Goal: Task Accomplishment & Management: Manage account settings

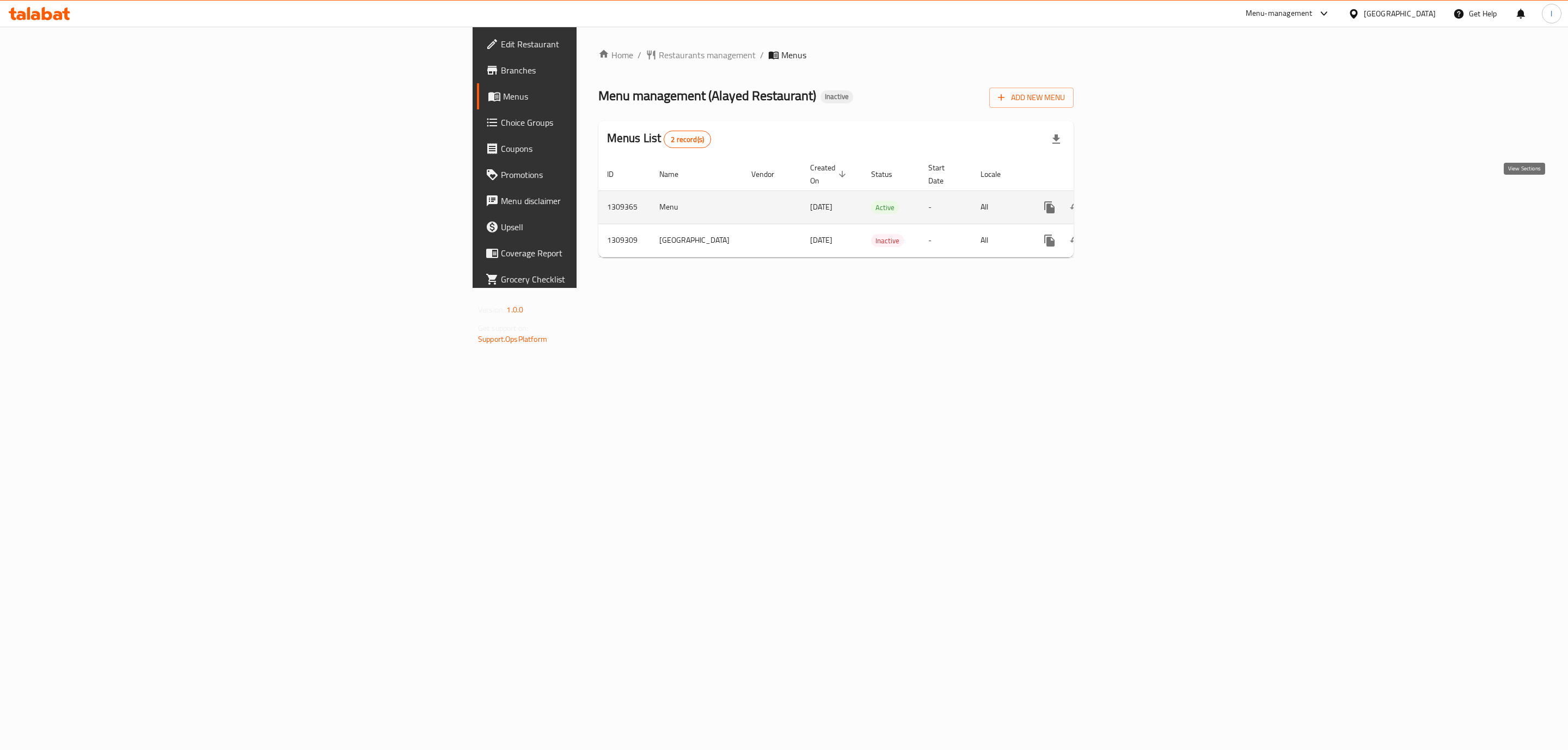
click at [1134, 201] on icon "enhanced table" at bounding box center [1128, 207] width 13 height 13
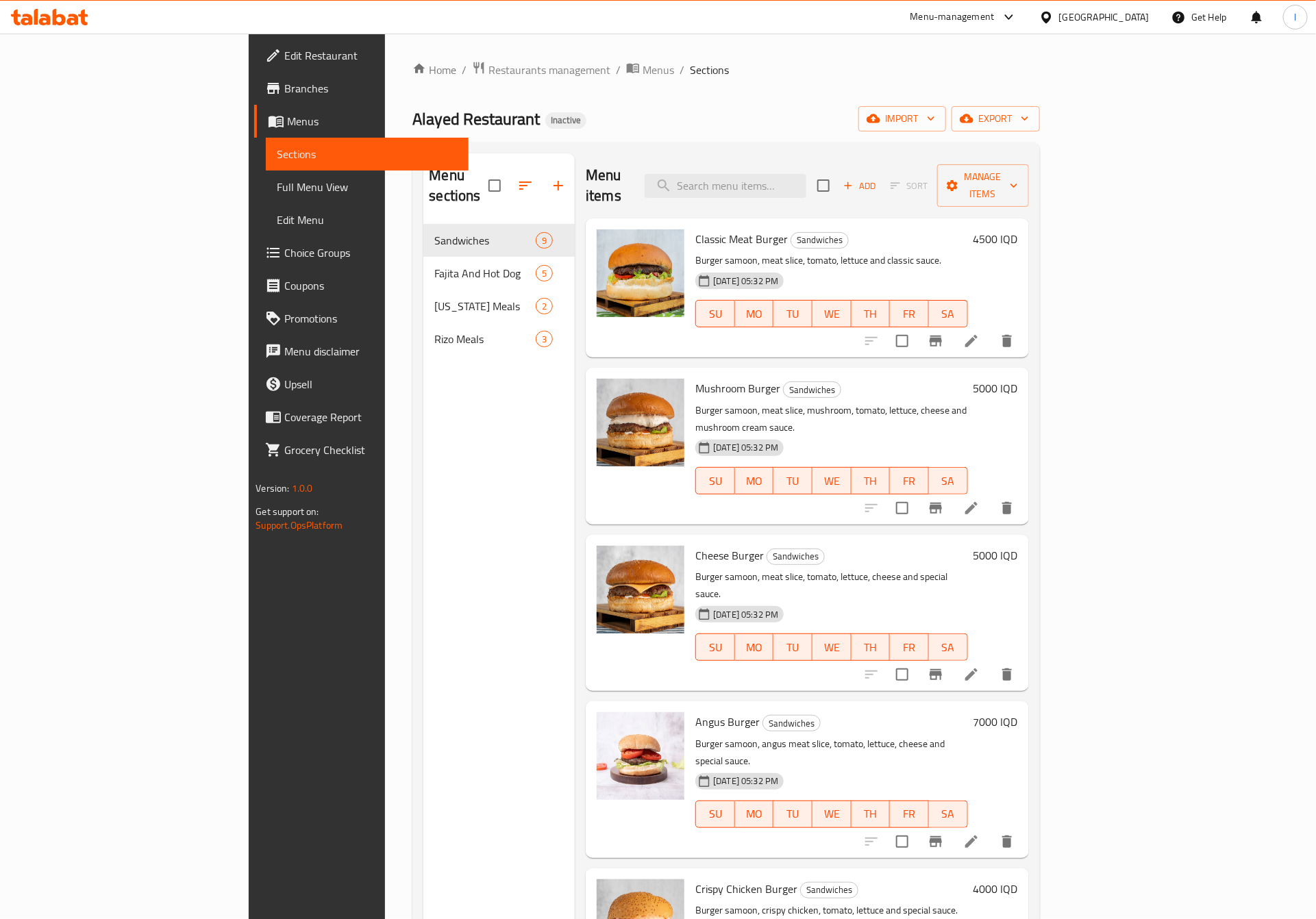
drag, startPoint x: 115, startPoint y: 179, endPoint x: 572, endPoint y: 22, distance: 483.2
click at [277, 179] on span "Full Menu View" at bounding box center [367, 187] width 181 height 17
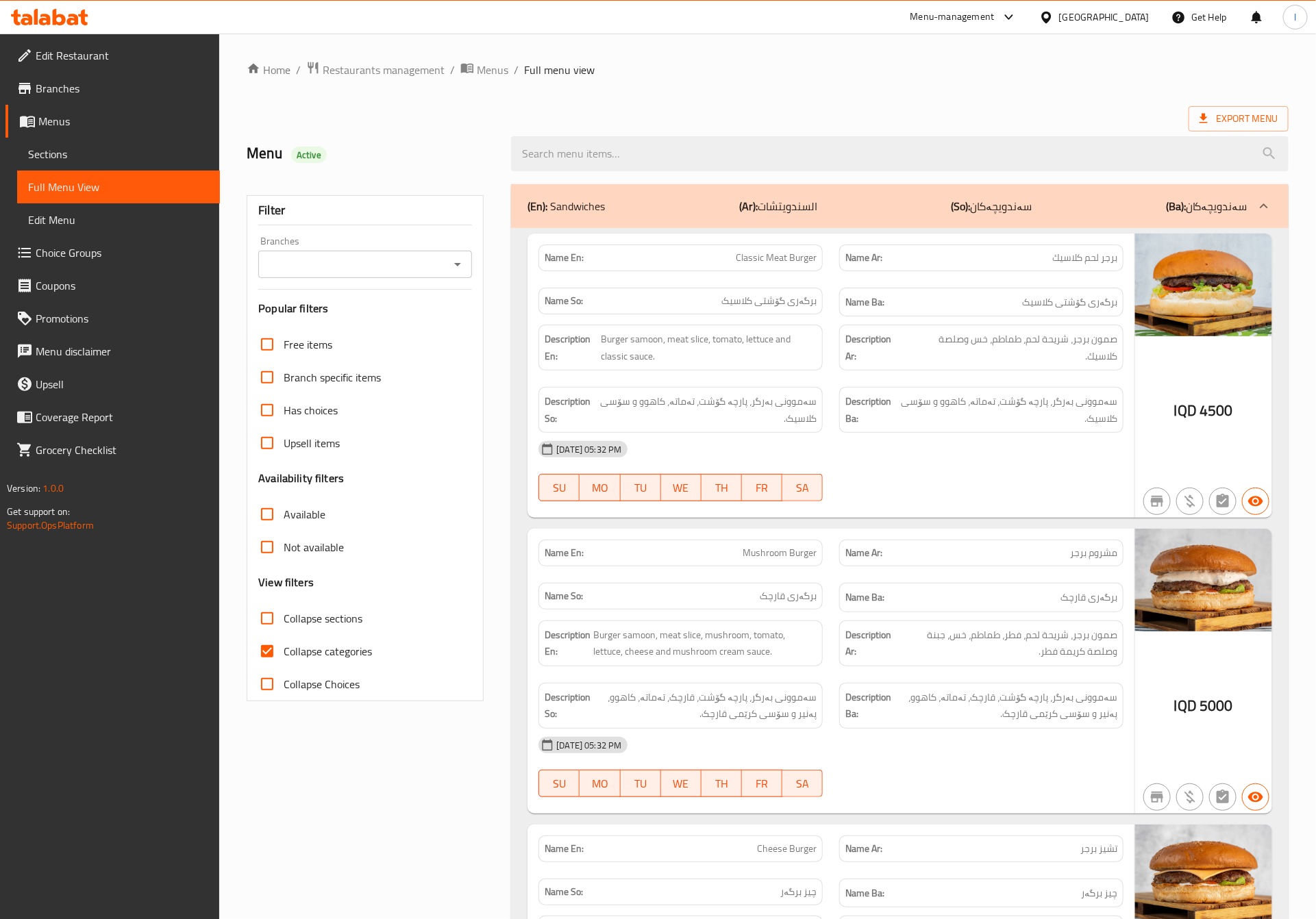
click at [444, 263] on input "Branches" at bounding box center [354, 264] width 183 height 19
click at [365, 316] on span "Alayed Restaurant, Haifa ST" at bounding box center [364, 332] width 191 height 33
type input "Alayed Restaurant, Haifa ST"
click at [307, 656] on span "Collapse categories" at bounding box center [328, 651] width 89 height 17
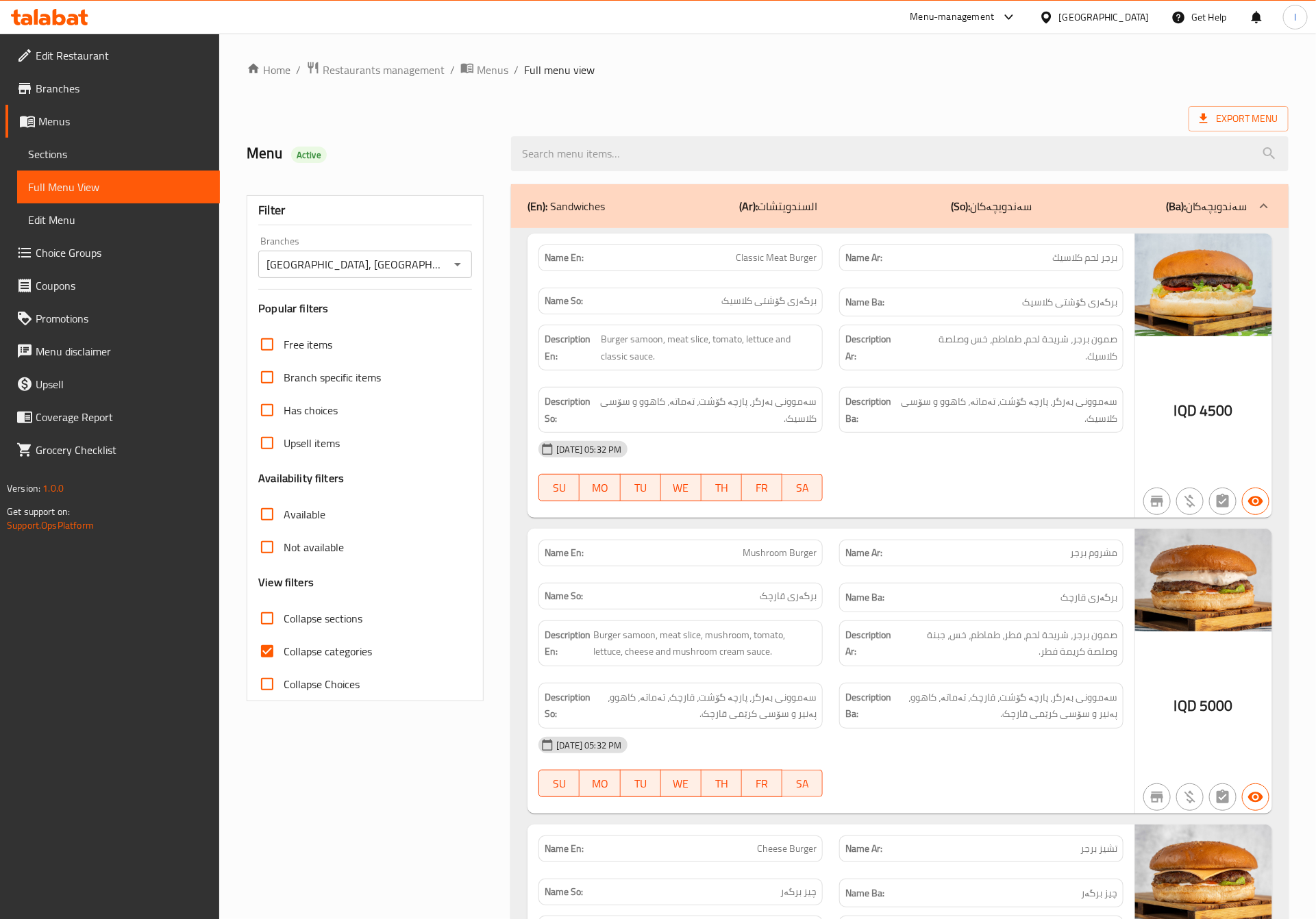
click at [284, 656] on input "Collapse categories" at bounding box center [267, 651] width 33 height 33
checkbox input "false"
click at [339, 621] on span "Collapse sections" at bounding box center [323, 619] width 79 height 17
click at [284, 621] on input "Collapse sections" at bounding box center [267, 618] width 33 height 33
checkbox input "true"
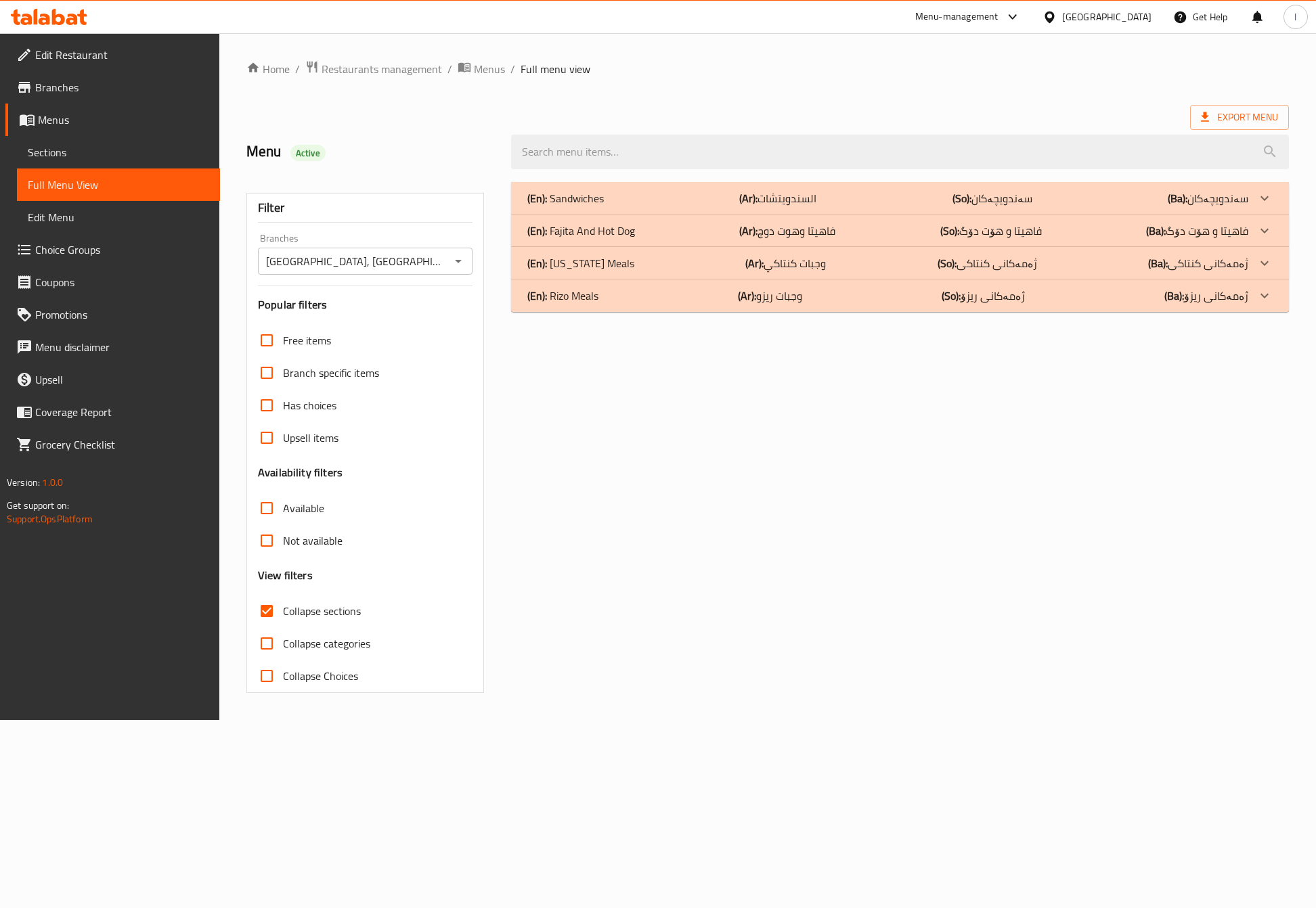
click at [673, 206] on div "(En): Rizo Meals (Ar): وجبات ريزو (So): ژەمەکانی ریزۆ (Ba): ژەمەکانی ریزۆ" at bounding box center [888, 198] width 721 height 17
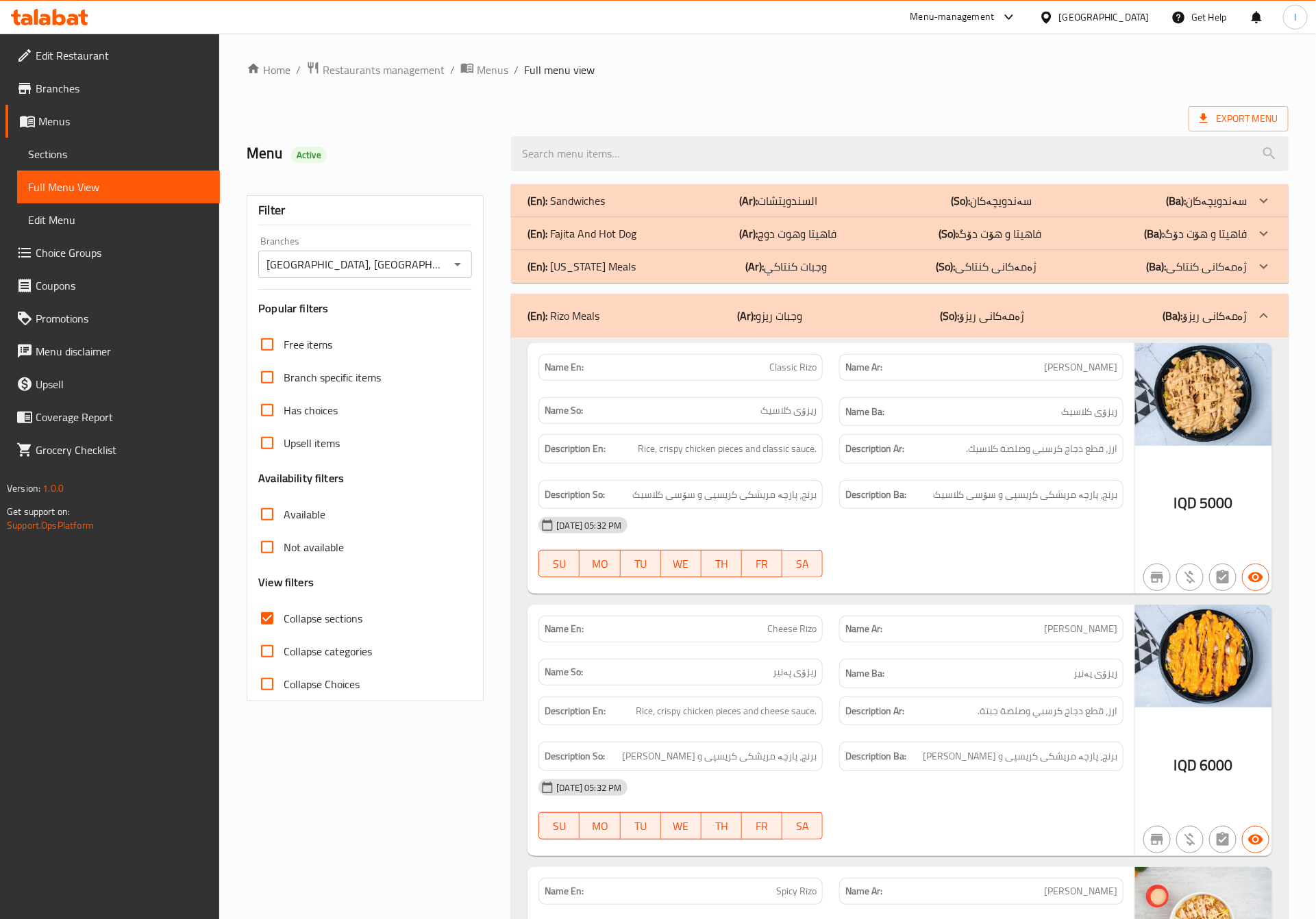
click at [915, 497] on h6 "Description Ba: برنج، پارچە مریشکی کریسپی و سۆسی کلاسیک" at bounding box center [981, 494] width 272 height 17
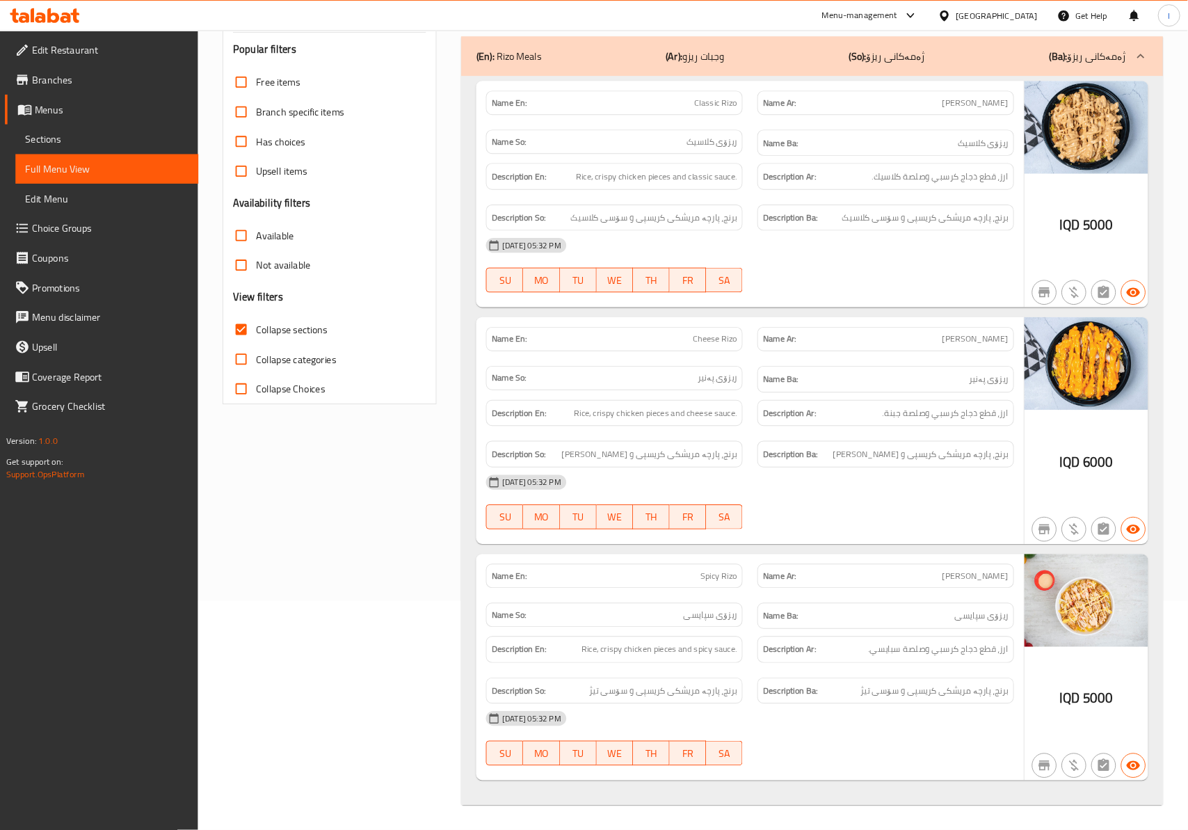
scroll to position [266, 0]
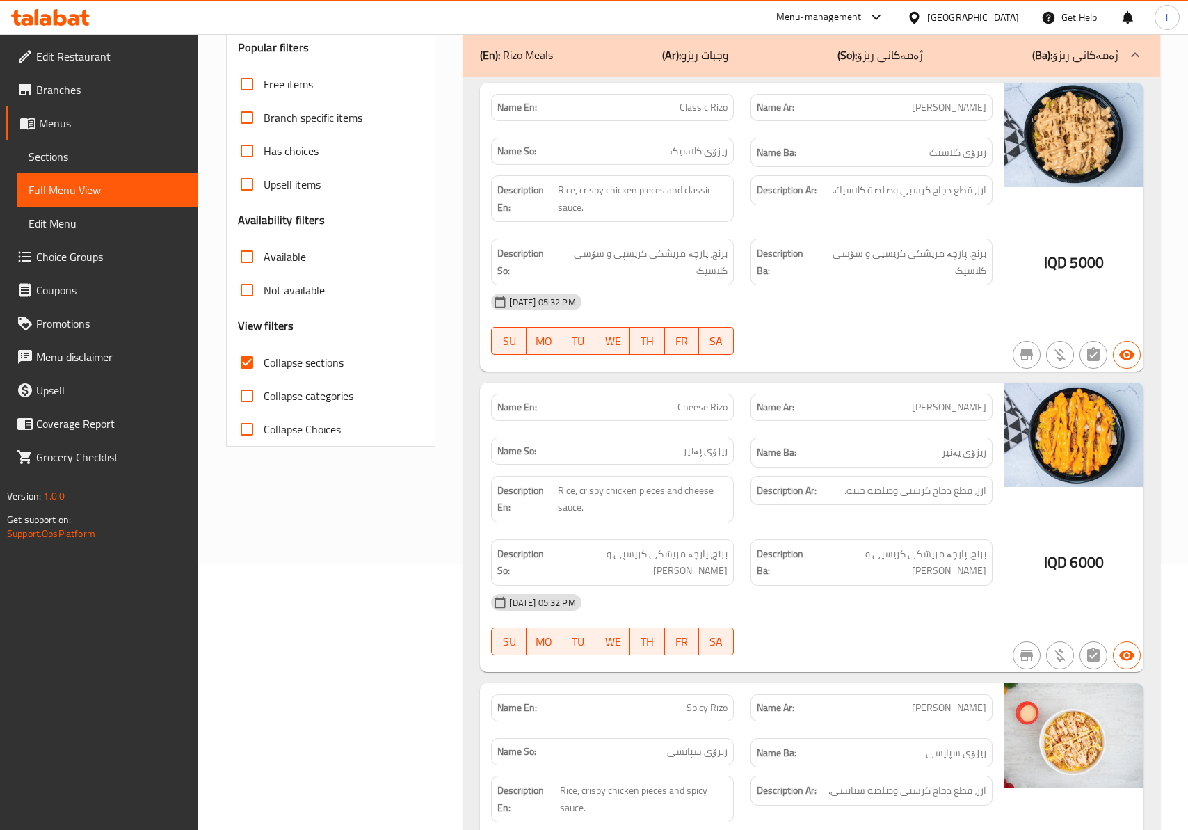
click at [835, 303] on div "02-09-2025 05:32 PM" at bounding box center [741, 301] width 517 height 33
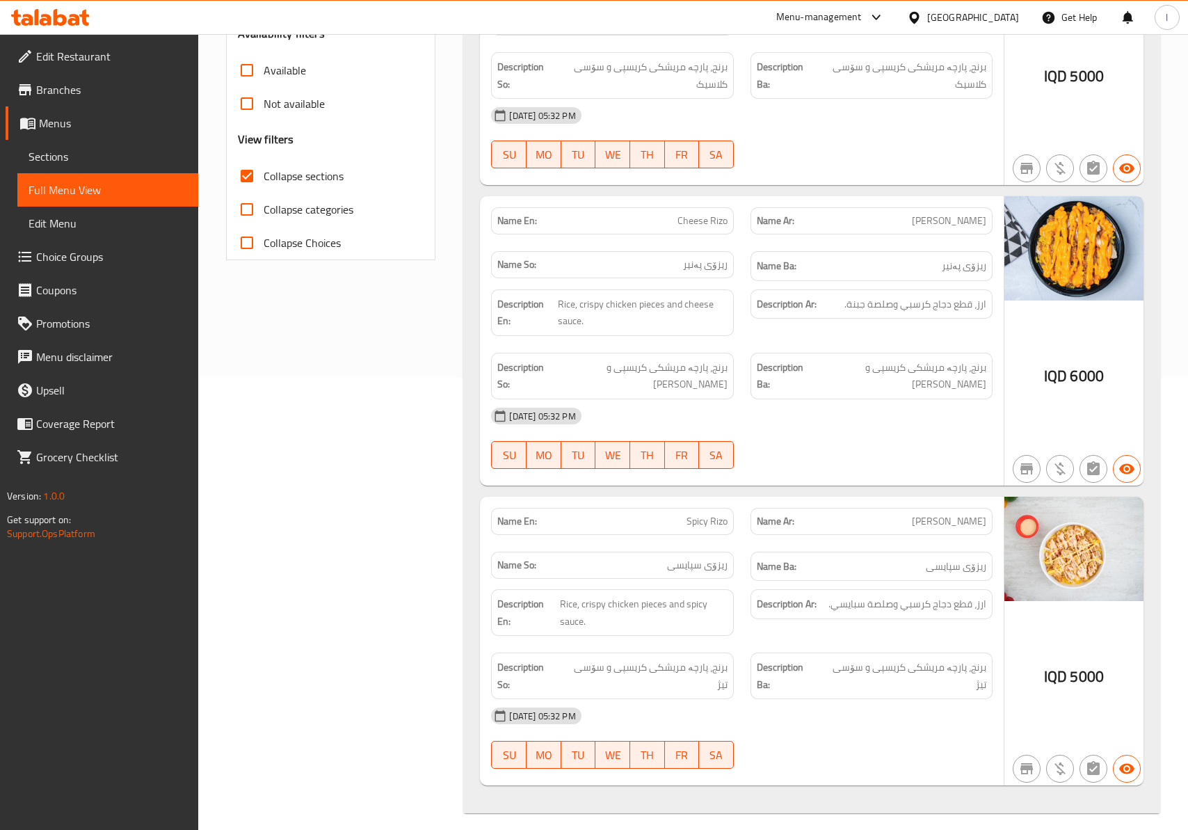
click at [825, 451] on div "02-09-2025 05:32 PM SU MO TU WE TH FR SA" at bounding box center [741, 438] width 517 height 78
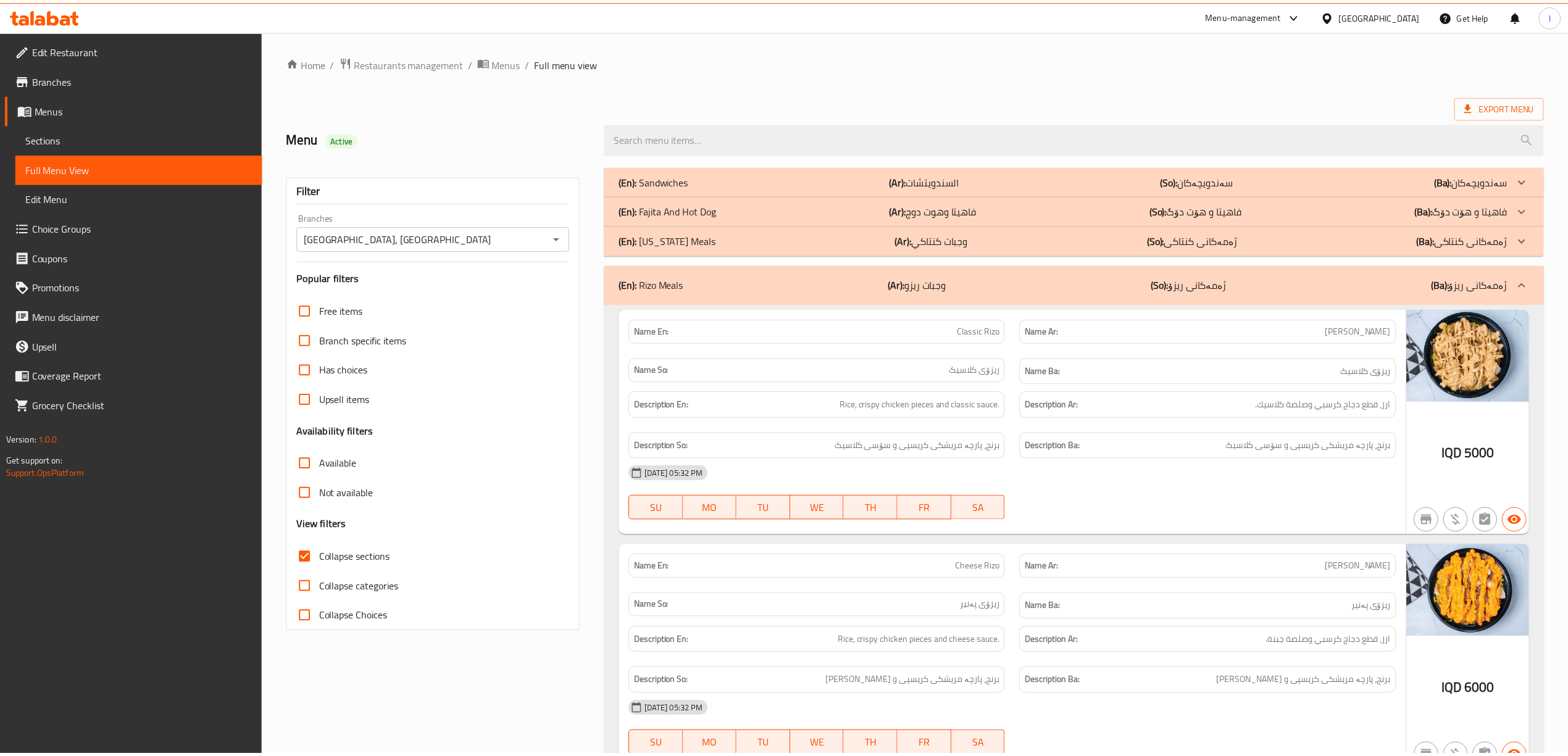
scroll to position [306, 0]
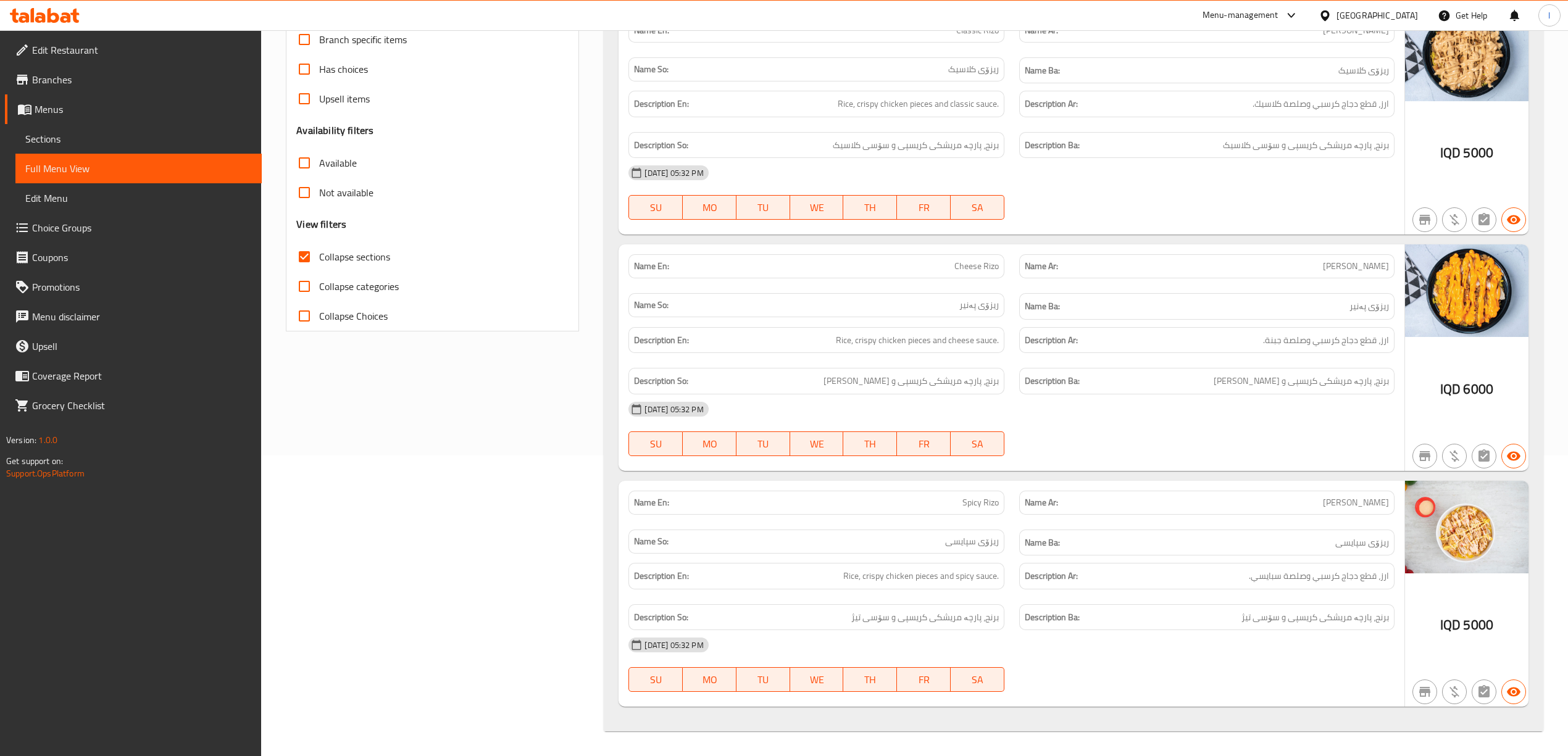
click at [1092, 670] on div "02-09-2025 05:32 PM SU MO TU WE TH FR SA" at bounding box center [1011, 665] width 780 height 69
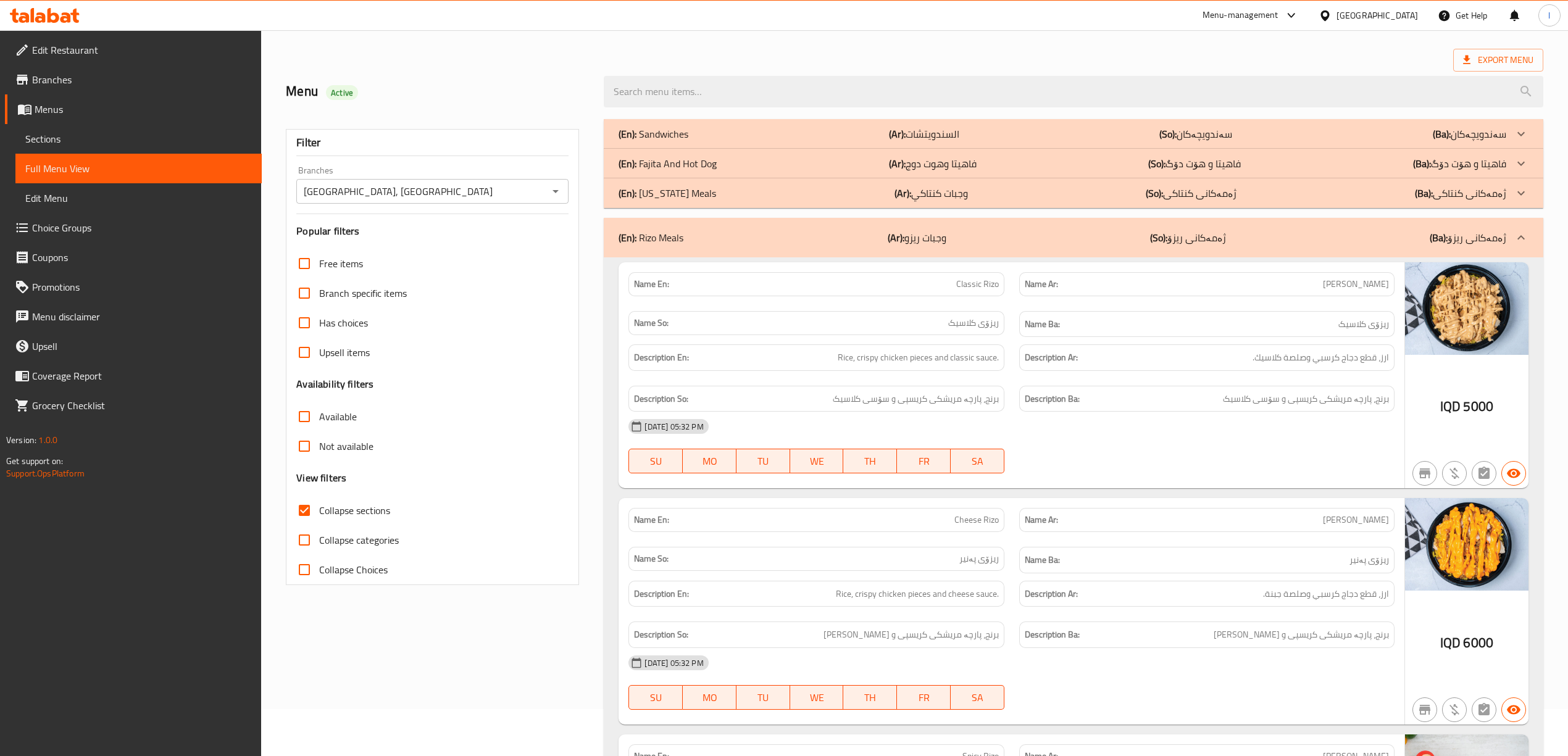
scroll to position [32, 0]
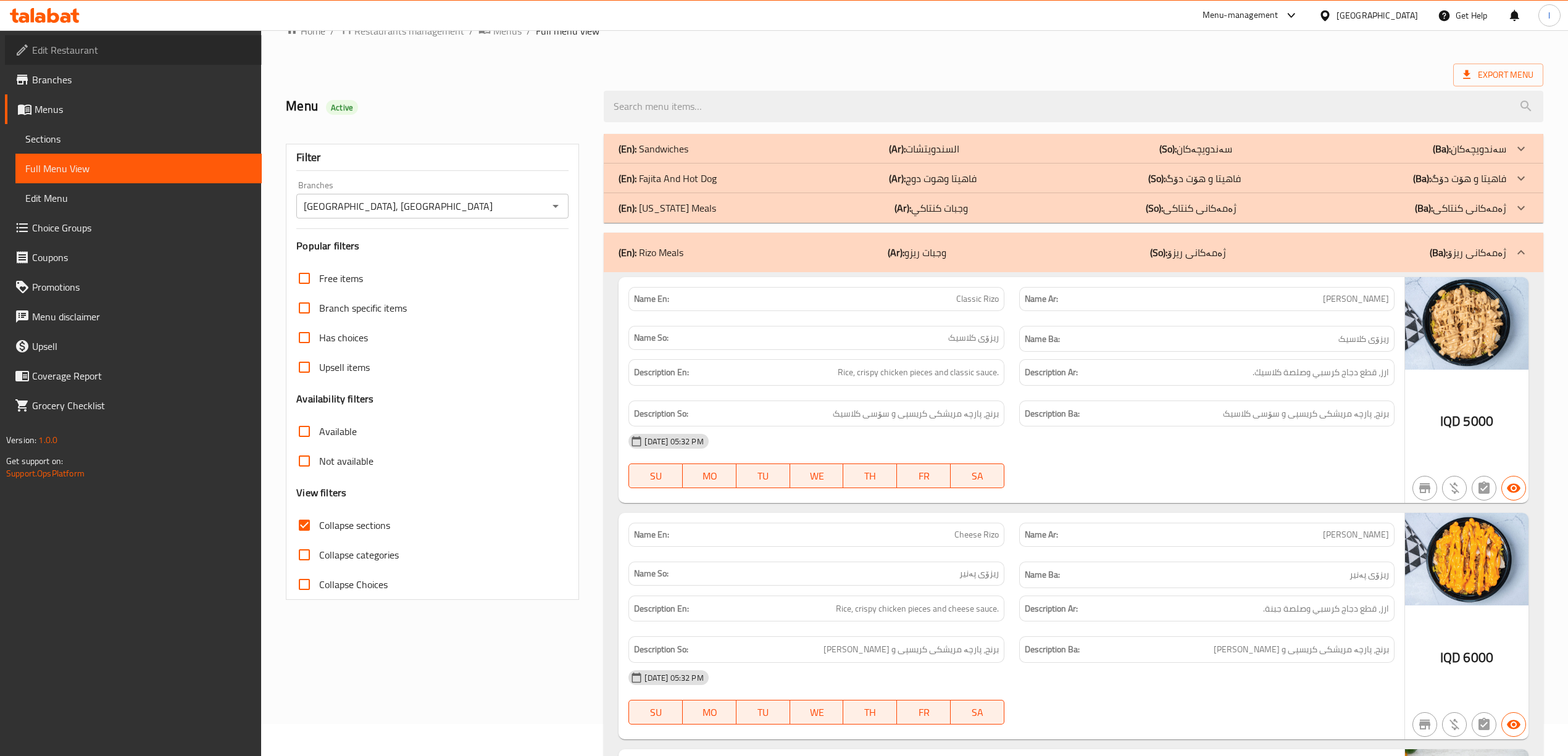
click at [111, 43] on span "Edit Restaurant" at bounding box center [142, 50] width 220 height 15
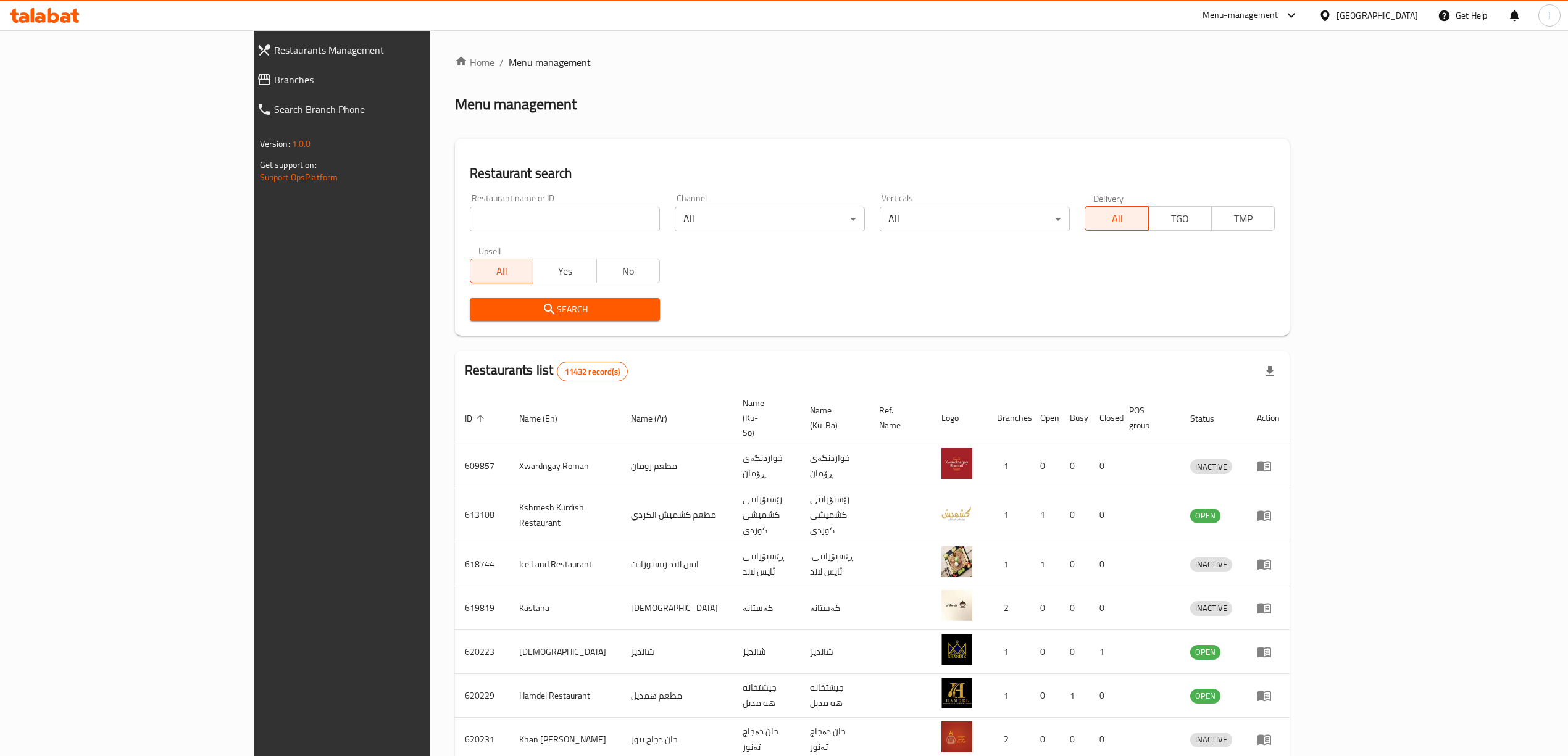
click at [500, 187] on div "Restaurant name or ID Restaurant name or ID" at bounding box center [565, 212] width 205 height 52
click at [502, 210] on input "search" at bounding box center [565, 219] width 190 height 25
paste input "Maskuf Barakat Al Zahra"
type input "Maskuf Barakat Al Zahra"
click at [530, 319] on div "Search" at bounding box center [565, 310] width 205 height 37
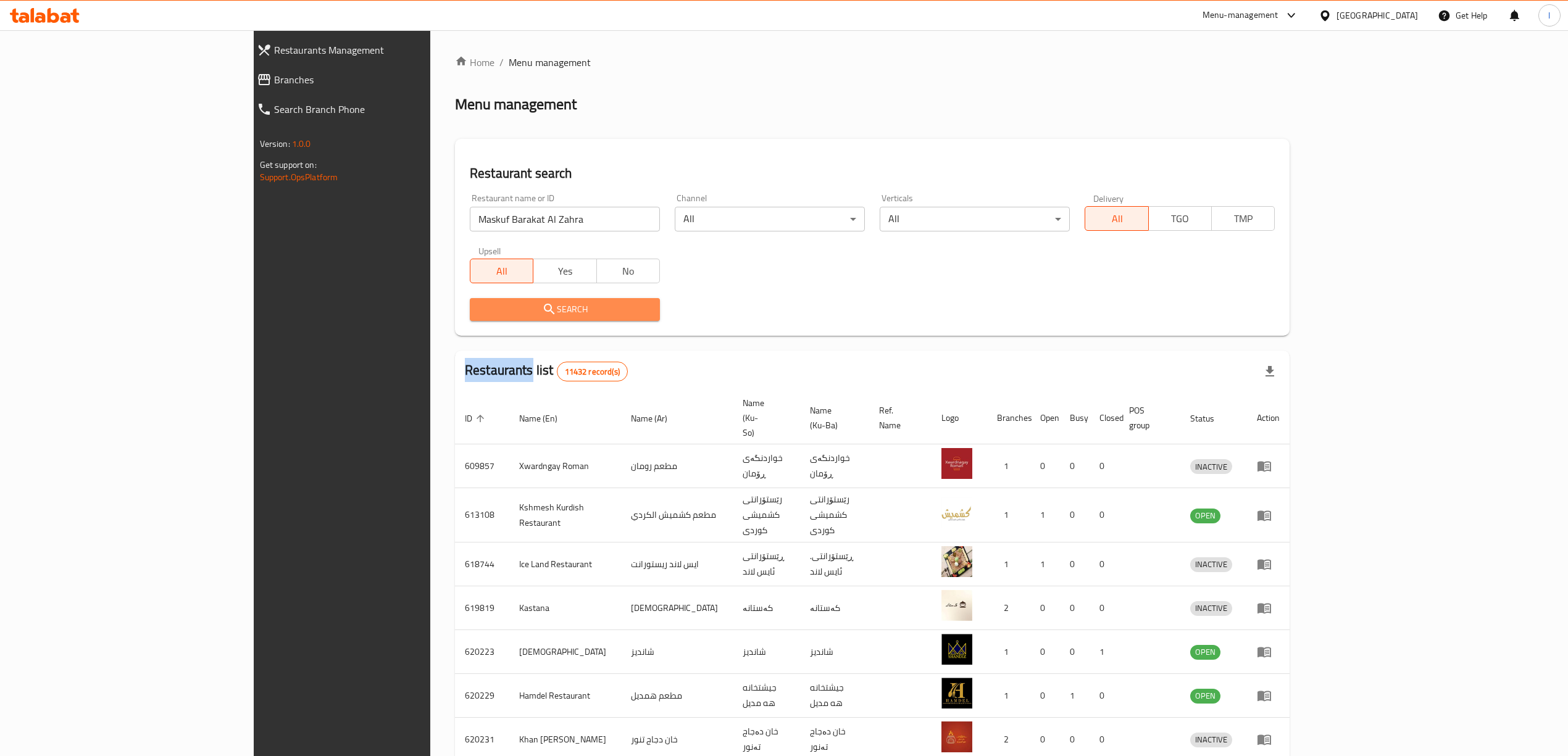
click at [529, 319] on button "Search" at bounding box center [565, 310] width 190 height 23
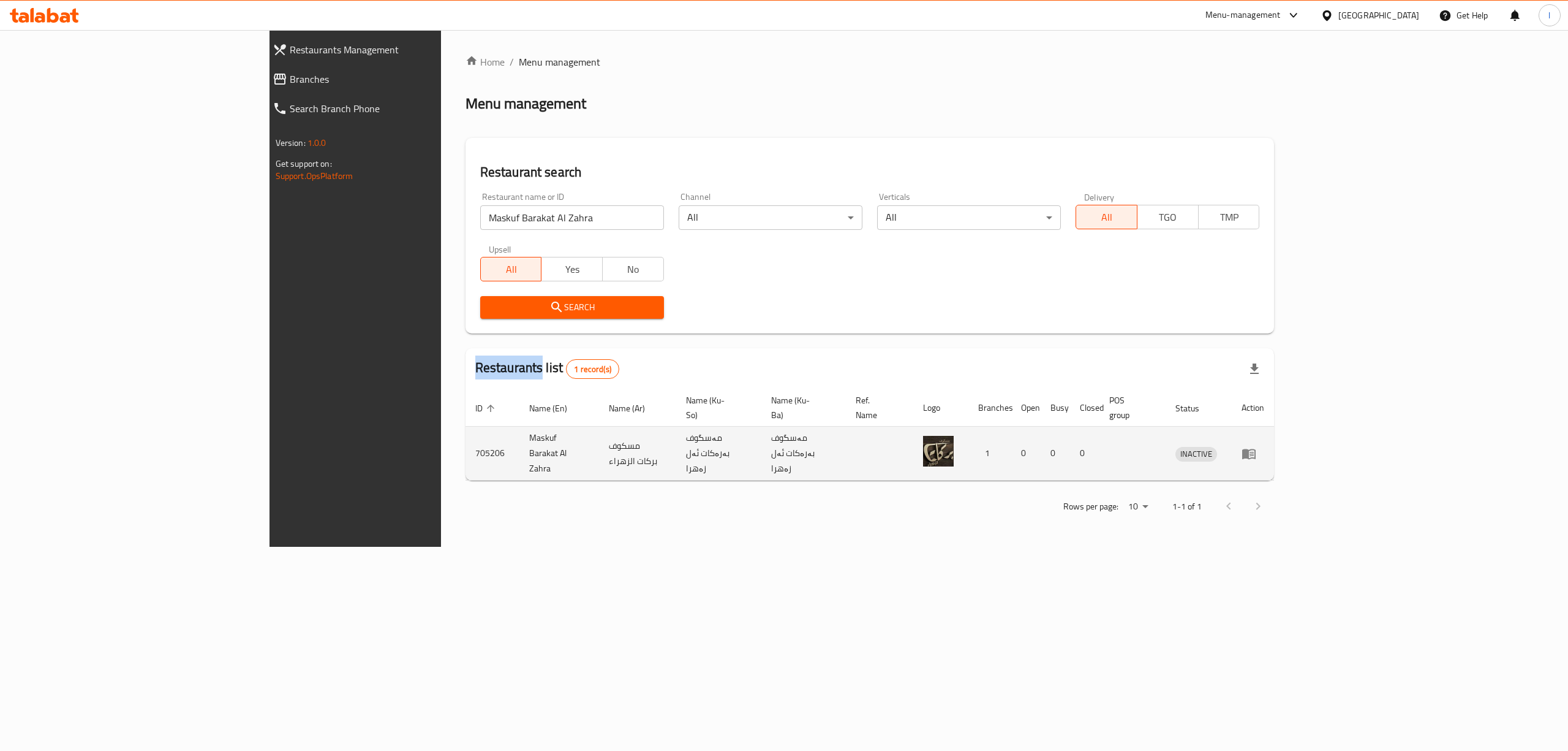
click at [1256, 446] on icon "enhanced table" at bounding box center [1249, 453] width 15 height 15
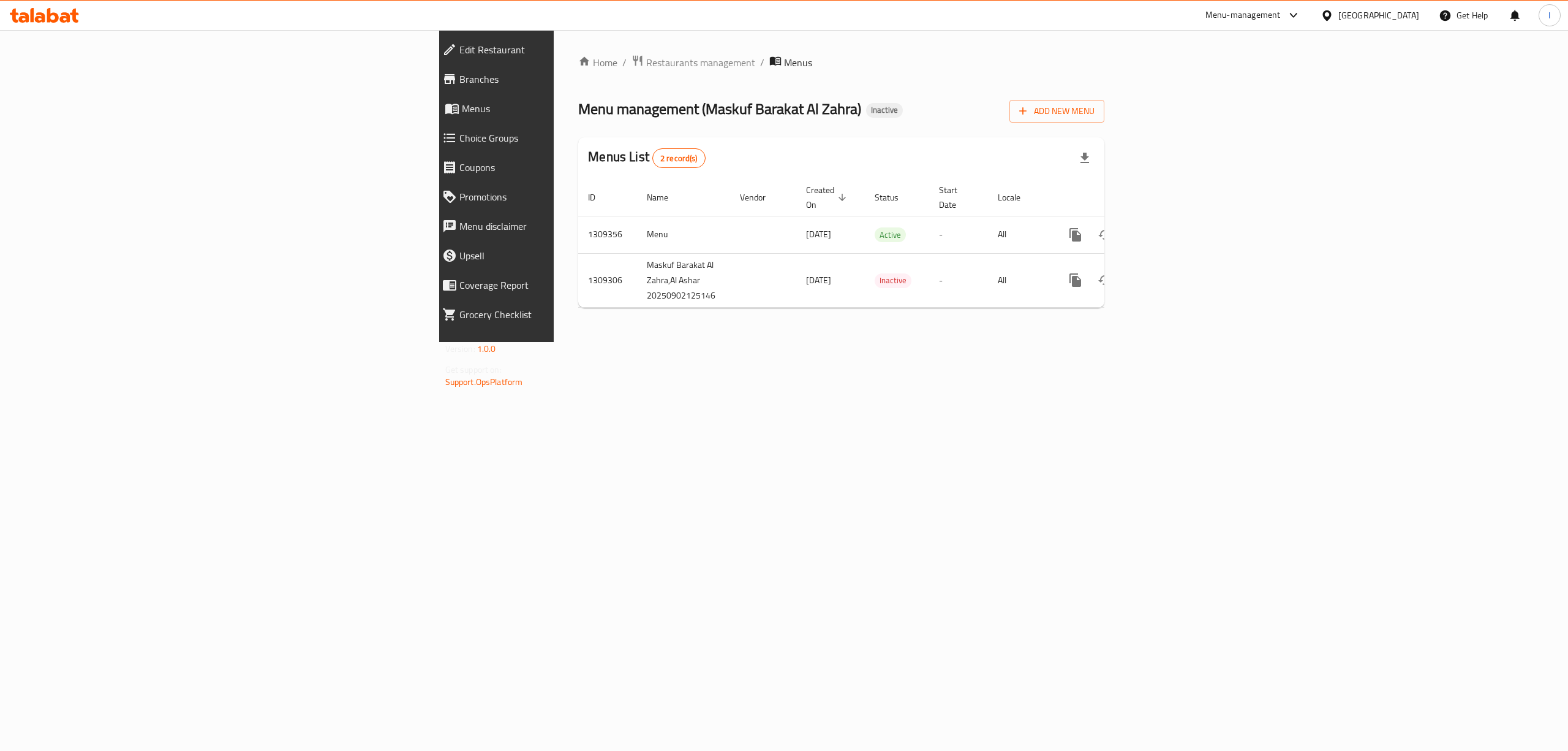
click at [433, 100] on link "Menus" at bounding box center [566, 108] width 269 height 29
click at [1179, 221] on link "enhanced table" at bounding box center [1164, 234] width 29 height 29
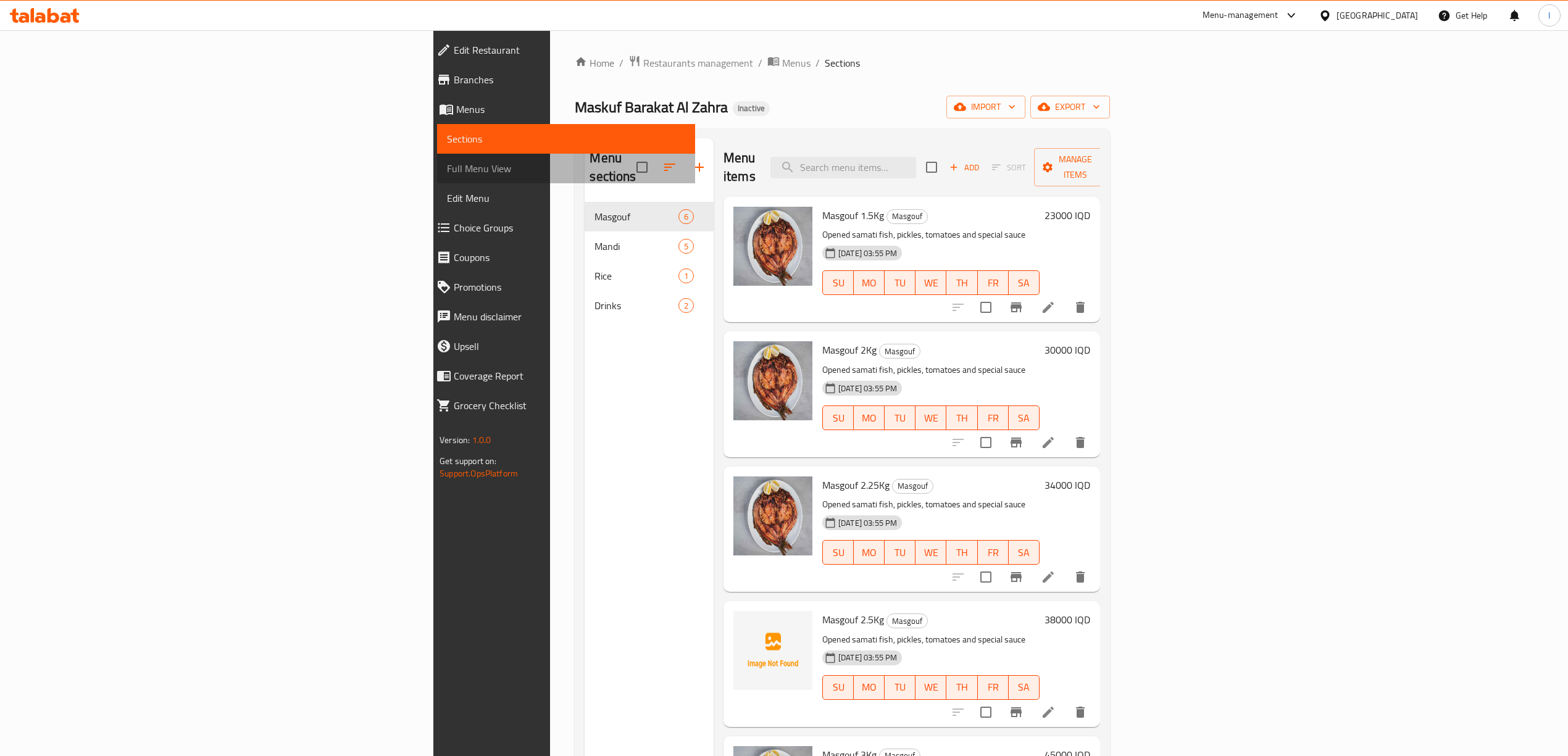
click at [447, 171] on span "Full Menu View" at bounding box center [566, 169] width 238 height 15
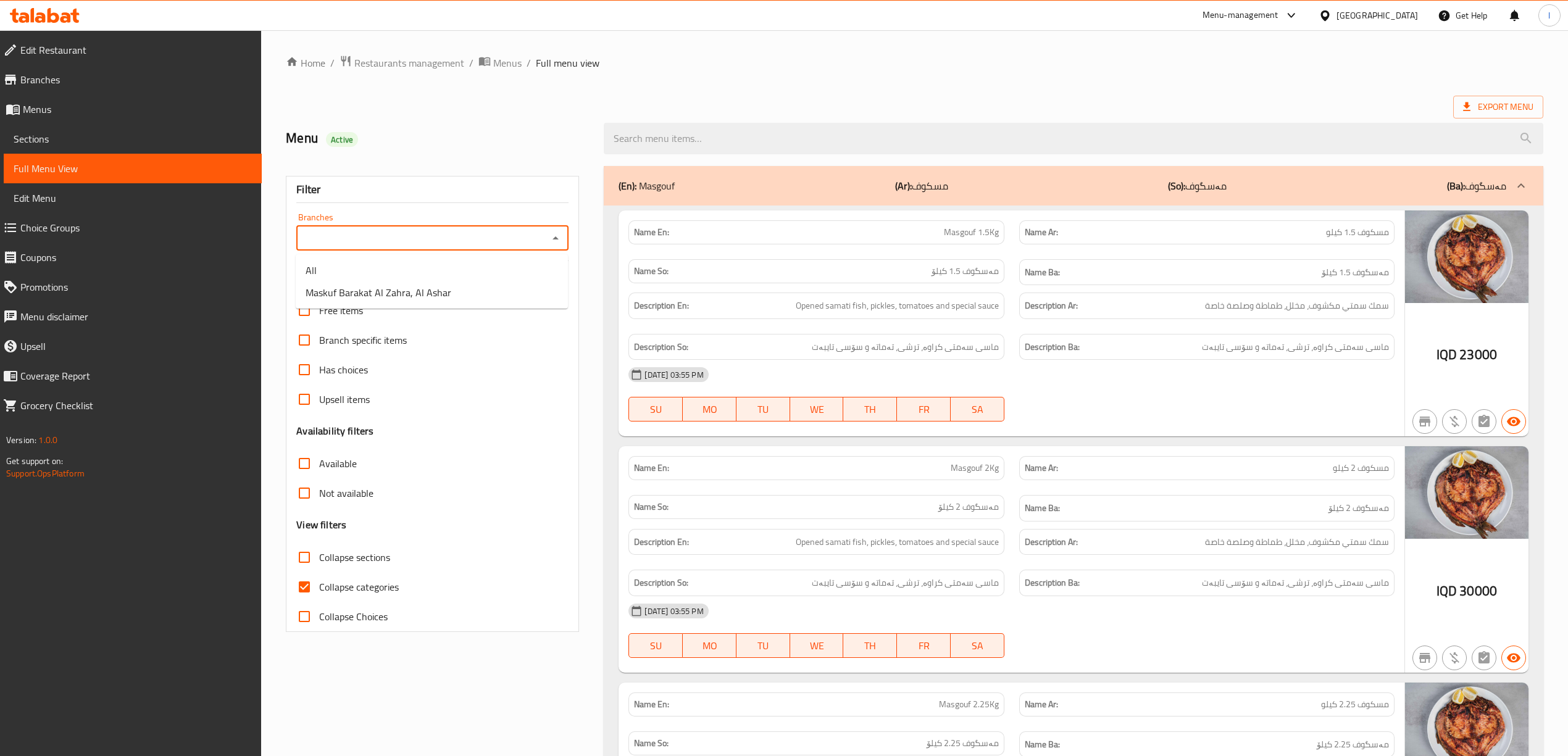
click at [356, 240] on input "Branches" at bounding box center [422, 238] width 244 height 17
click at [470, 228] on div "Branches" at bounding box center [432, 239] width 273 height 25
click at [465, 232] on input "Branches" at bounding box center [422, 238] width 244 height 17
click at [410, 285] on span "Maskuf Barakat Al Zahra, Al Ashar" at bounding box center [378, 292] width 146 height 15
type input "Maskuf Barakat Al Zahra, Al Ashar"
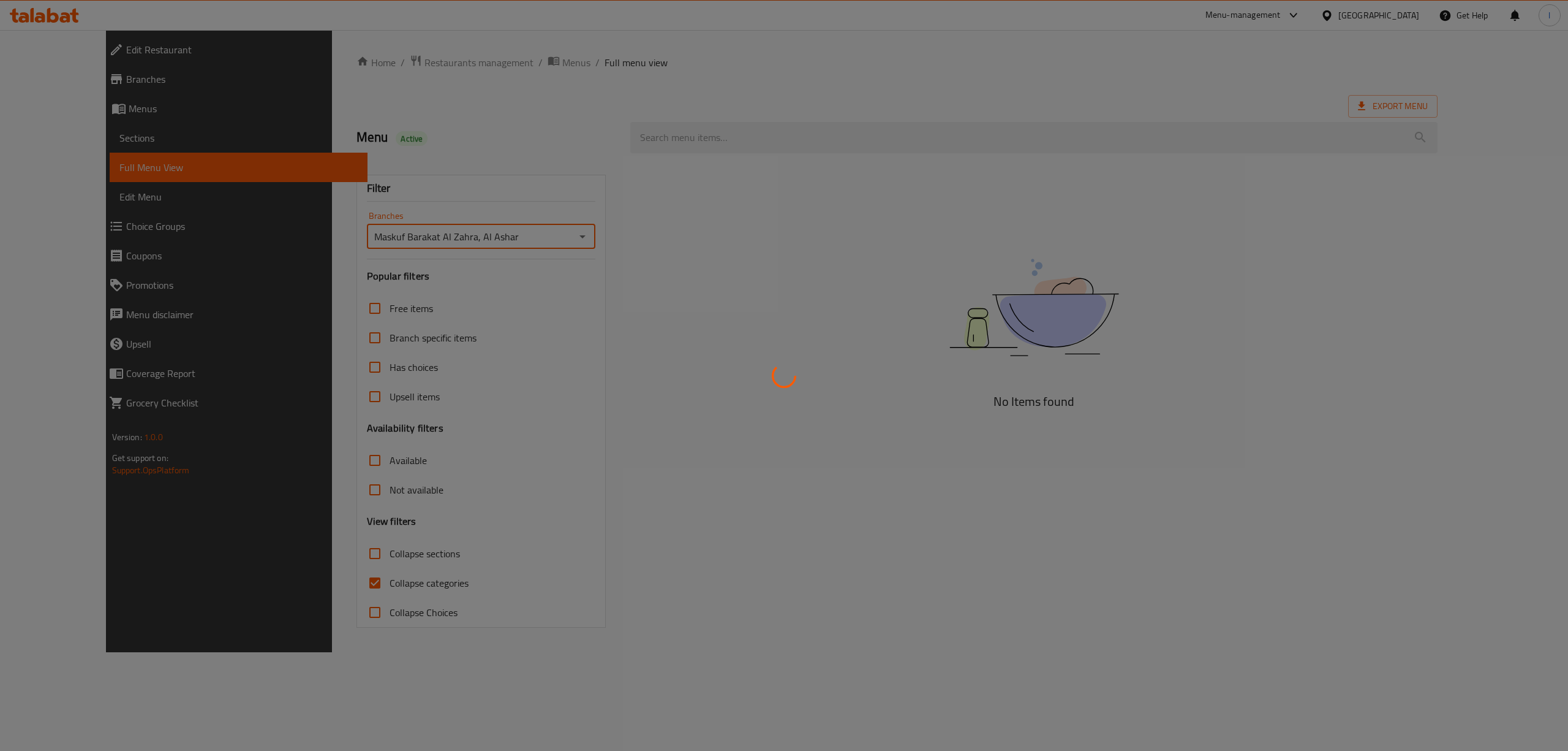
click at [353, 611] on div at bounding box center [784, 376] width 1568 height 751
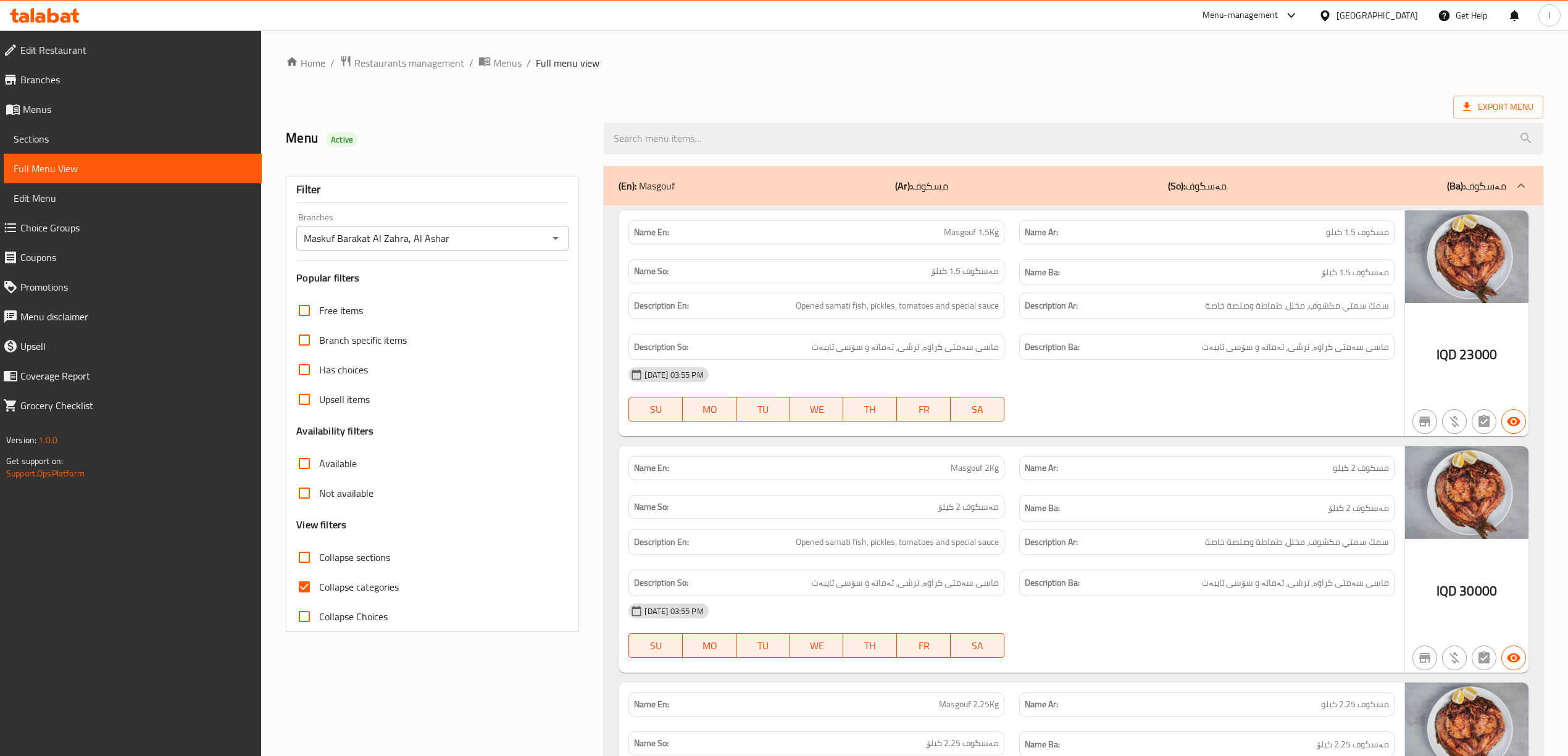
click at [363, 593] on span "Collapse categories" at bounding box center [360, 587] width 80 height 15
click at [320, 593] on input "Collapse categories" at bounding box center [304, 587] width 29 height 29
checkbox input "false"
click at [354, 554] on span "Collapse sections" at bounding box center [355, 557] width 71 height 15
click at [320, 554] on input "Collapse sections" at bounding box center [304, 556] width 29 height 29
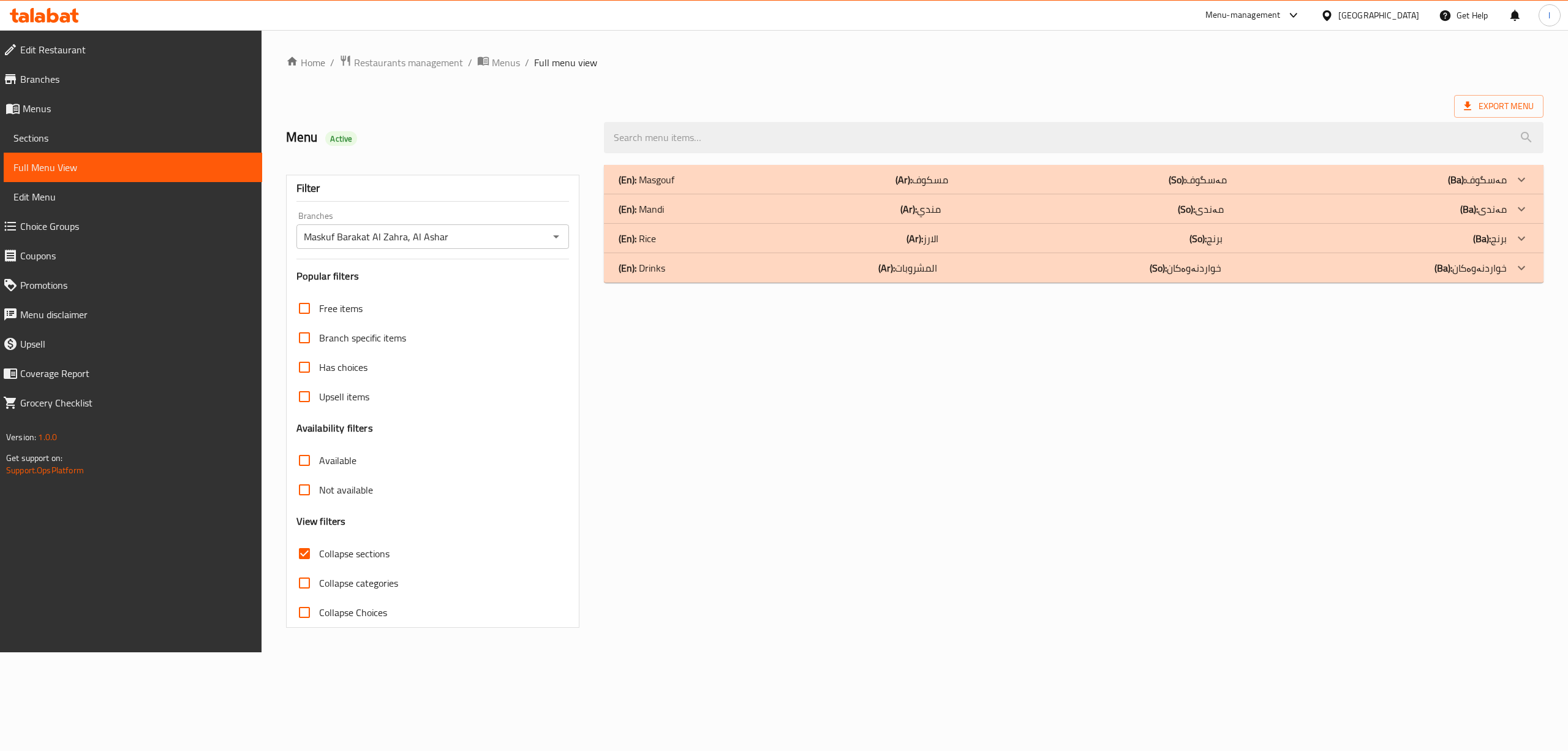
click at [351, 550] on span "Collapse sections" at bounding box center [354, 554] width 70 height 15
click at [319, 550] on input "Collapse sections" at bounding box center [304, 553] width 29 height 29
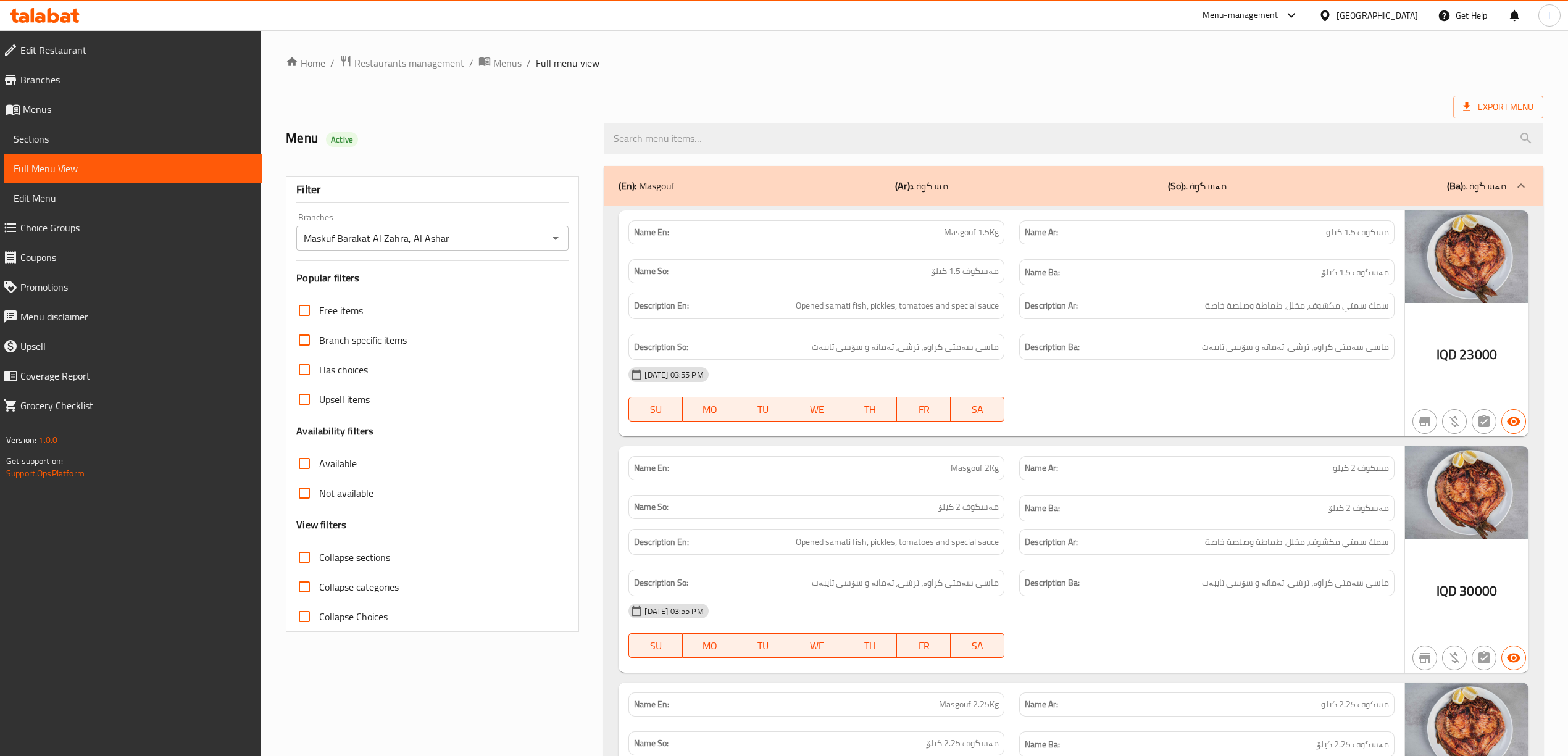
click at [354, 554] on span "Collapse sections" at bounding box center [355, 557] width 71 height 15
click at [320, 554] on input "Collapse sections" at bounding box center [304, 556] width 29 height 29
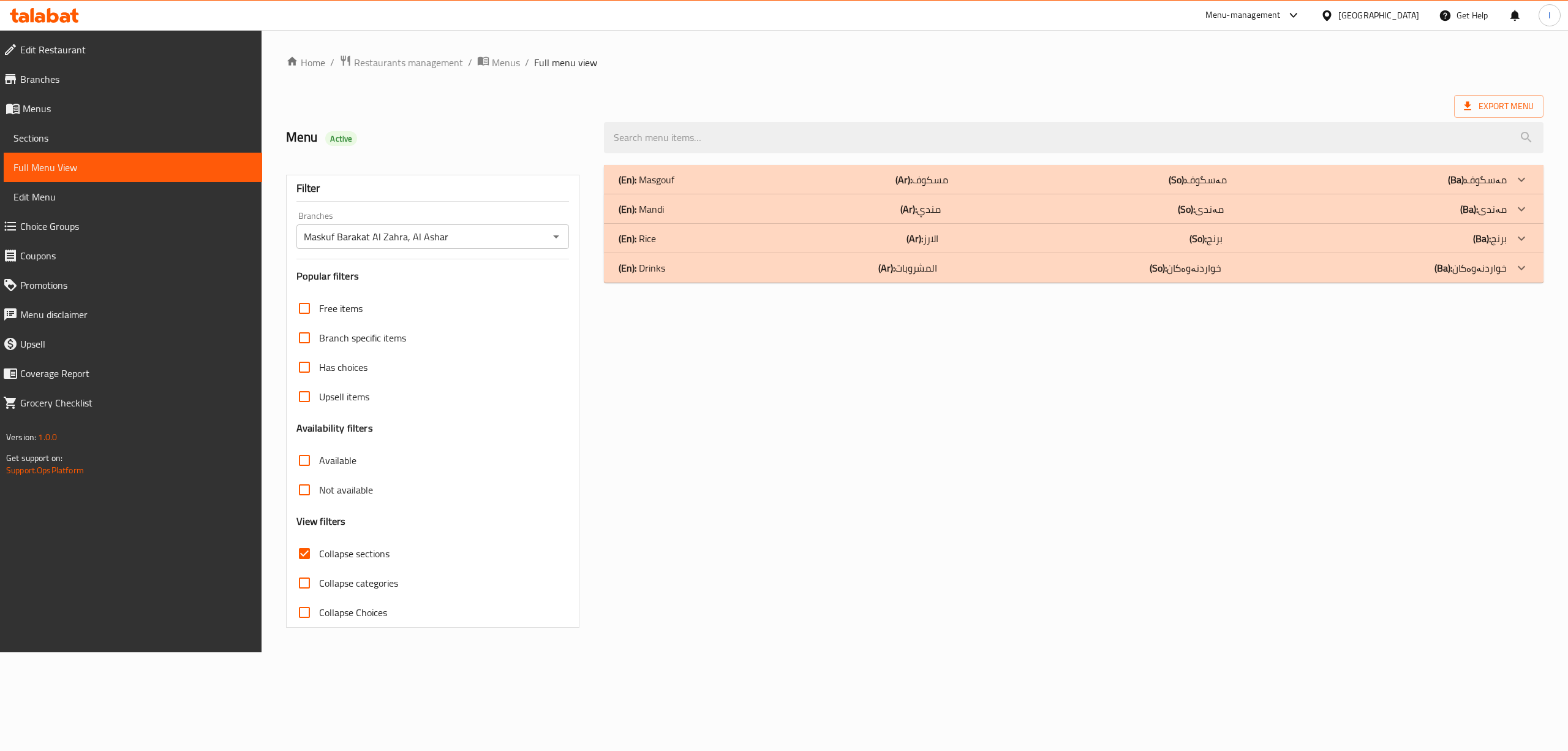
click at [351, 550] on span "Collapse sections" at bounding box center [354, 554] width 70 height 15
click at [319, 550] on input "Collapse sections" at bounding box center [304, 553] width 29 height 29
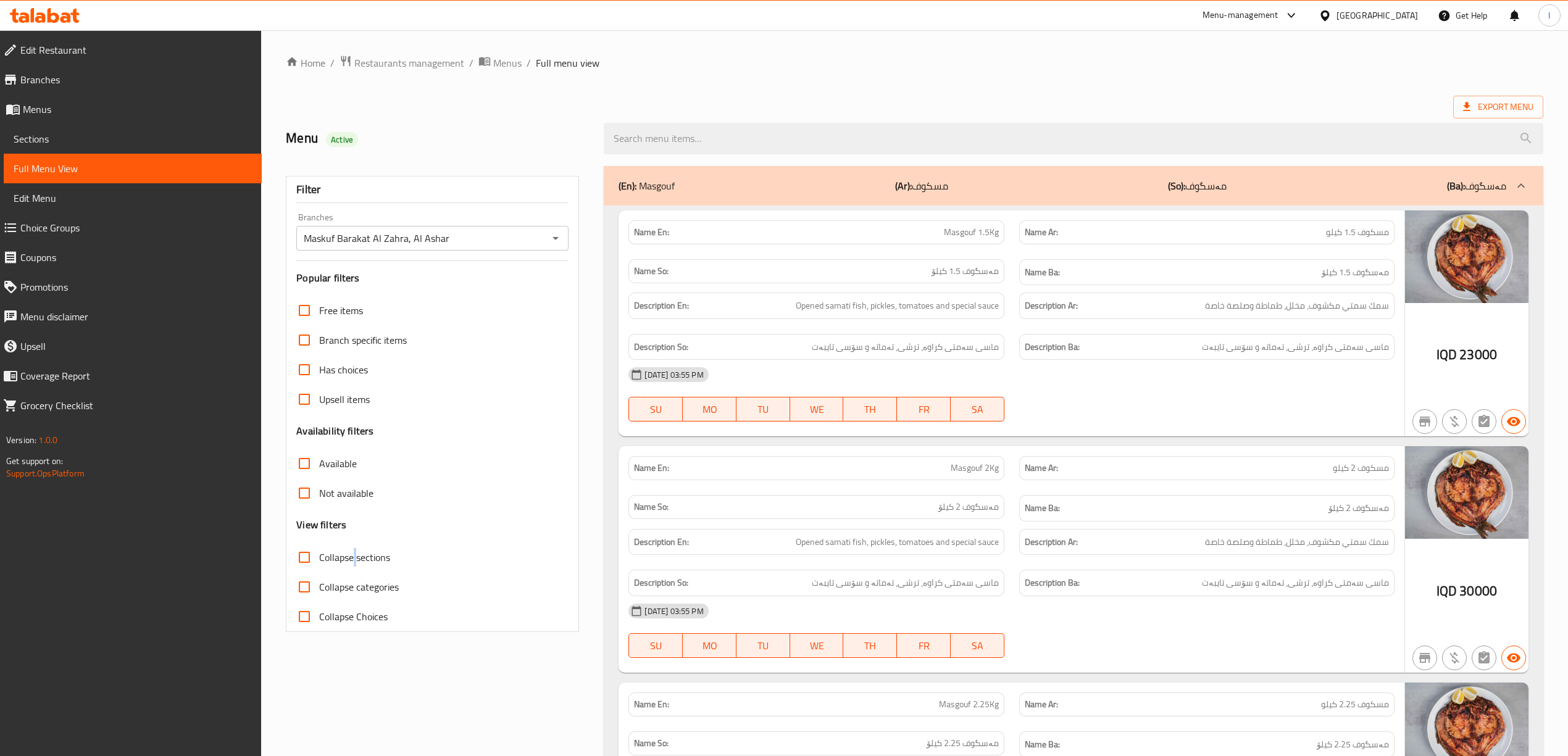
click at [354, 554] on span "Collapse sections" at bounding box center [355, 557] width 71 height 15
click at [320, 554] on input "Collapse sections" at bounding box center [304, 556] width 29 height 29
checkbox input "true"
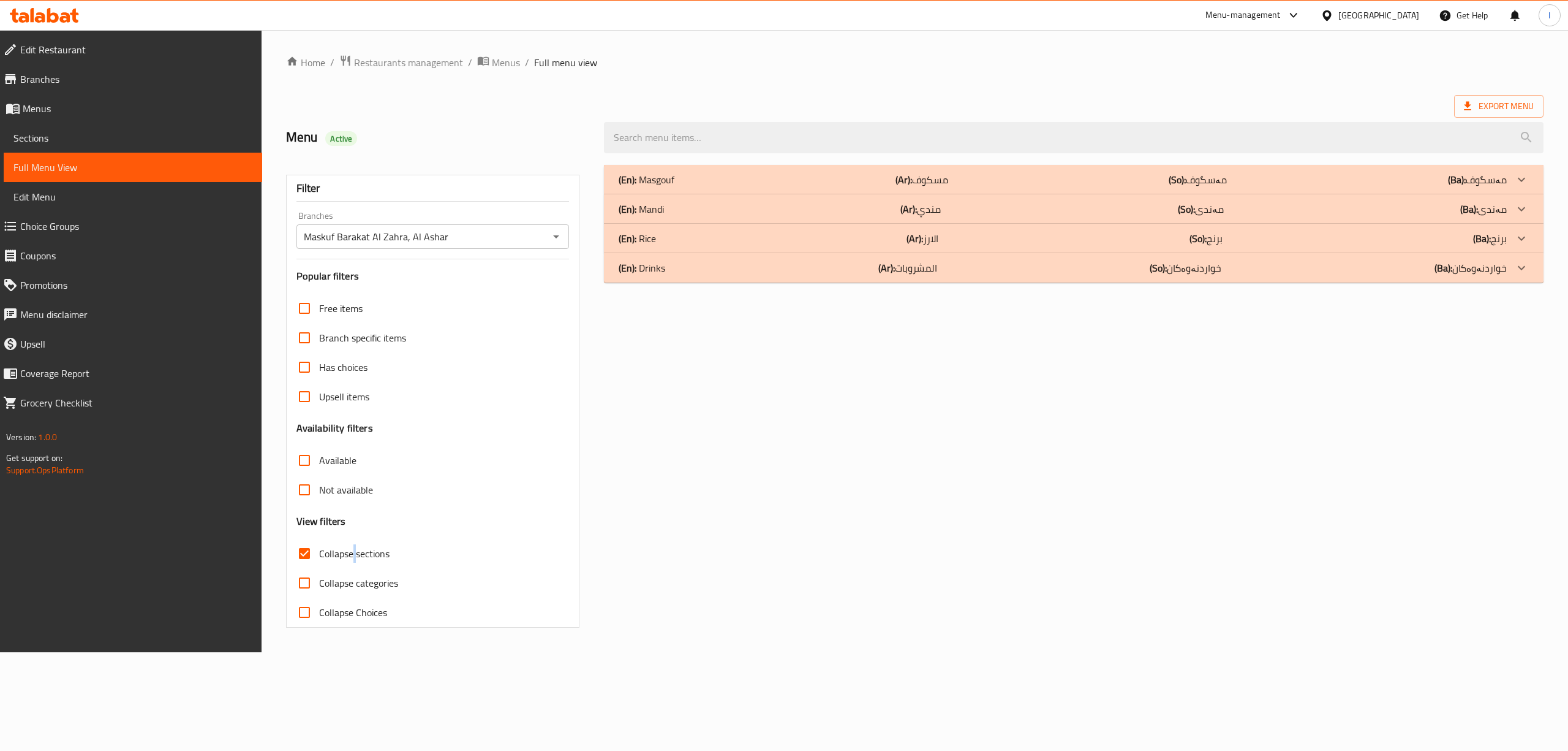
click at [893, 187] on div "(En): Mandi (Ar): مندي (So): مەندی (Ba): مەندی" at bounding box center [1062, 179] width 888 height 15
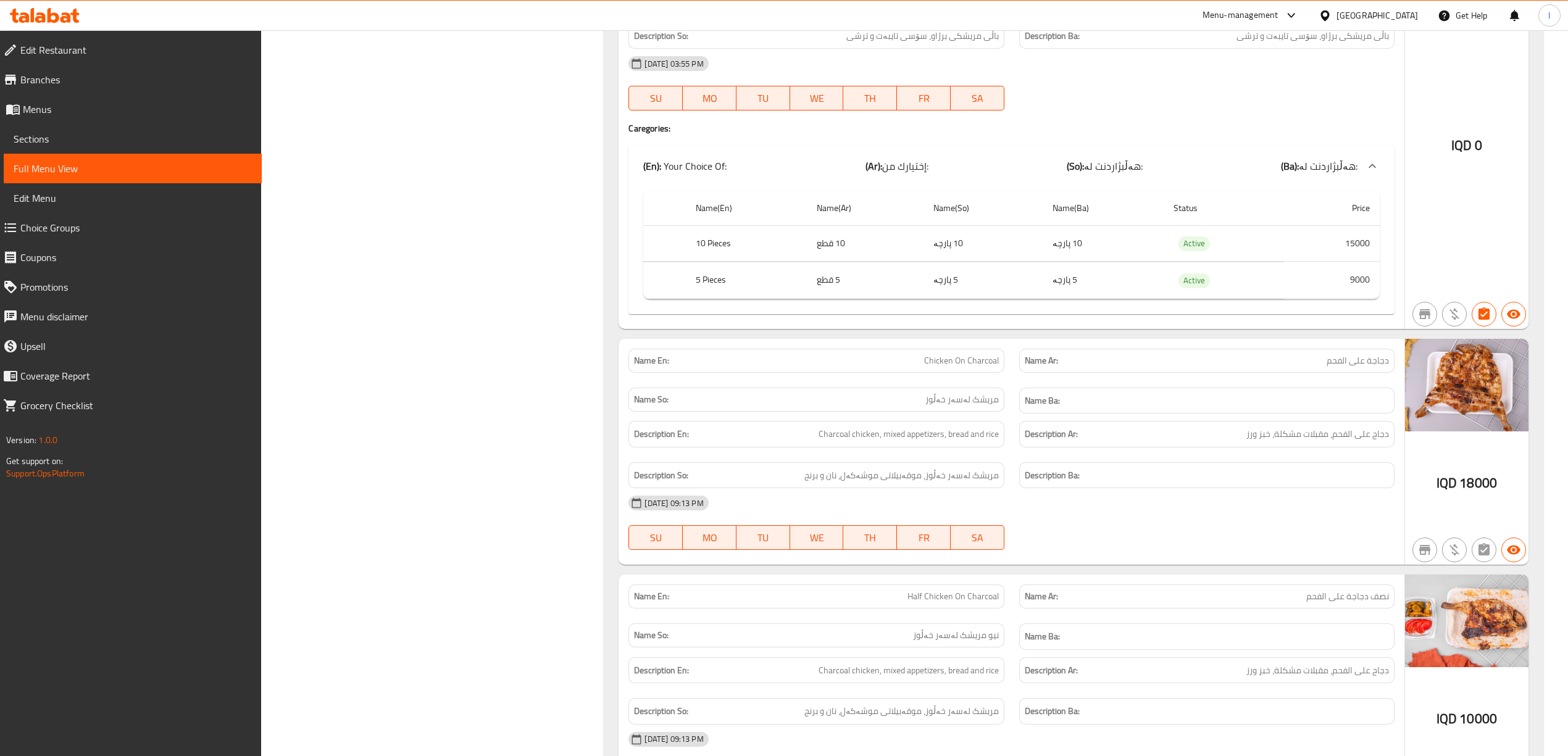
scroll to position [996, 0]
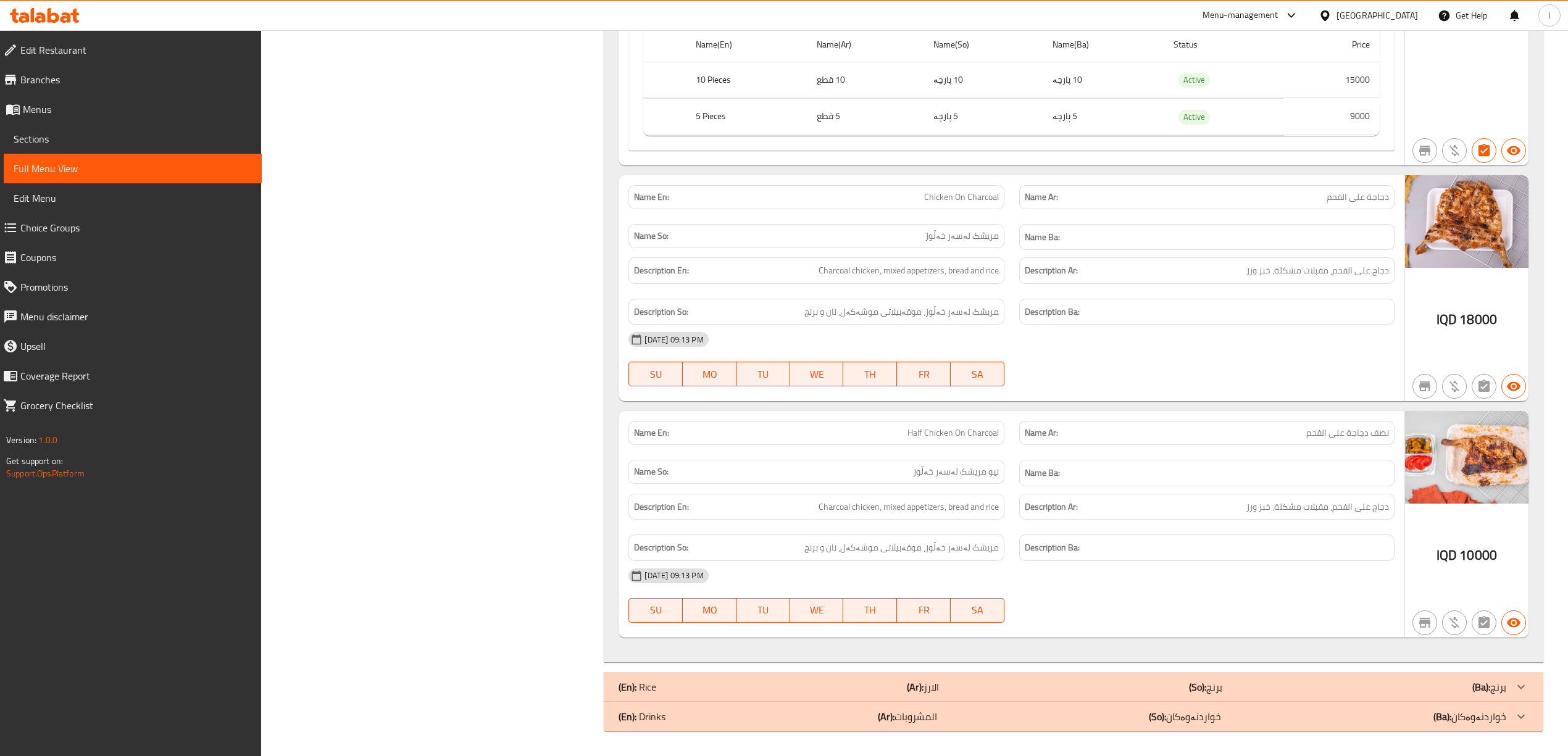
click at [64, 12] on icon at bounding box center [44, 15] width 70 height 15
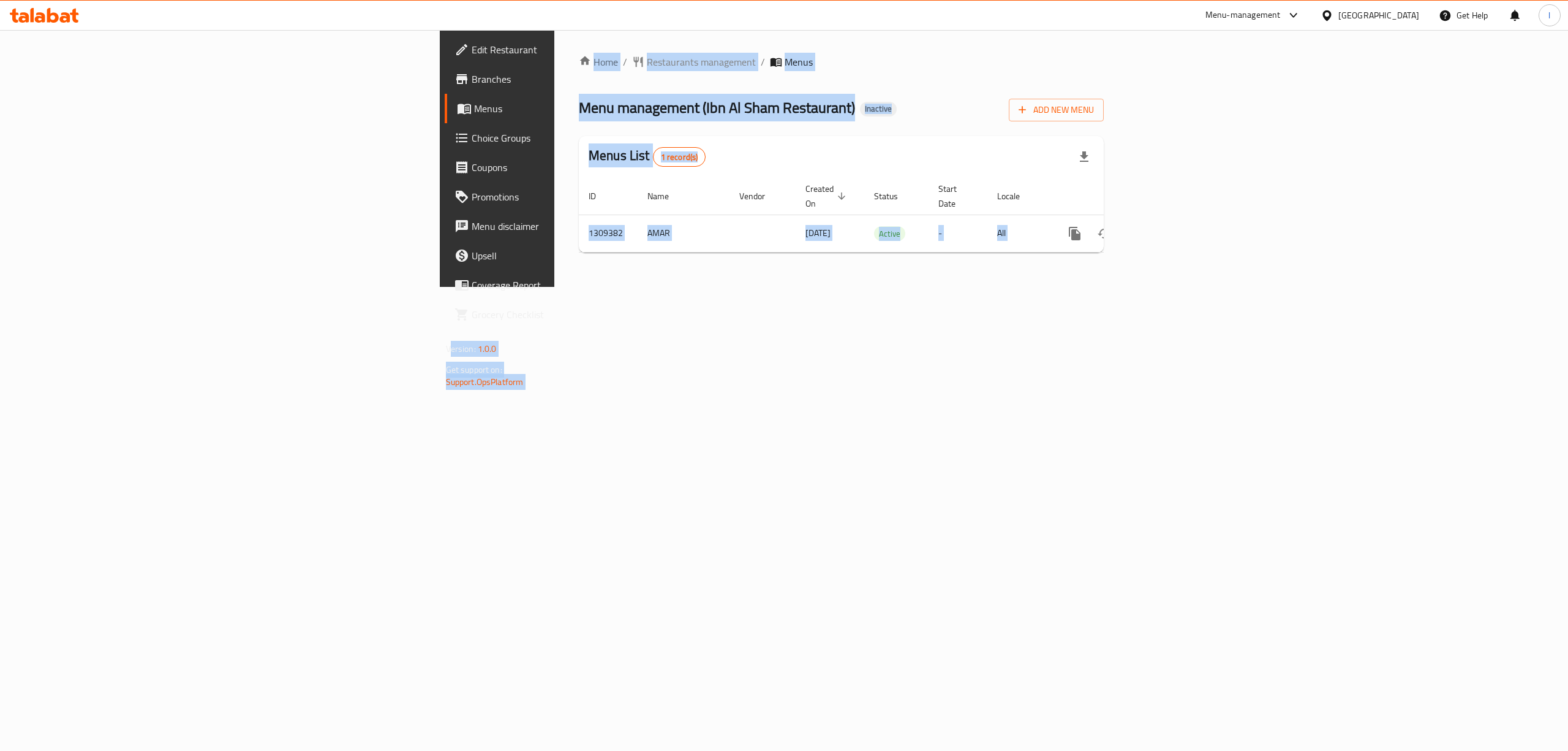
click at [445, 62] on link "Edit Restaurant" at bounding box center [573, 49] width 257 height 29
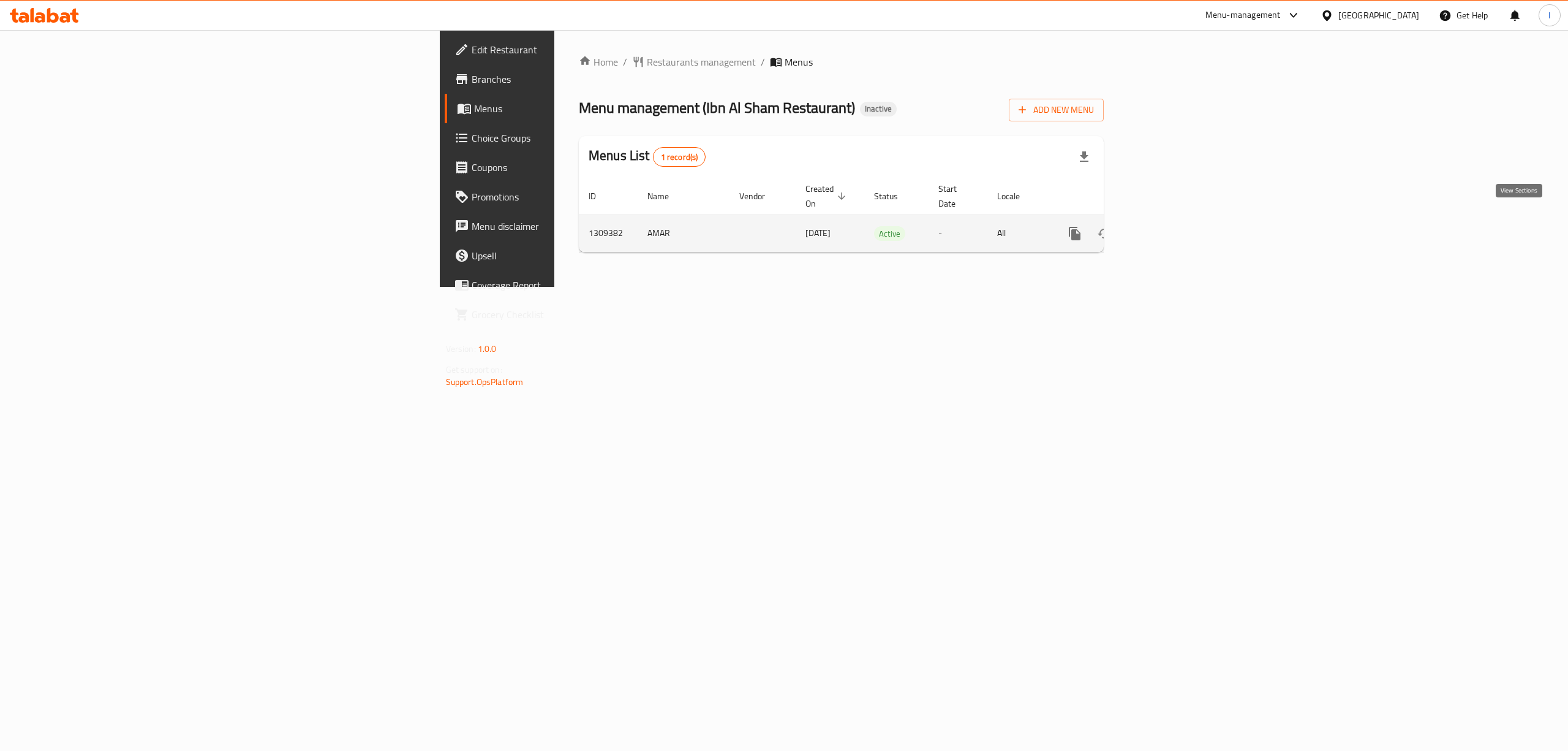
click at [1178, 219] on link "enhanced table" at bounding box center [1163, 233] width 29 height 29
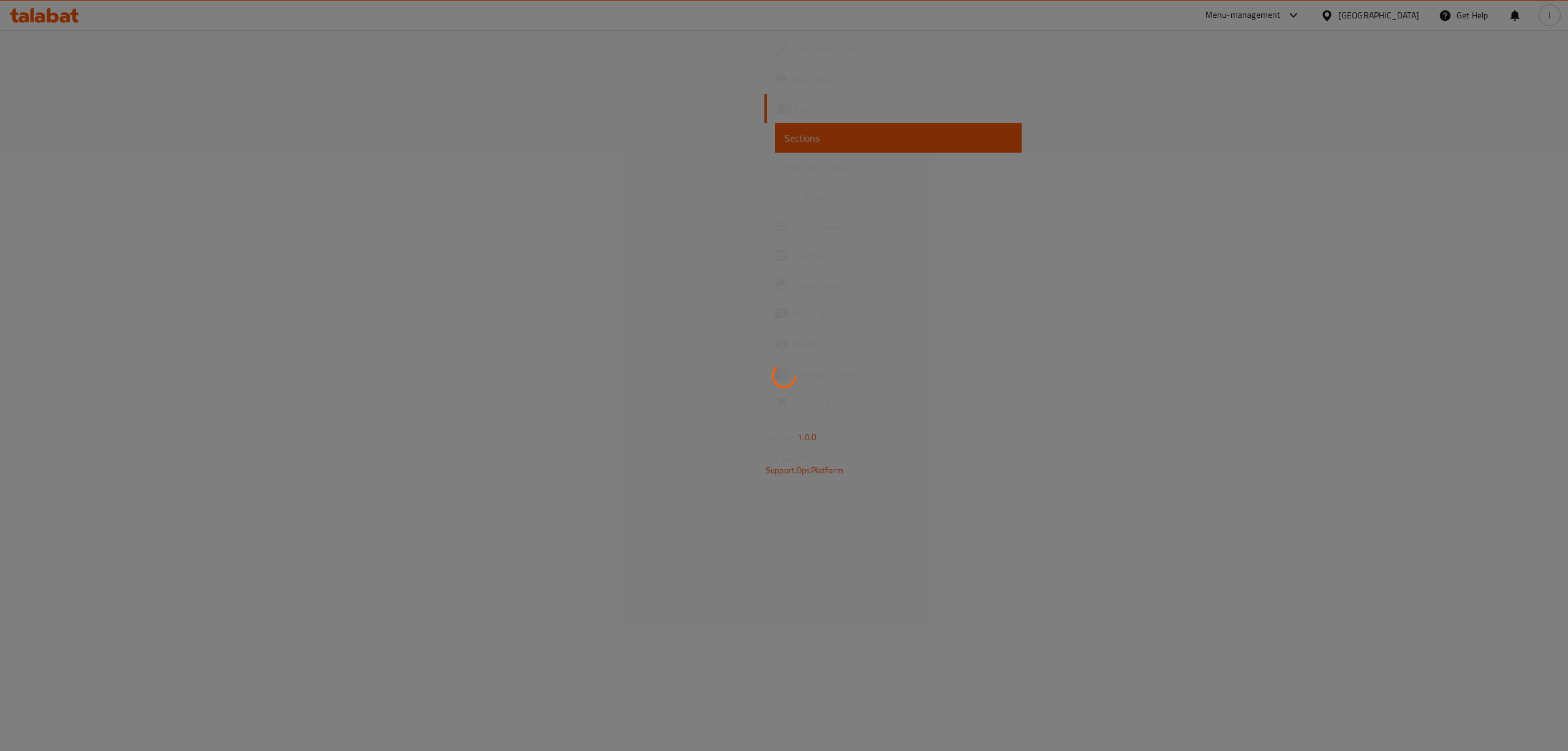
click at [1521, 212] on div at bounding box center [784, 376] width 1568 height 751
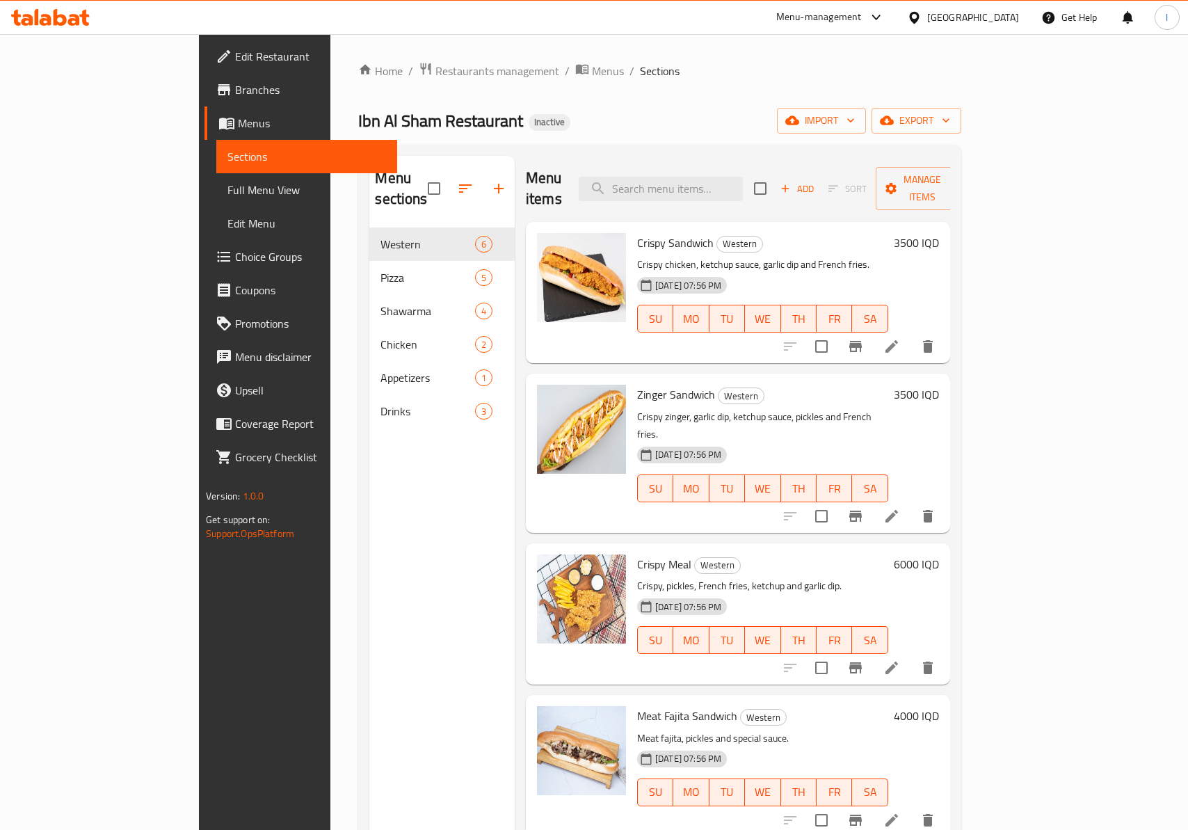
click at [216, 175] on link "Full Menu View" at bounding box center [306, 189] width 181 height 33
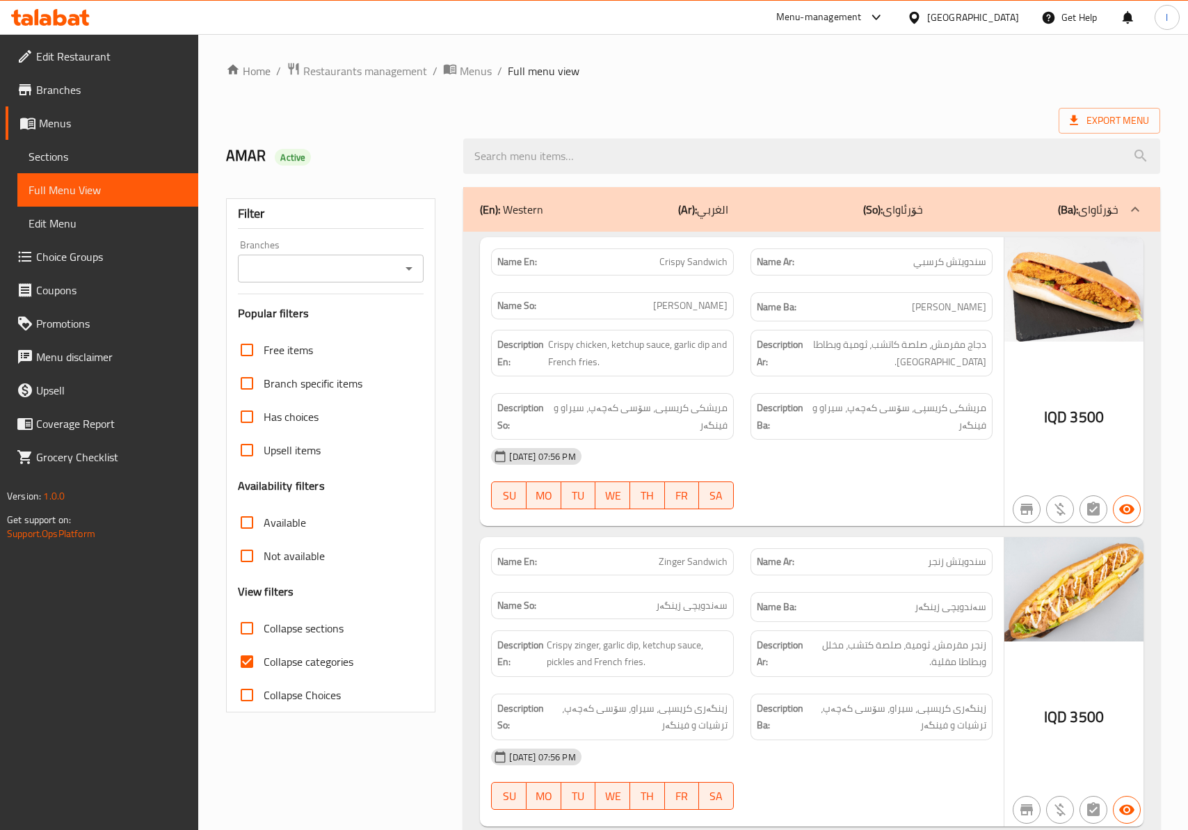
click at [274, 259] on input "Branches" at bounding box center [319, 268] width 155 height 19
click at [275, 274] on input "Branches" at bounding box center [319, 268] width 155 height 19
click at [275, 284] on div "Filter Branches Branches Popular filters Free items Branch specific items Has c…" at bounding box center [331, 455] width 210 height 514
click at [275, 267] on input "Branches" at bounding box center [319, 268] width 155 height 19
click at [275, 337] on span "Ibn Al Sham Restaurant, Kut Al Hajaj" at bounding box center [329, 337] width 163 height 33
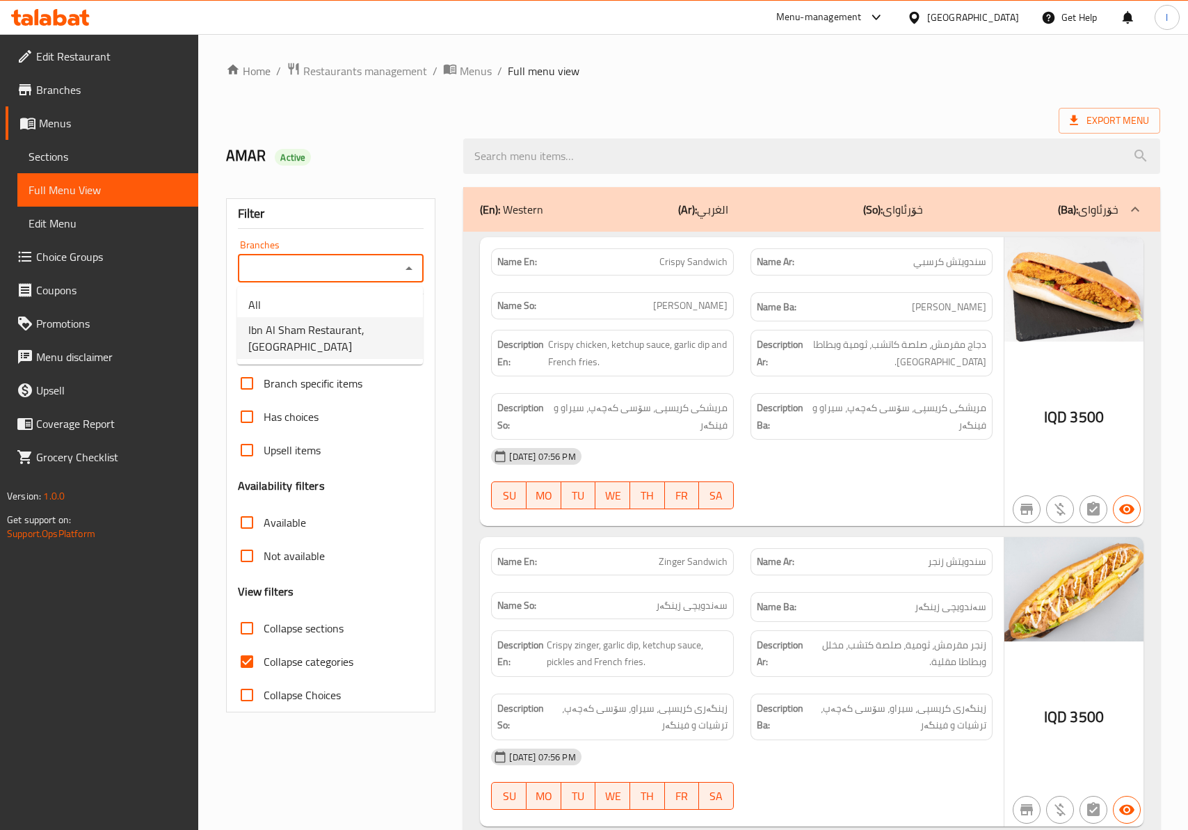
type input "Ibn Al Sham Restaurant, Kut Al Hajaj"
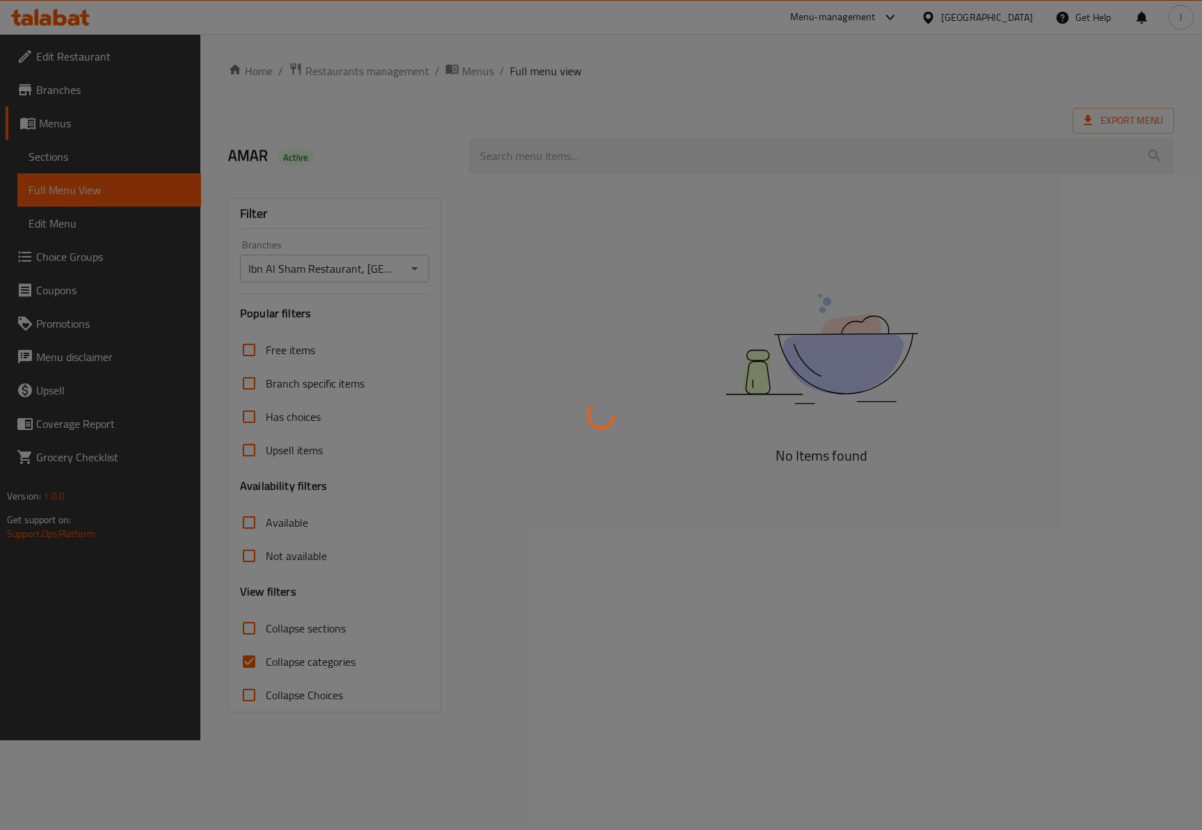
click at [255, 634] on div at bounding box center [601, 415] width 1202 height 830
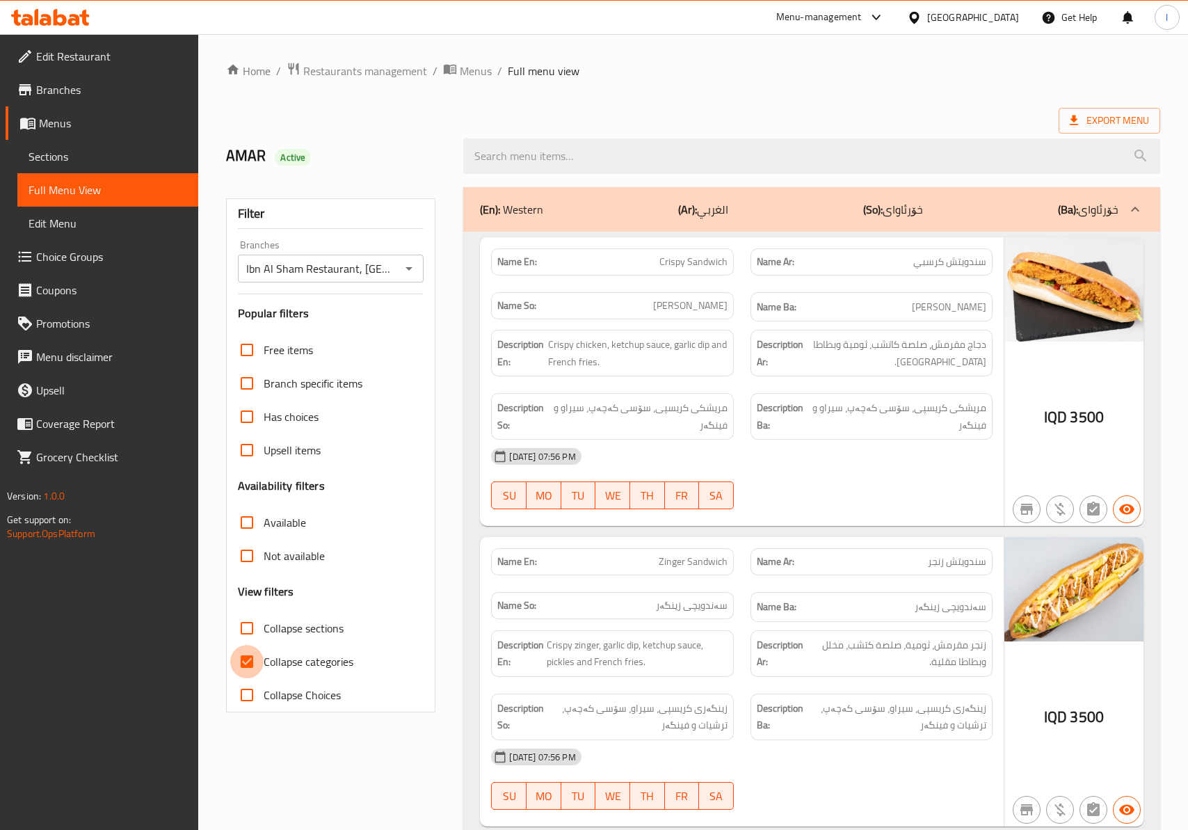
click at [256, 663] on input "Collapse categories" at bounding box center [246, 661] width 33 height 33
checkbox input "false"
click at [256, 638] on input "Collapse sections" at bounding box center [246, 627] width 33 height 33
checkbox input "true"
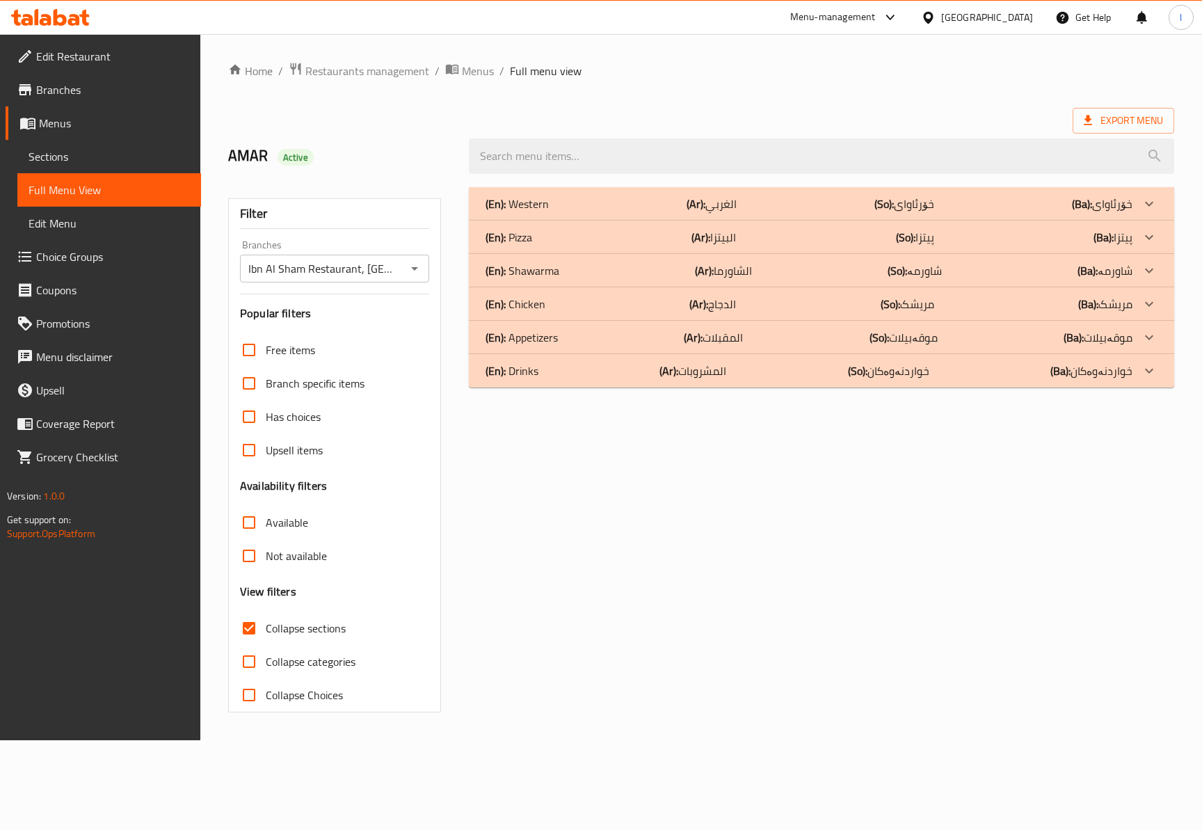
click at [743, 212] on div "(En): Drinks (Ar): المشروبات (So): خواردنەوەکان (Ba): خواردنەوەکان" at bounding box center [808, 203] width 647 height 17
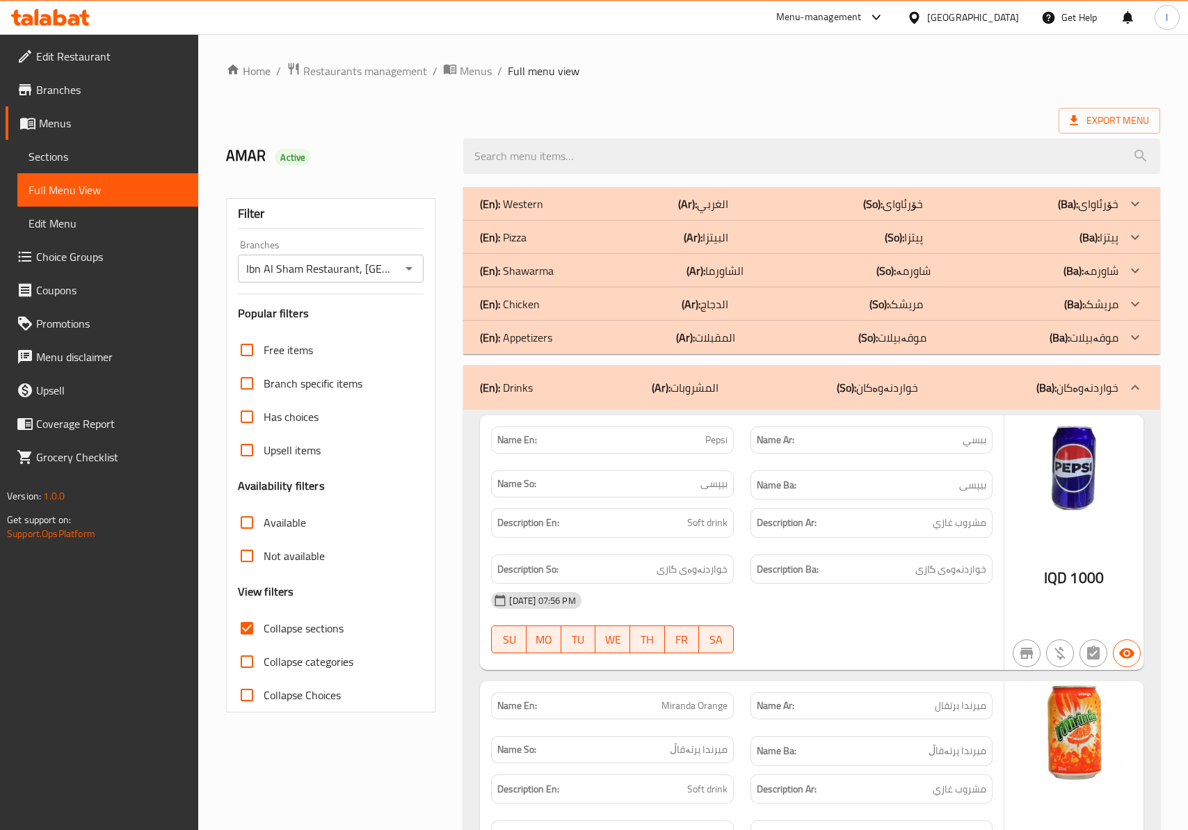
click at [631, 494] on div "Name So: بیپسی" at bounding box center [612, 483] width 242 height 27
click at [695, 487] on p "Name So: بیپسی" at bounding box center [611, 483] width 229 height 15
click at [798, 565] on strong "Description Ba:" at bounding box center [788, 569] width 62 height 17
click at [896, 387] on p "(So): خواردنەوەکان" at bounding box center [877, 387] width 81 height 17
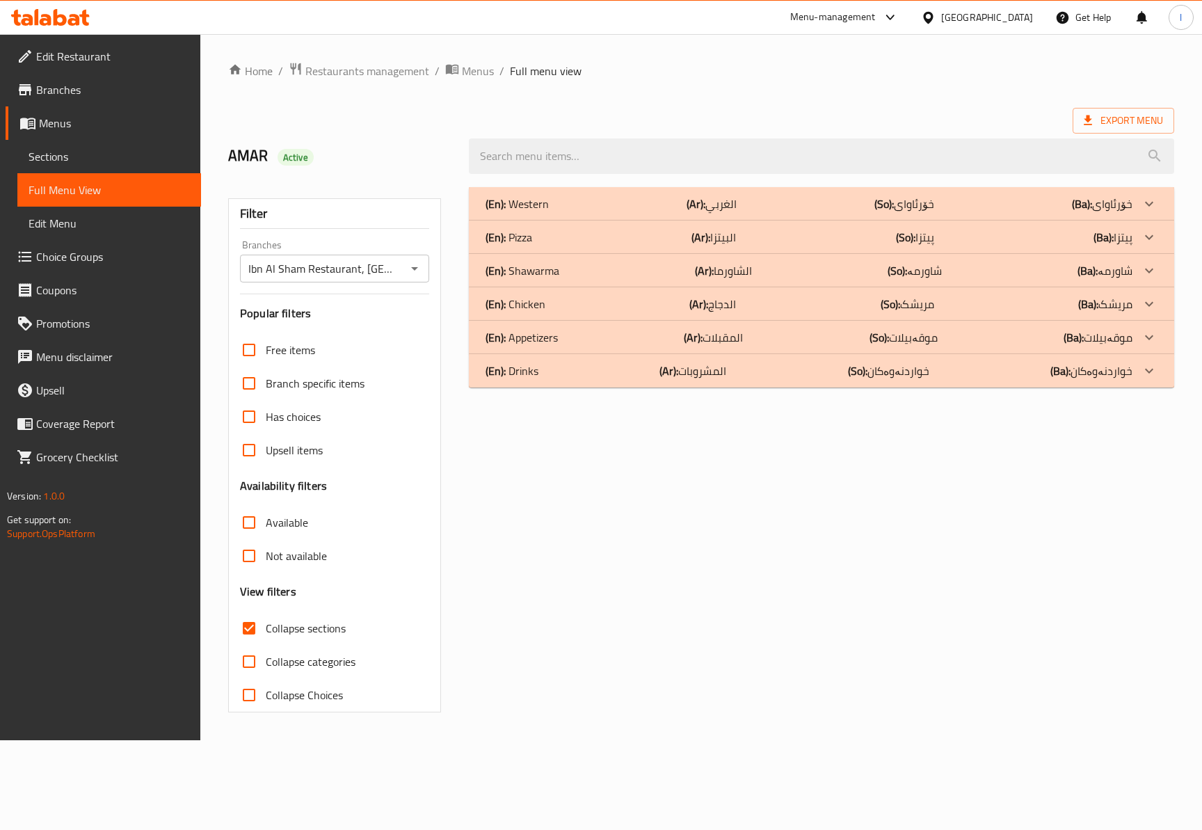
click at [704, 212] on p "(Ar): المقبلات" at bounding box center [711, 203] width 50 height 17
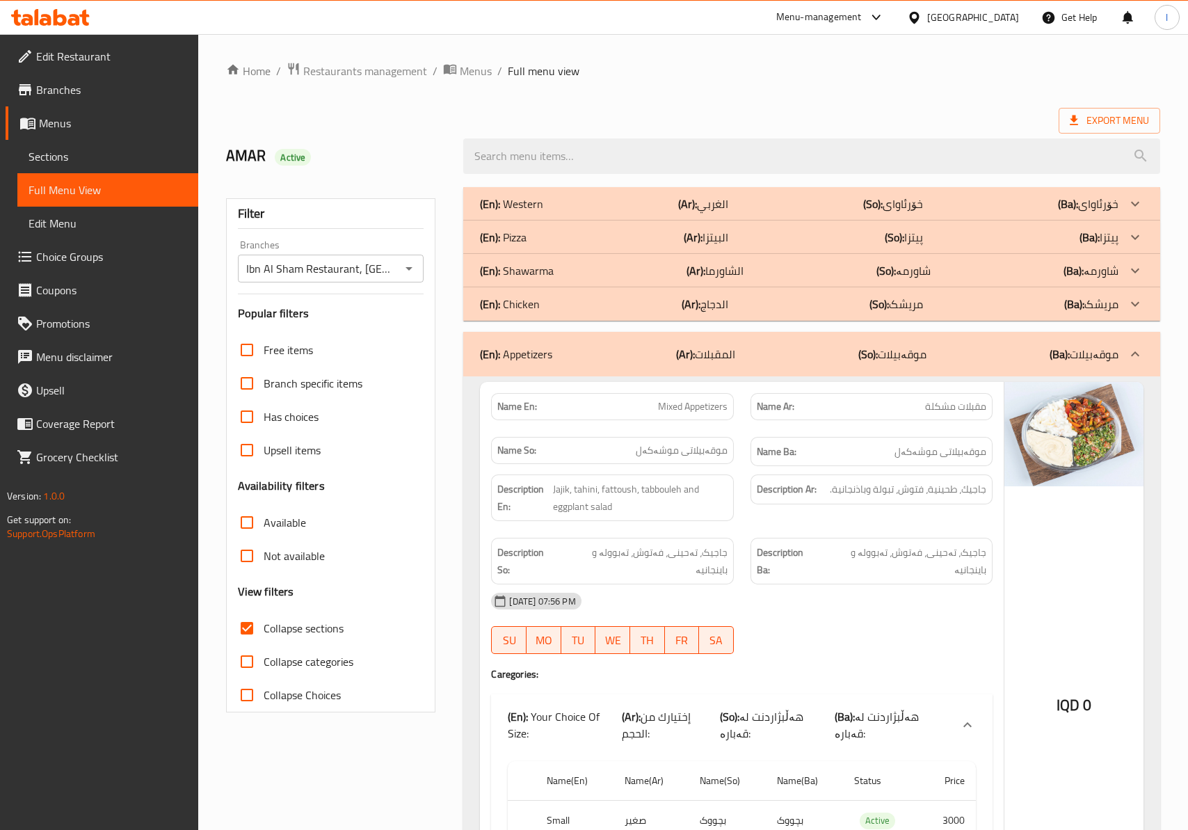
click at [807, 584] on div "[DATE] 07:56 PM" at bounding box center [741, 600] width 517 height 33
click at [836, 608] on div "02-09-2025 07:56 PM SU MO TU WE TH FR SA" at bounding box center [741, 623] width 517 height 78
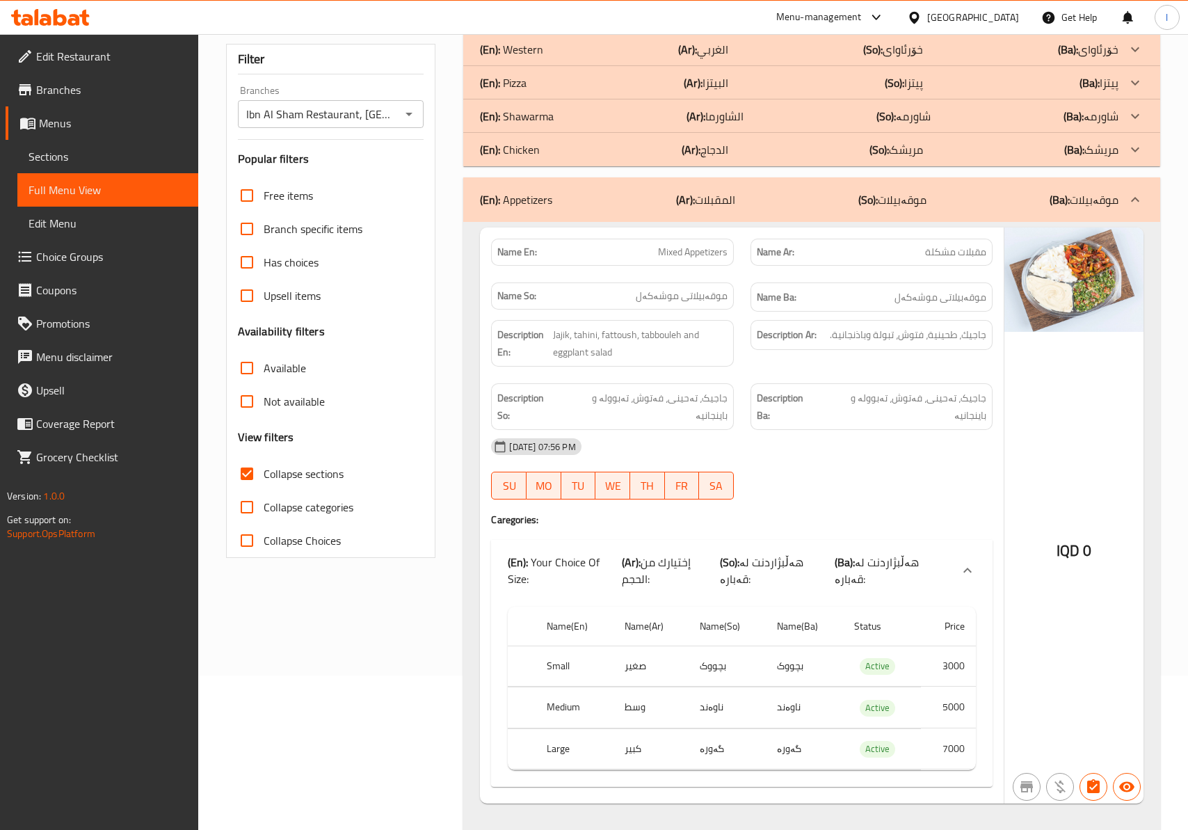
scroll to position [199, 0]
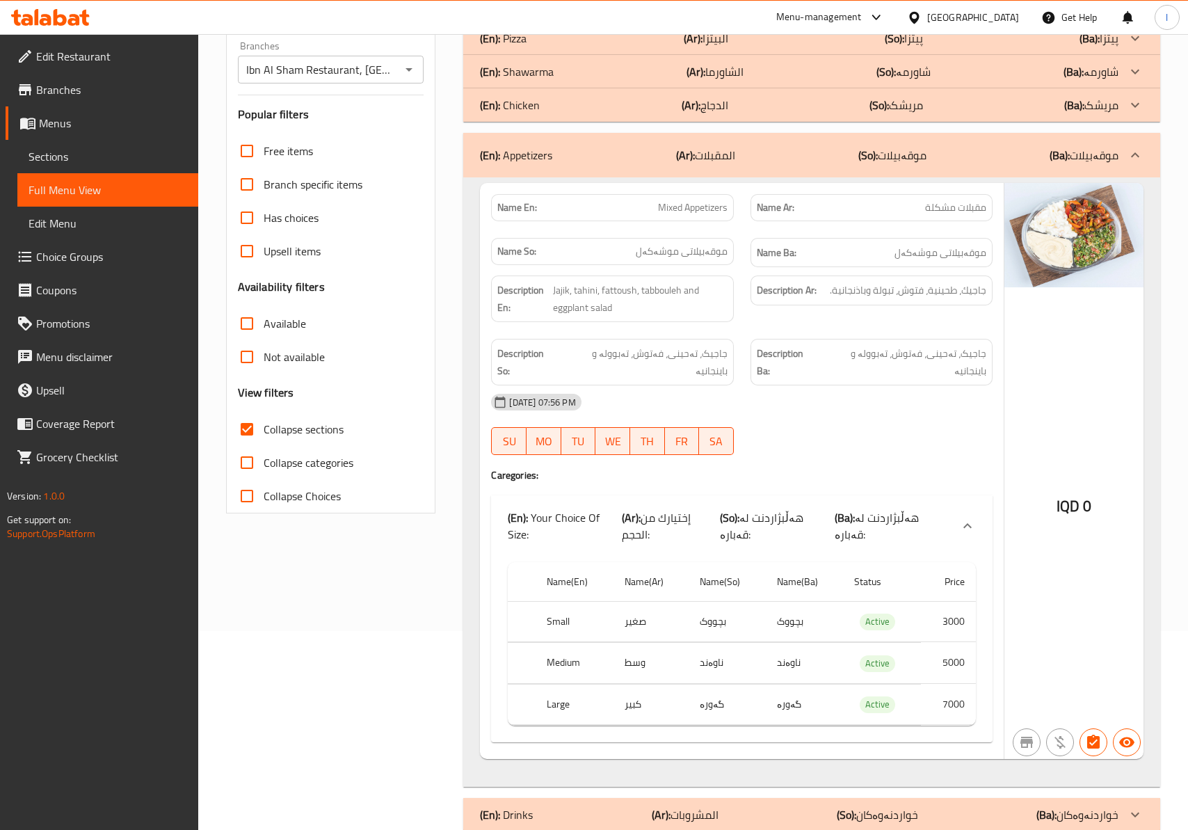
click at [1028, 160] on div "(En): Appetizers (Ar): المقبلات (So): موقەبیلات (Ba): موقەبیلات" at bounding box center [799, 155] width 638 height 17
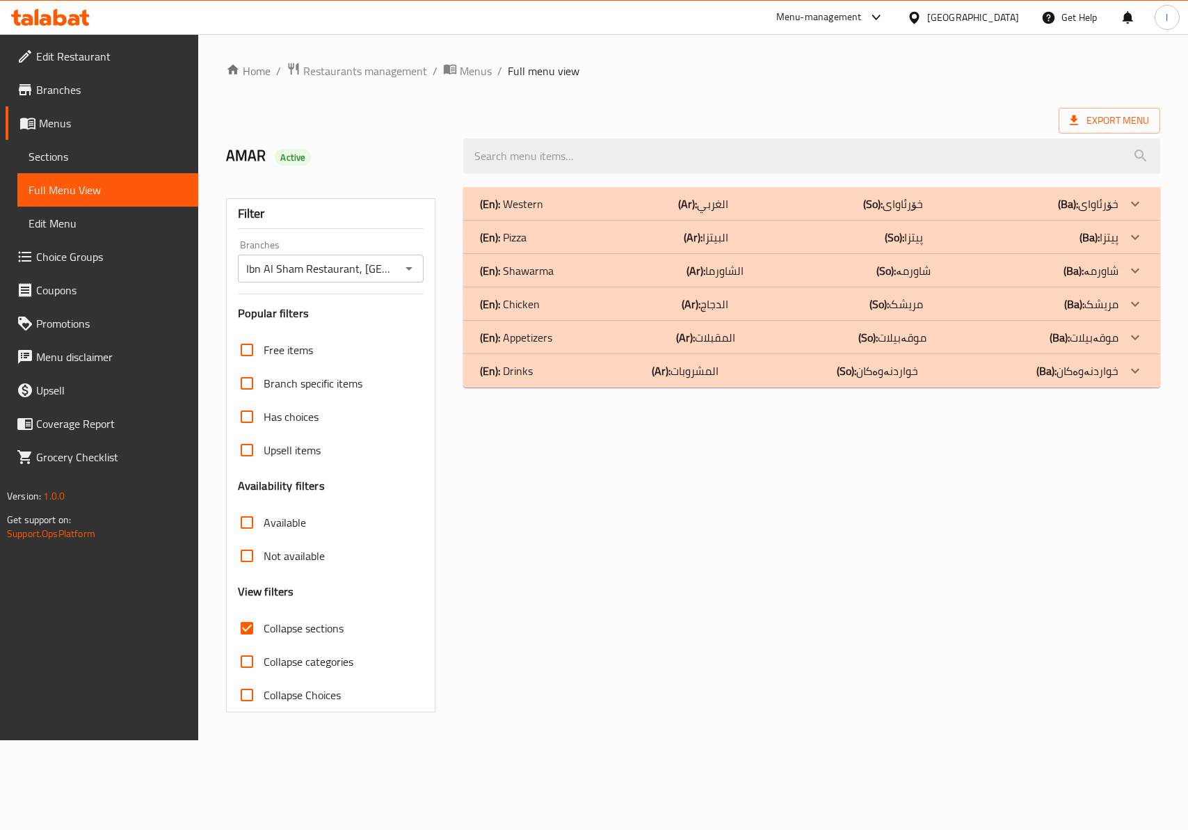
scroll to position [0, 0]
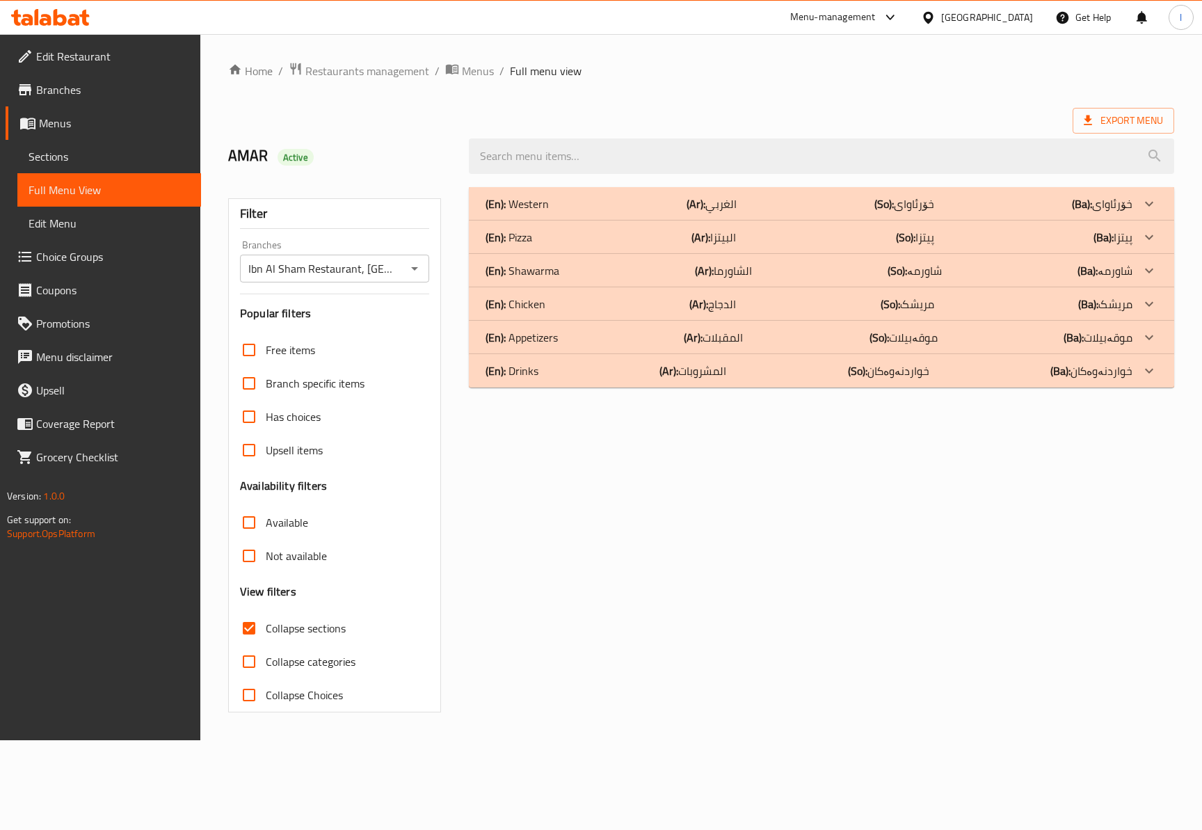
click at [908, 212] on p "(So): مریشک" at bounding box center [904, 203] width 60 height 17
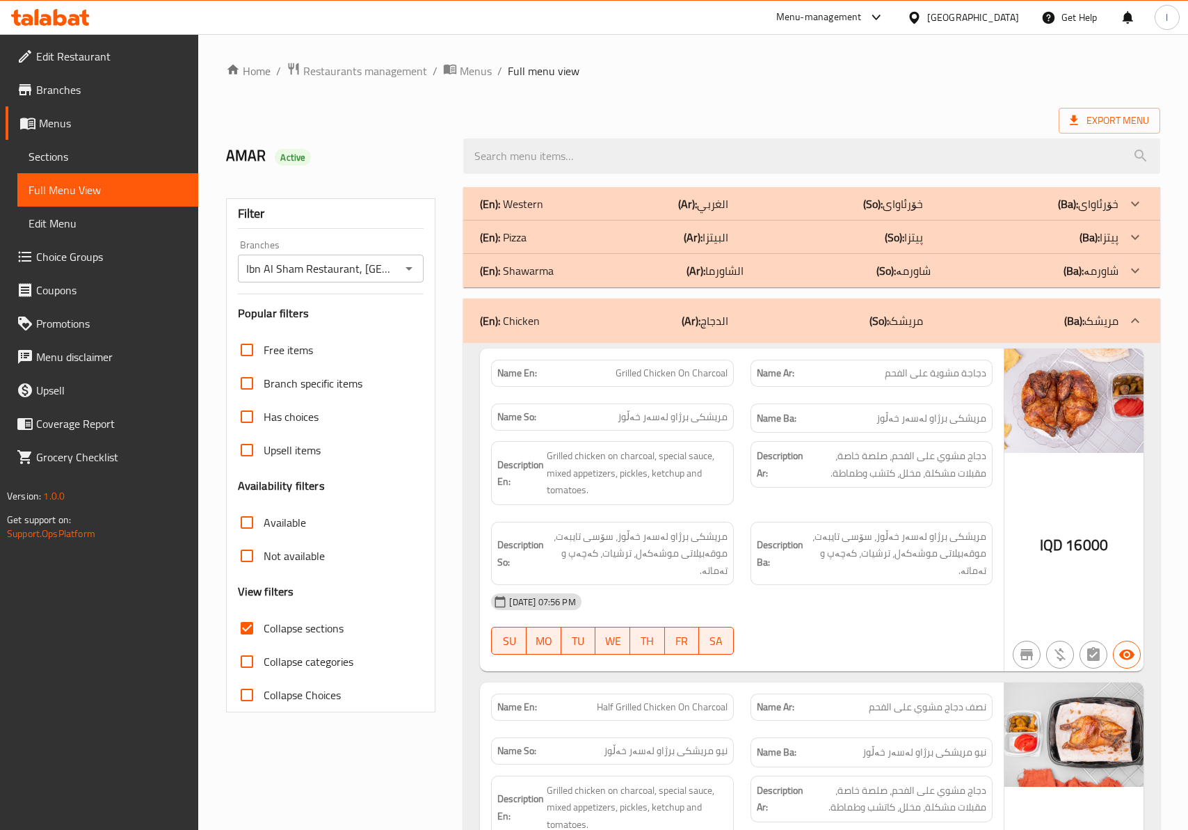
click at [883, 612] on div "[DATE] 07:56 PM" at bounding box center [741, 601] width 517 height 33
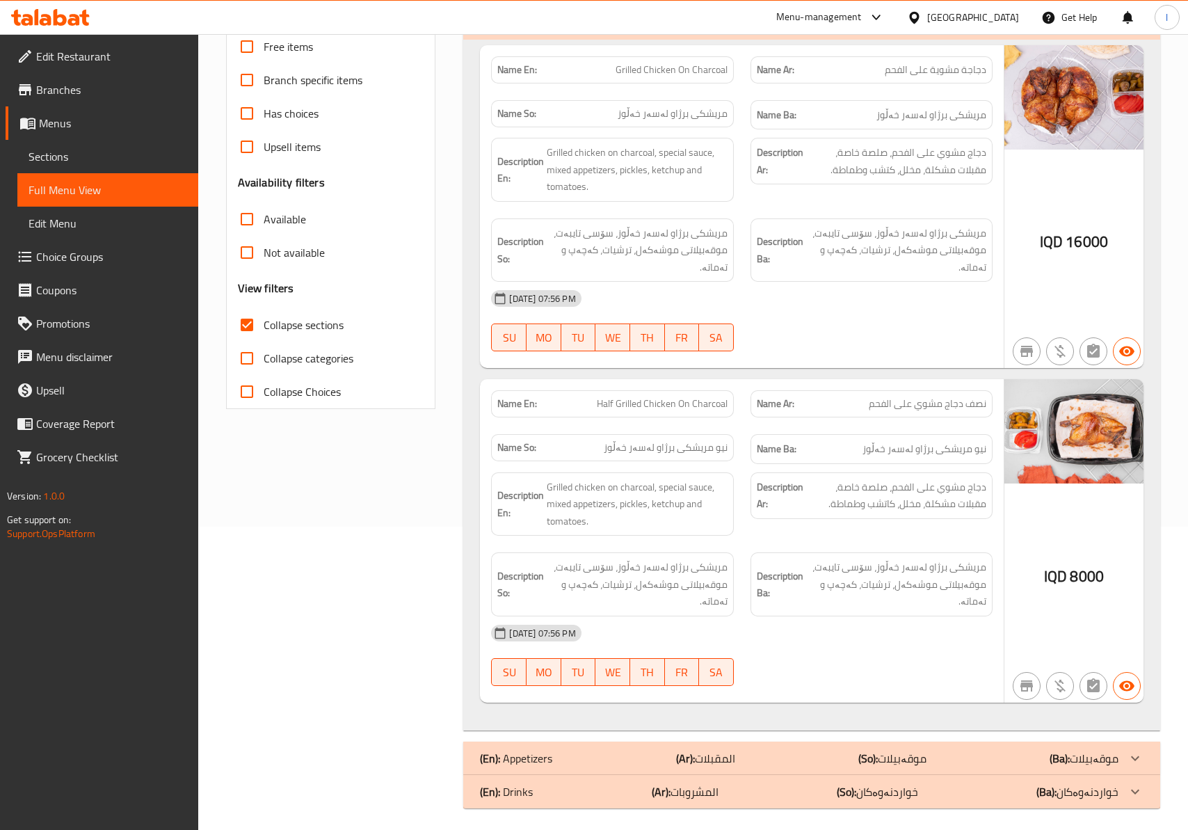
scroll to position [309, 0]
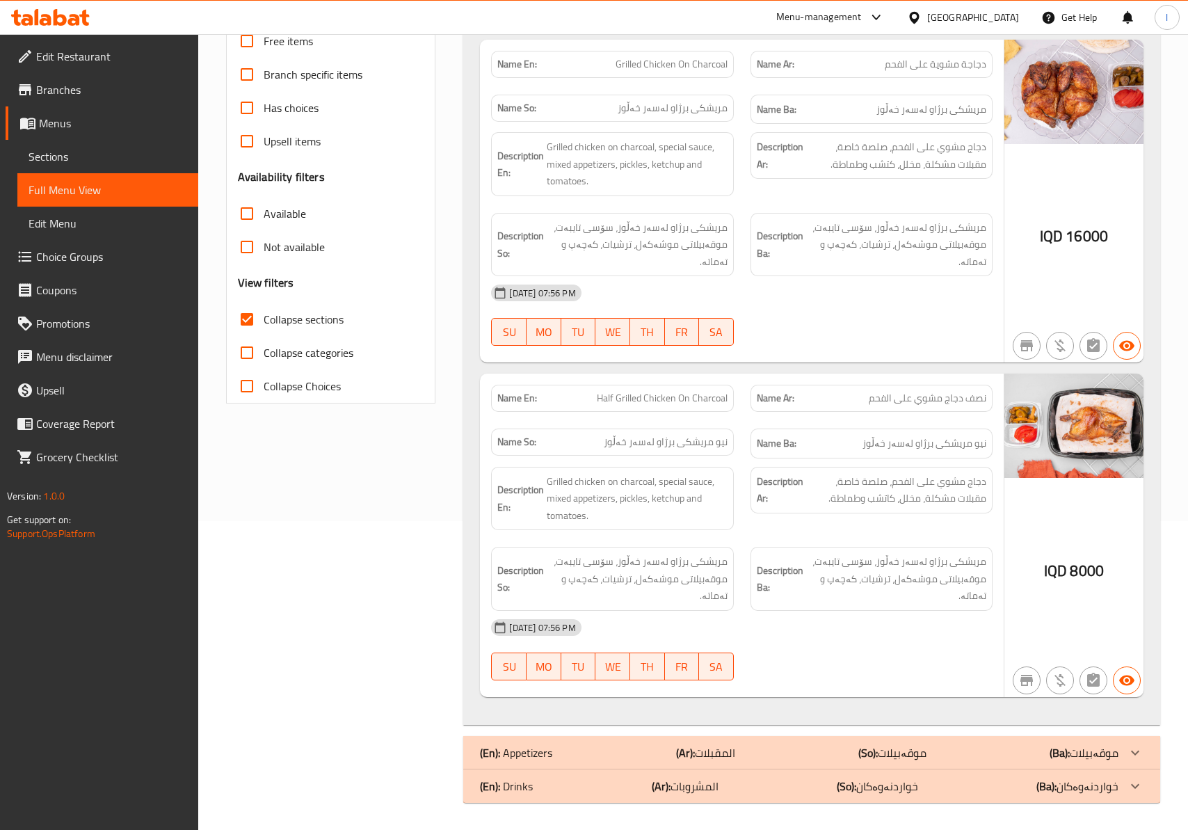
click at [921, 346] on div at bounding box center [871, 345] width 259 height 17
click at [874, 327] on div "02-09-2025 07:56 PM SU MO TU WE TH FR SA" at bounding box center [741, 315] width 517 height 78
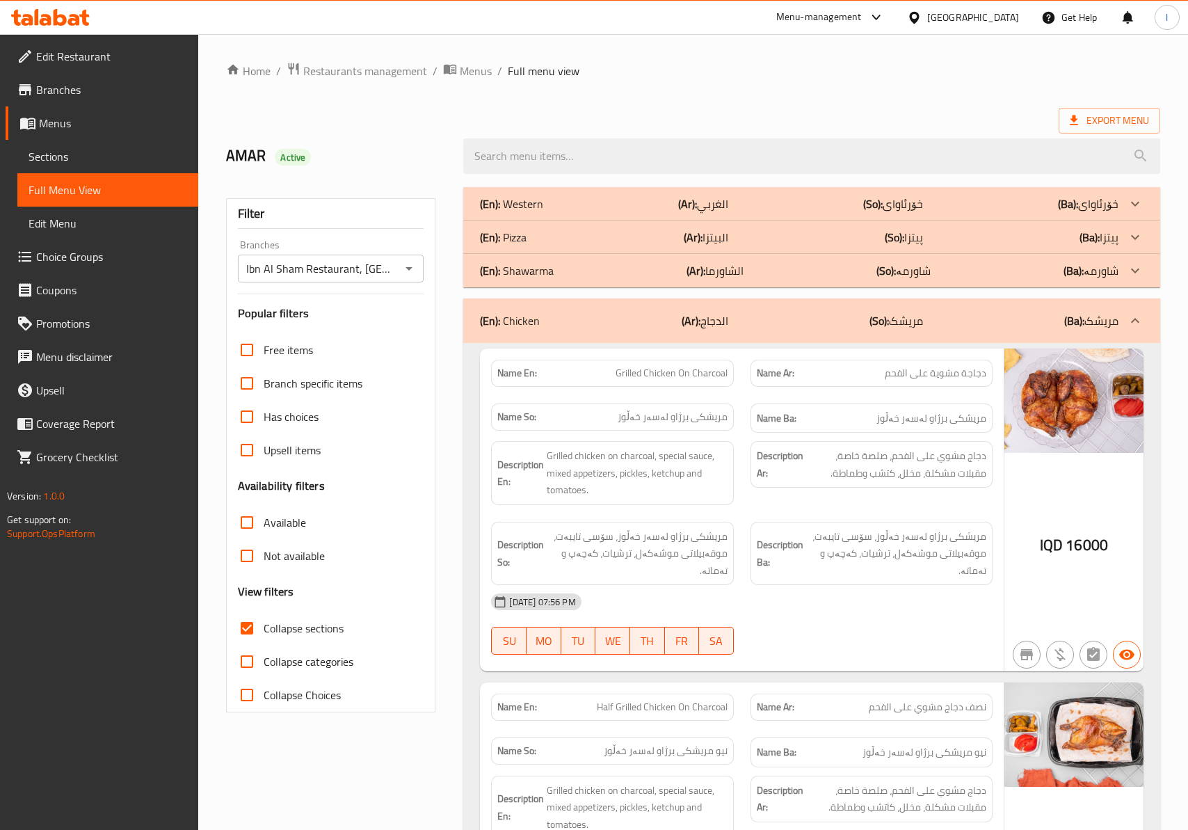
click at [880, 335] on div "(En): Chicken (Ar): الدجاج (So): مریشک (Ba): مریشک" at bounding box center [811, 320] width 696 height 45
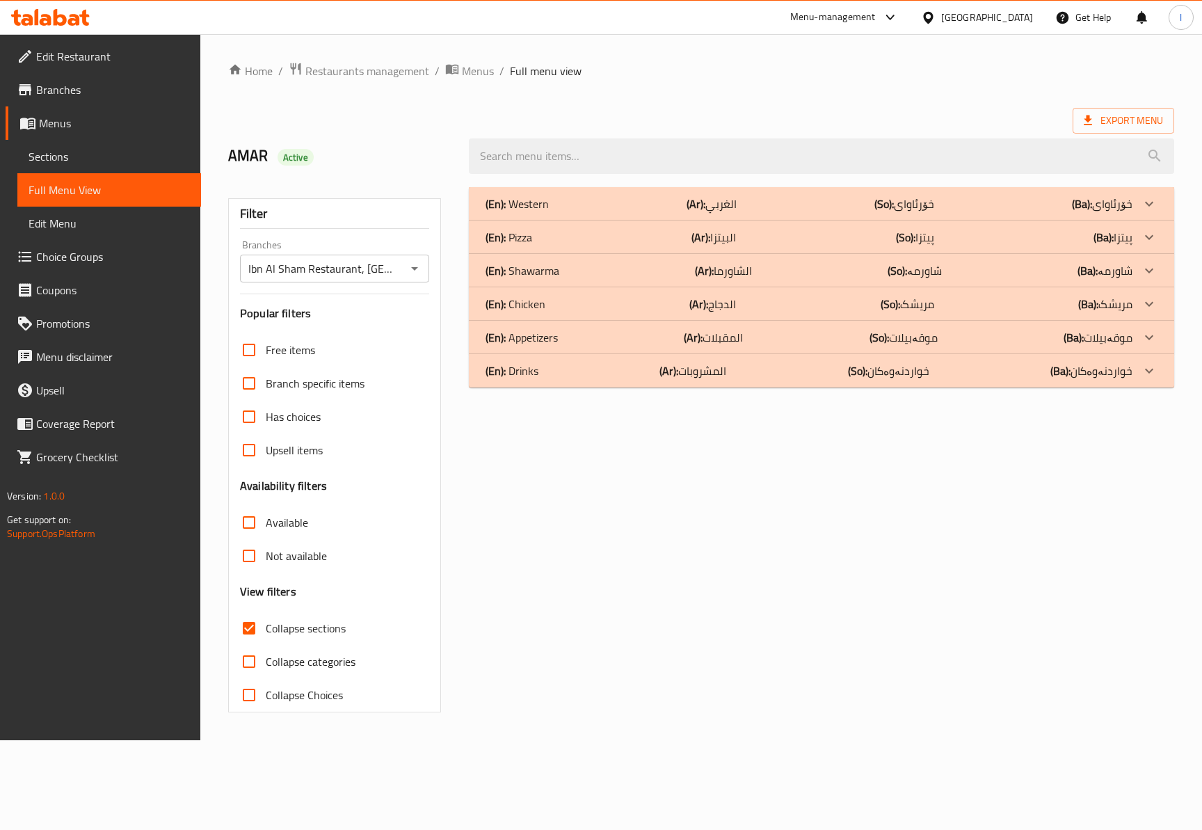
click at [629, 212] on div "(En): Shawarma (Ar): الشاورما (So): شاورمە (Ba): شاورمە" at bounding box center [808, 203] width 647 height 17
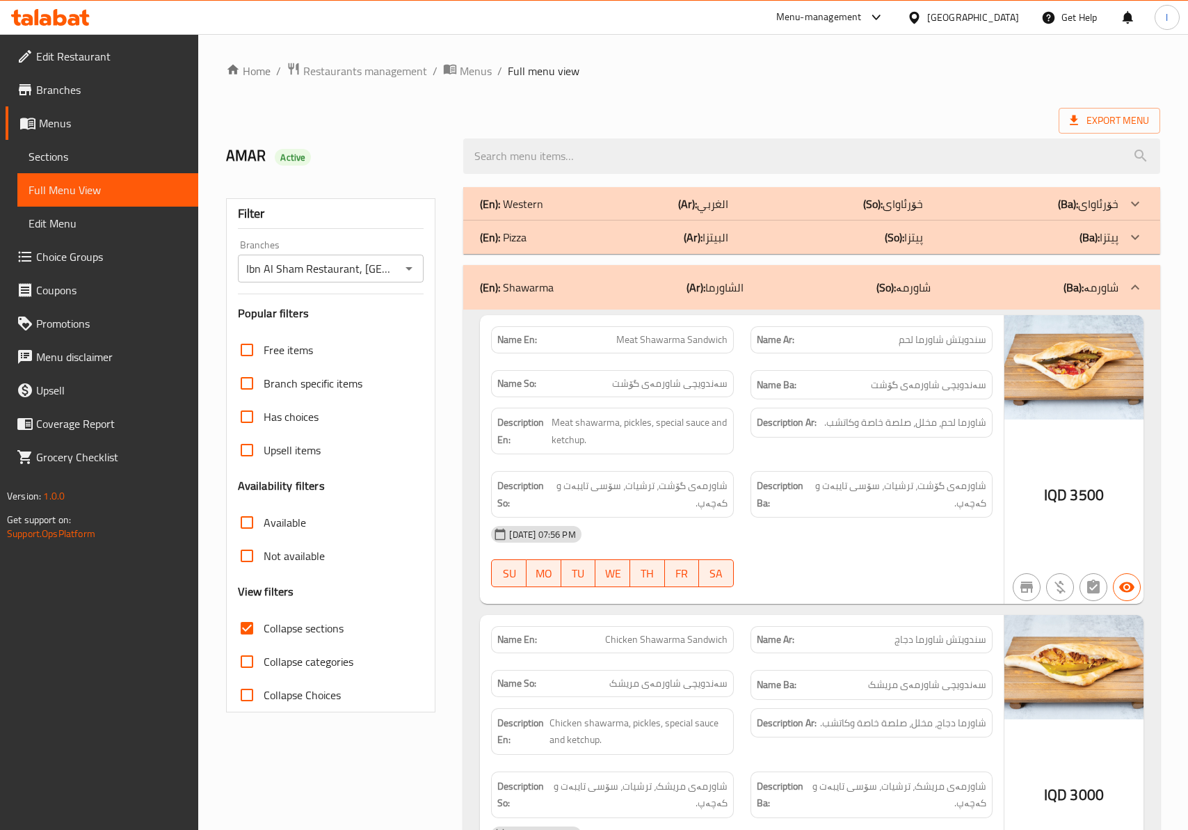
click at [826, 510] on span "شاورمەی گۆشت، ترشیات، سۆسی تایبەت و کەچەپ." at bounding box center [899, 494] width 175 height 34
click at [816, 305] on div "(En): Shawarma (Ar): الشاورما (So): شاورمە (Ba): شاورمە" at bounding box center [811, 287] width 696 height 45
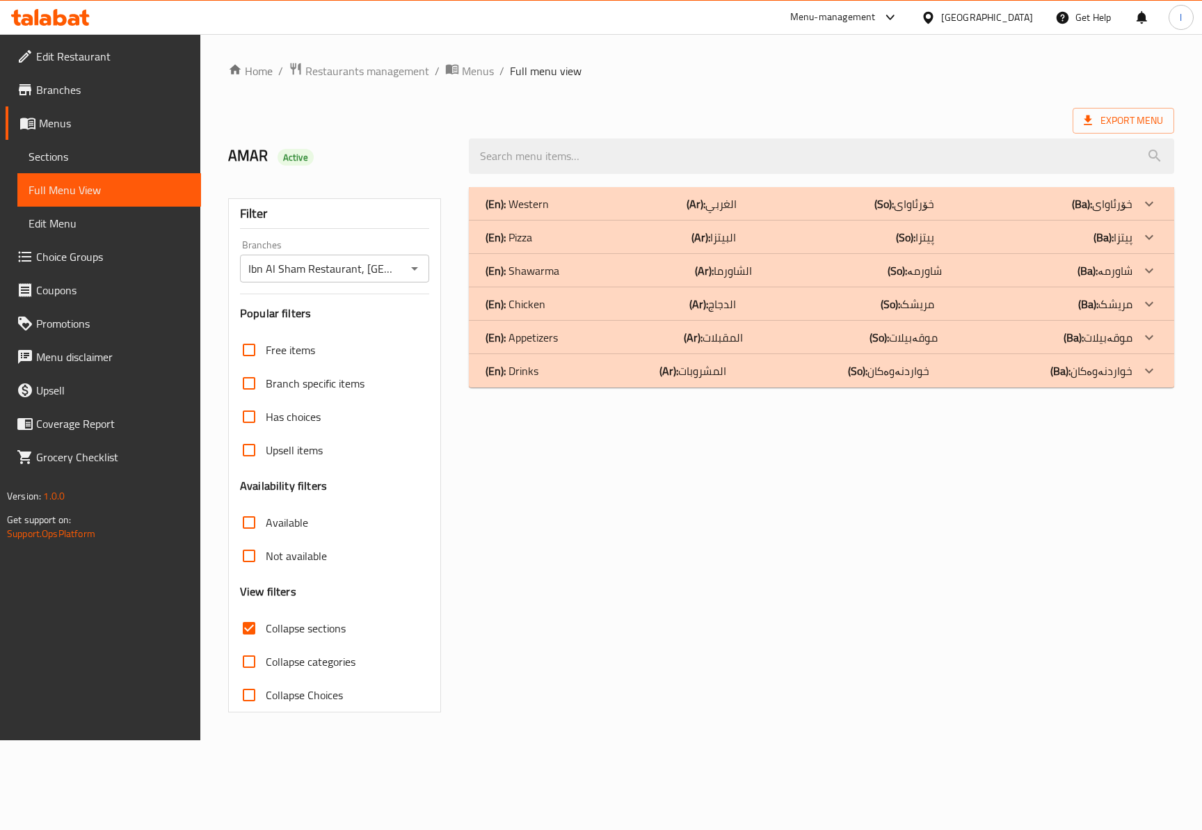
click at [542, 220] on div "(En): Pizza (Ar): البيتزا (So): پیتزا (Ba): پیتزا" at bounding box center [821, 203] width 705 height 33
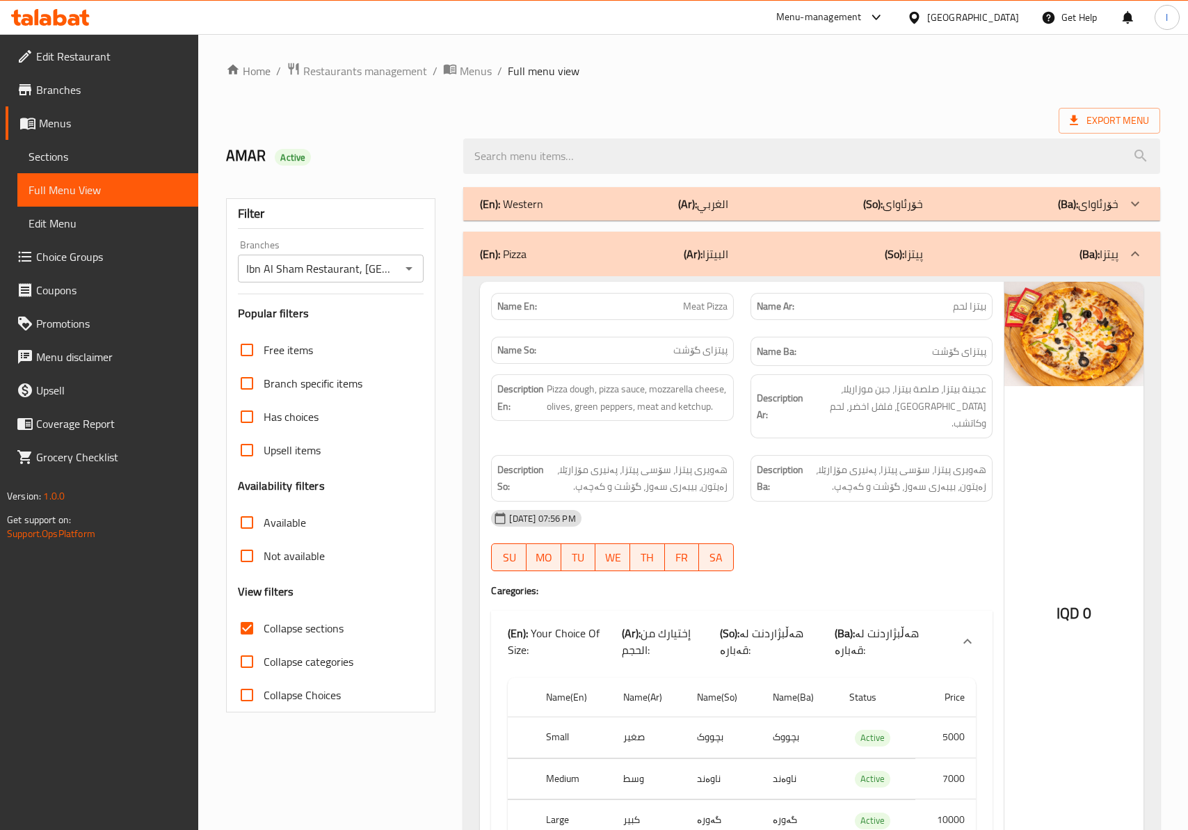
click at [788, 544] on div "02-09-2025 07:56 PM SU MO TU WE TH FR SA" at bounding box center [741, 540] width 517 height 78
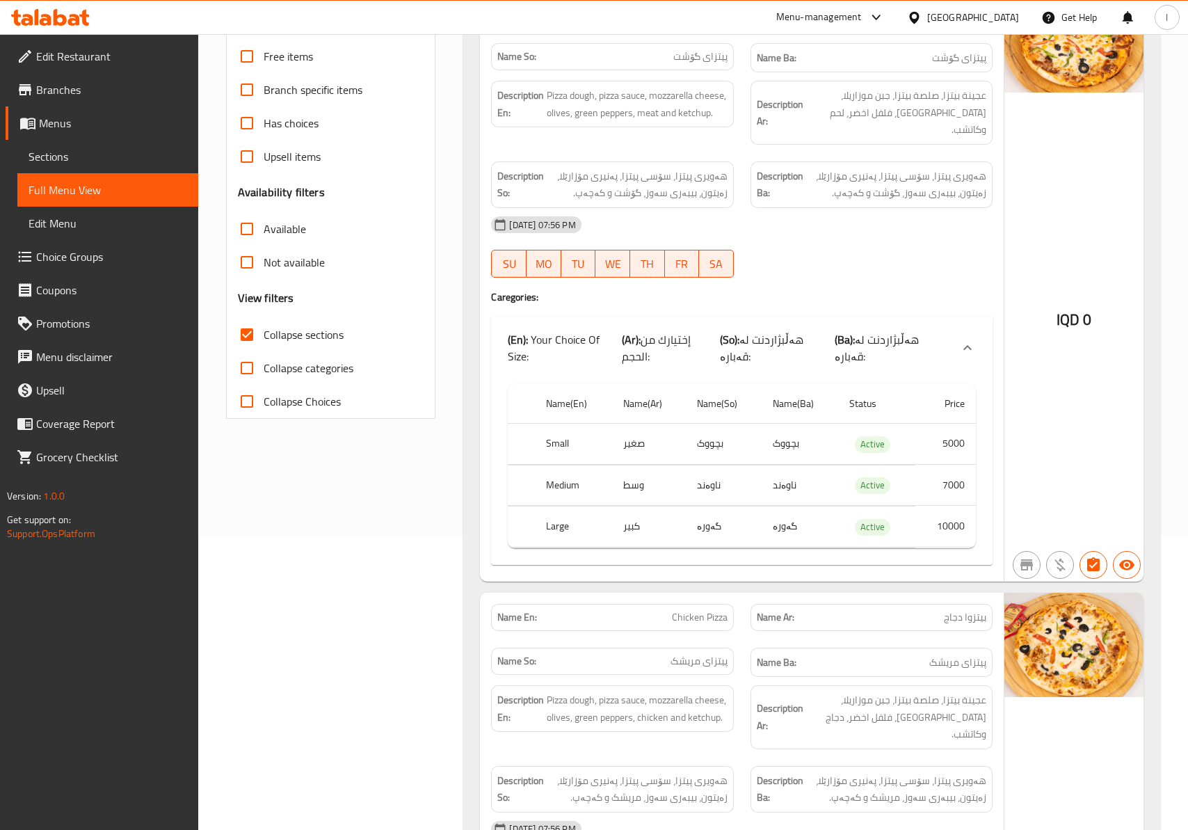
scroll to position [309, 0]
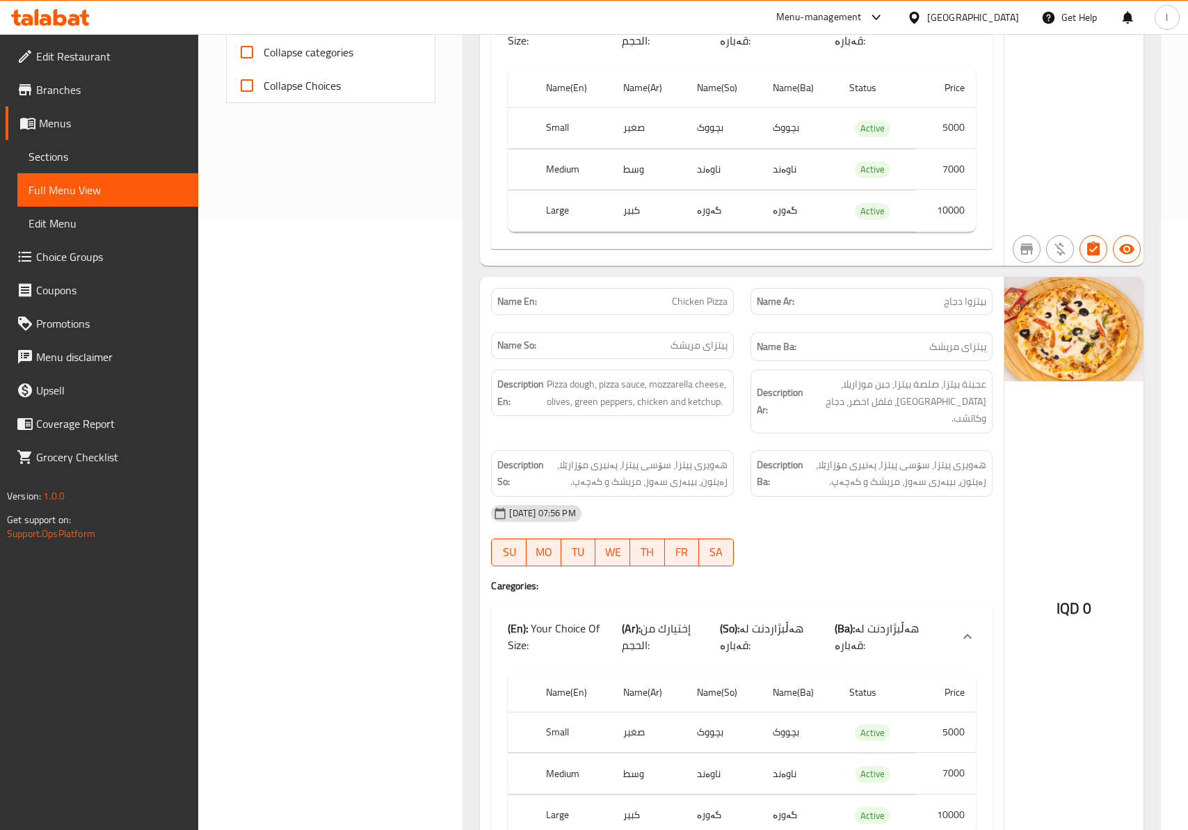
scroll to position [618, 0]
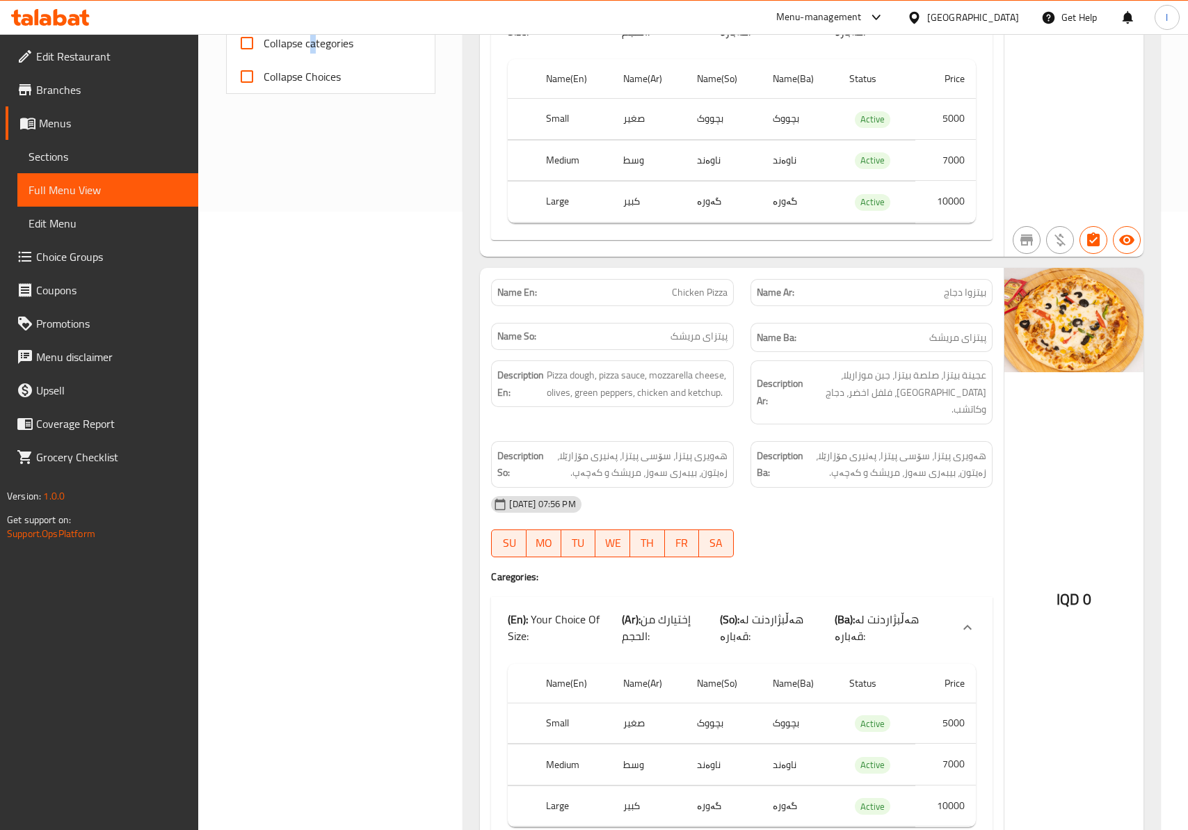
click at [317, 37] on span "Collapse categories" at bounding box center [309, 43] width 90 height 17
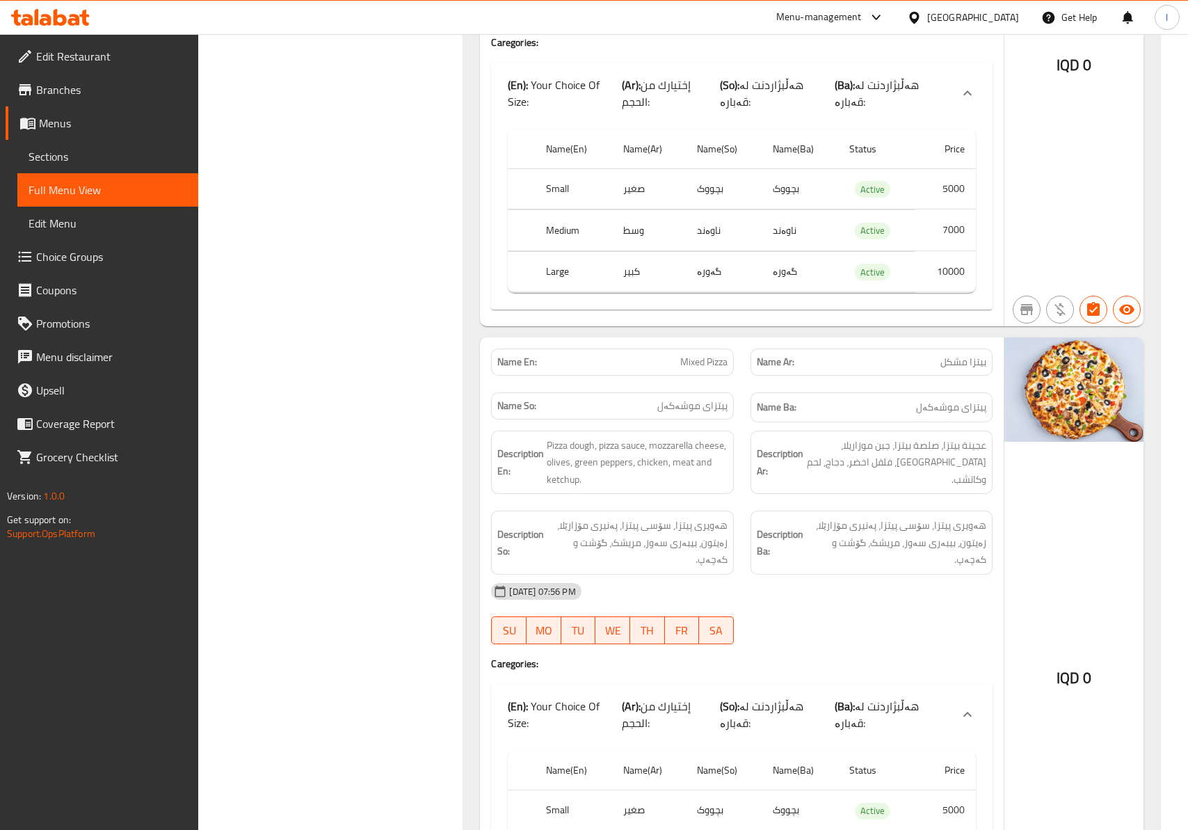
scroll to position [1236, 0]
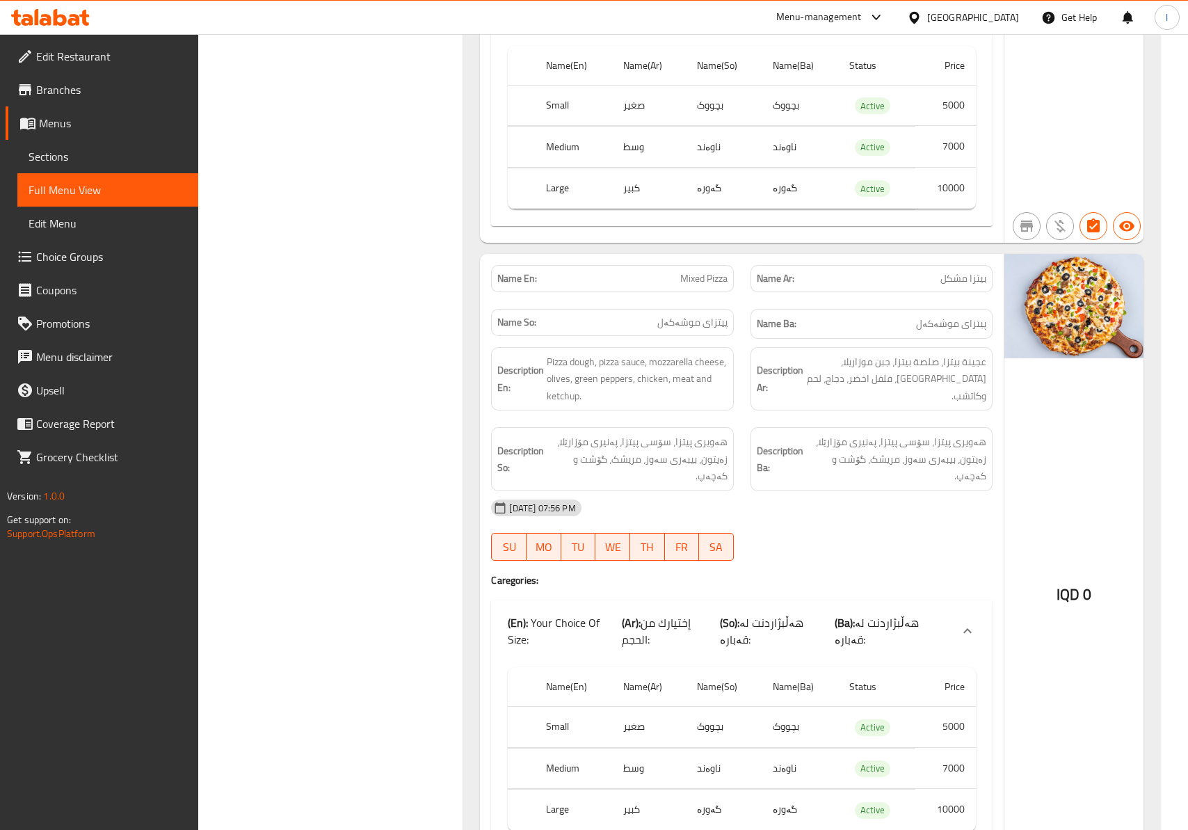
click at [365, 332] on div "Filter Branches Ibn Al Sham Restaurant, Kut Al Hajaj Branches Popular filters F…" at bounding box center [337, 598] width 238 height 3310
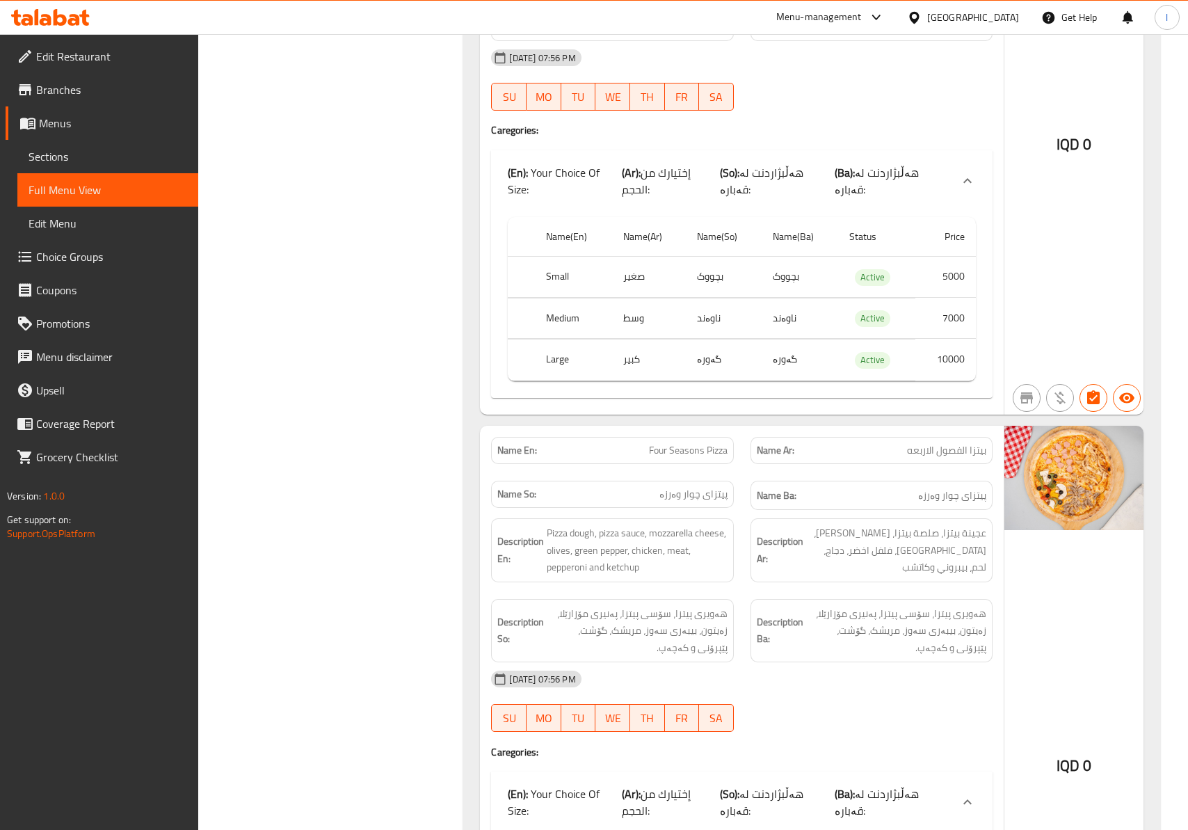
scroll to position [1854, 0]
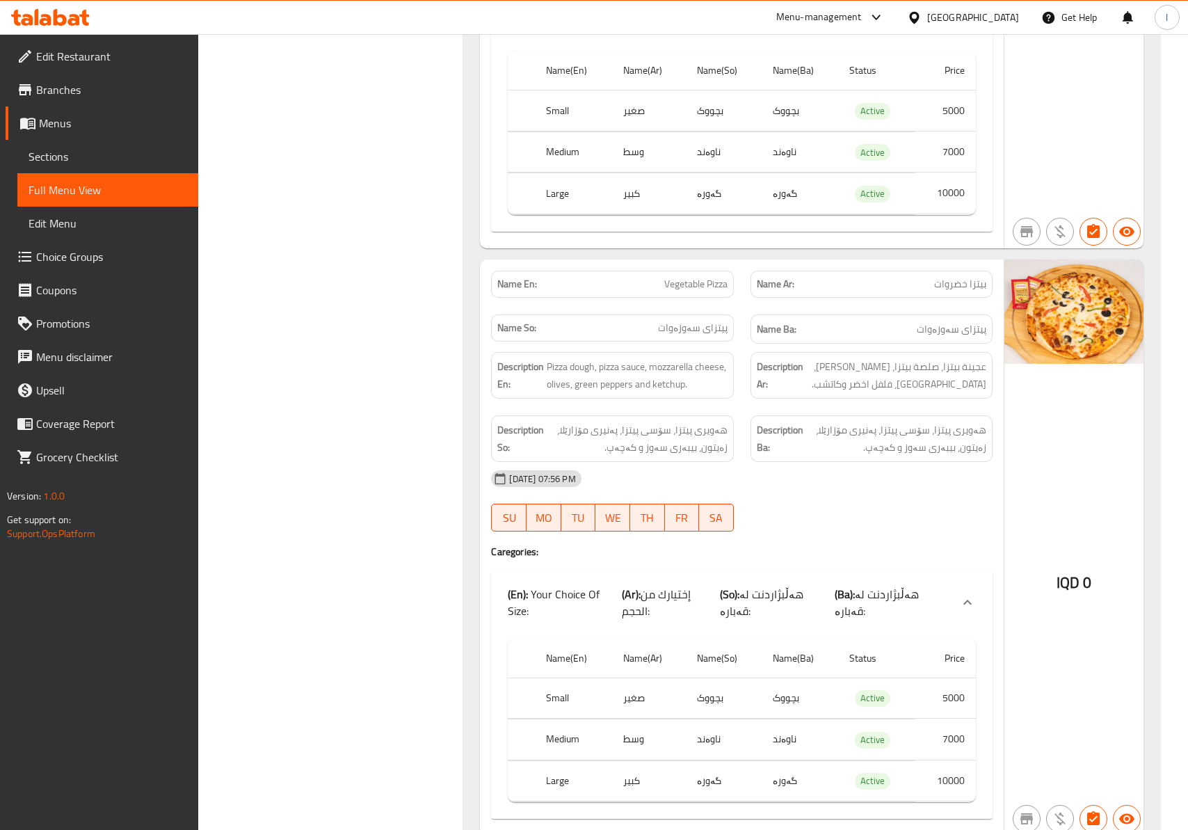
scroll to position [2599, 0]
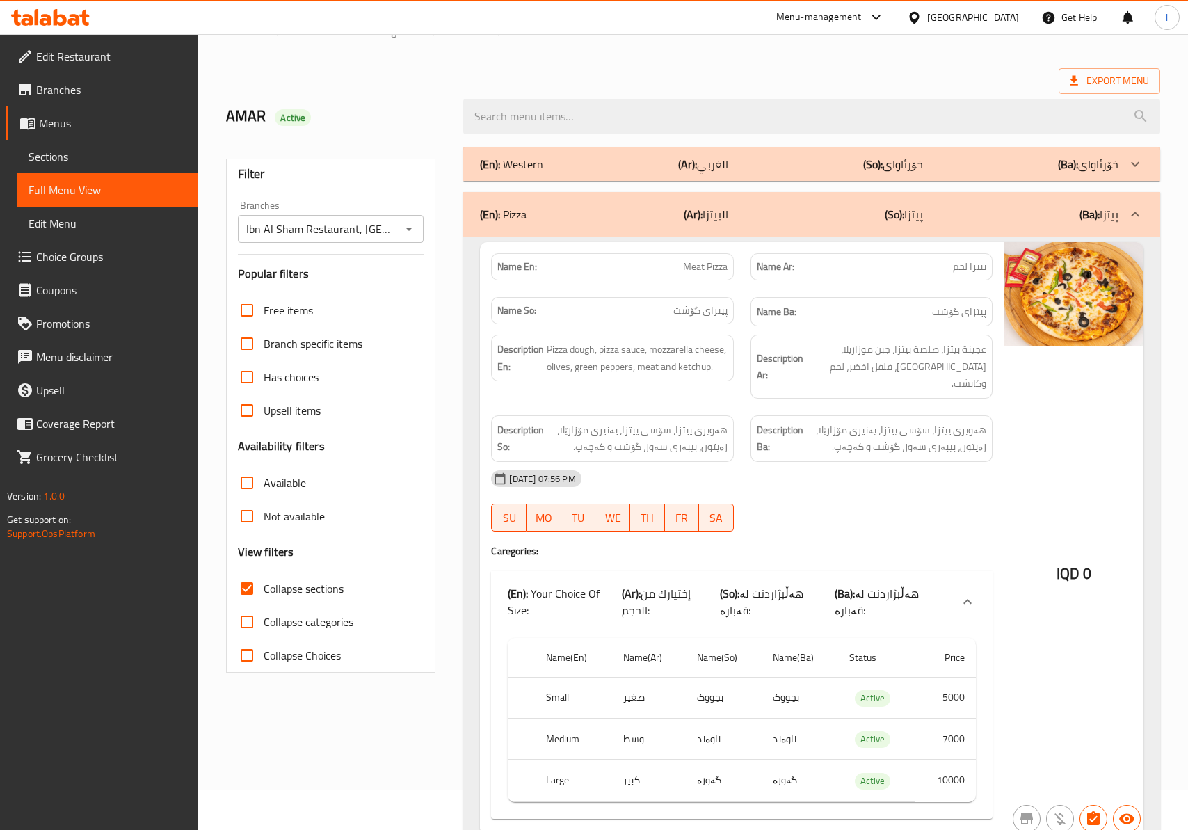
scroll to position [0, 0]
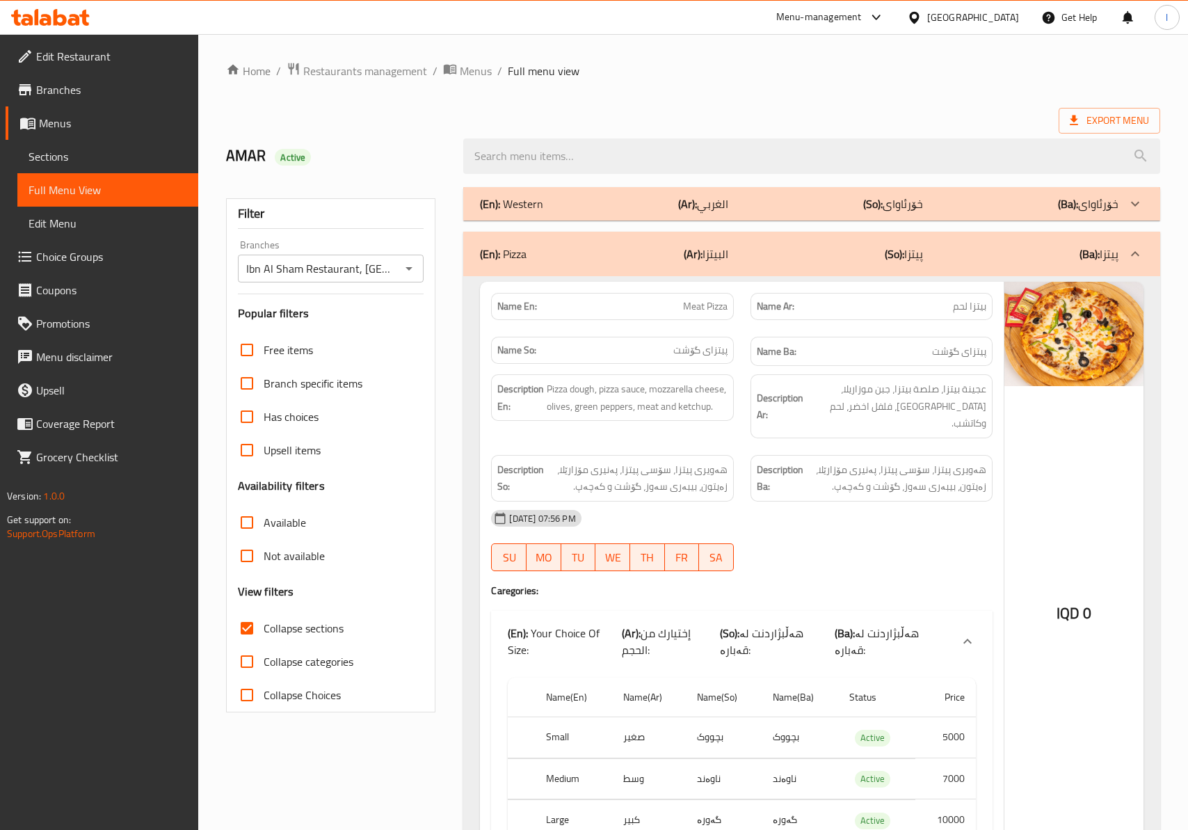
click at [921, 255] on p "(So): پیتزا" at bounding box center [904, 253] width 38 height 17
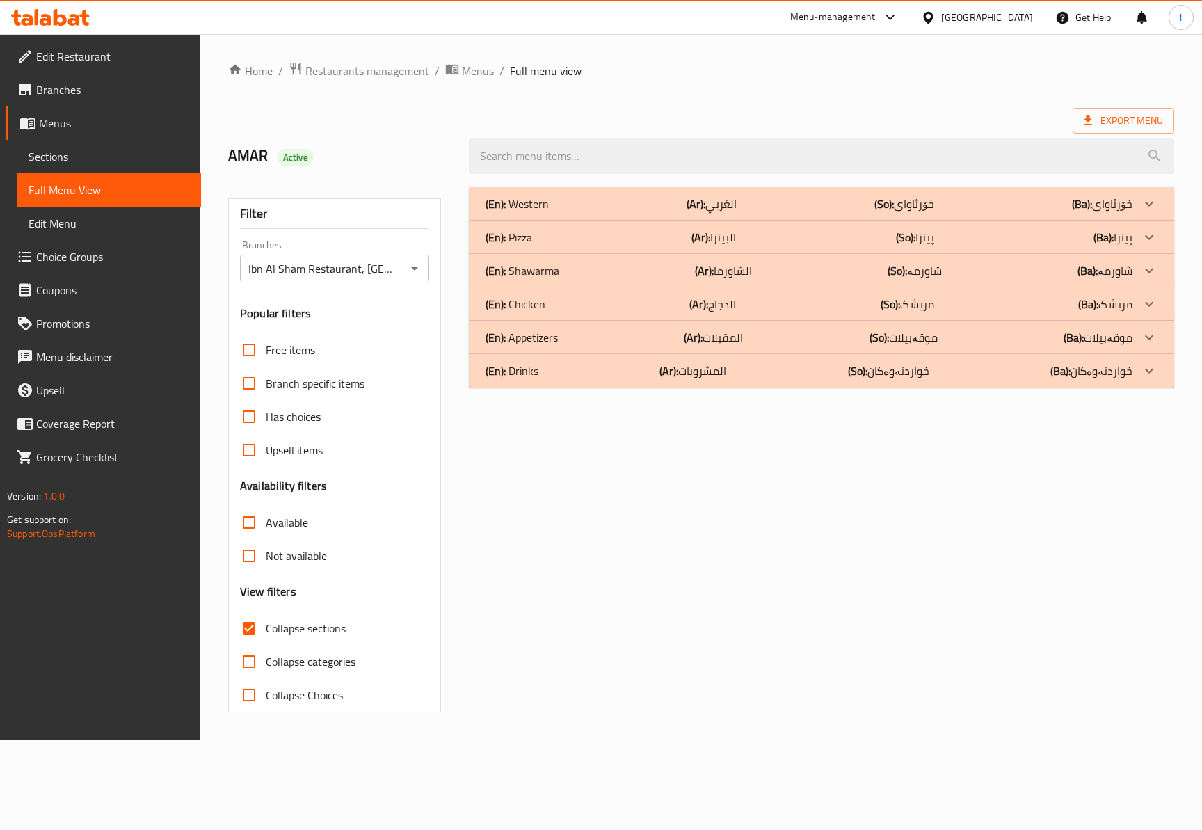
click at [930, 212] on p "(So): خۆرئاوای" at bounding box center [904, 203] width 60 height 17
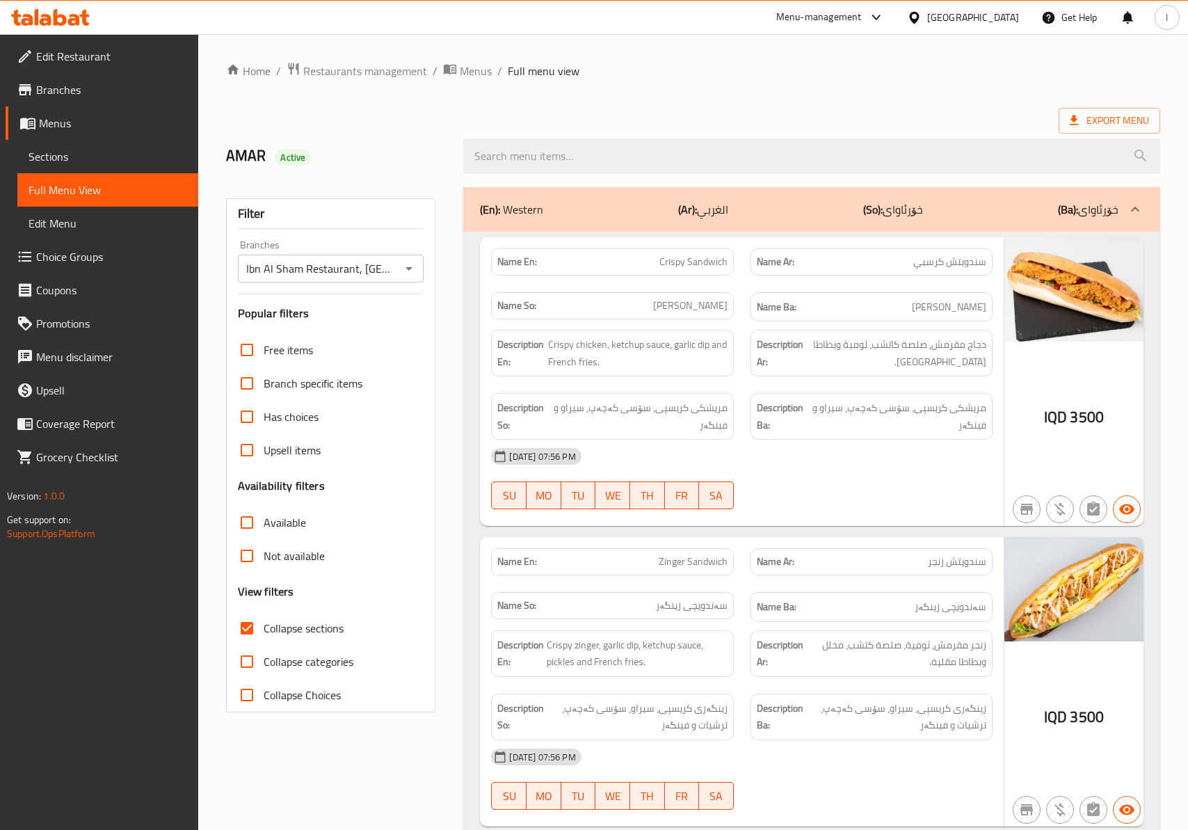
click at [688, 353] on span "Crispy chicken, ketchup sauce, garlic dip and French fries." at bounding box center [637, 353] width 179 height 34
click at [821, 490] on div "02-09-2025 07:56 PM SU MO TU WE TH FR SA" at bounding box center [741, 479] width 517 height 78
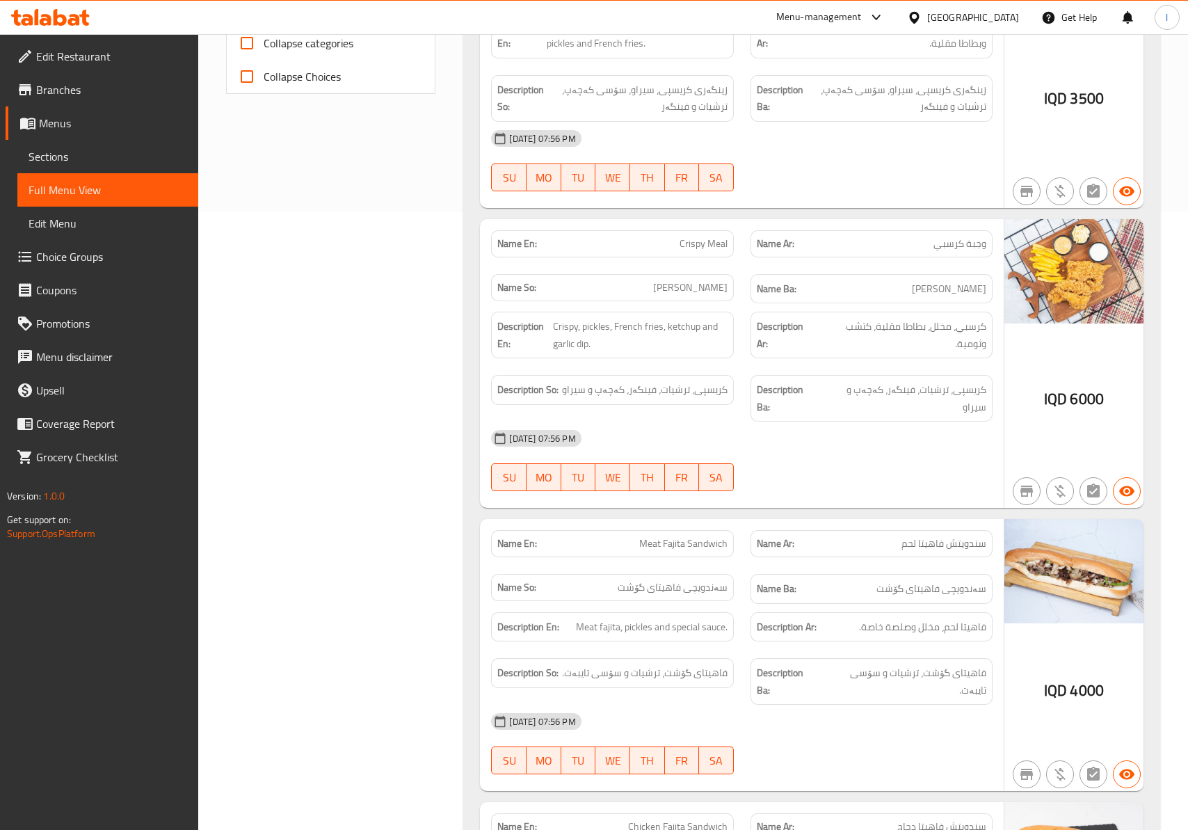
scroll to position [309, 0]
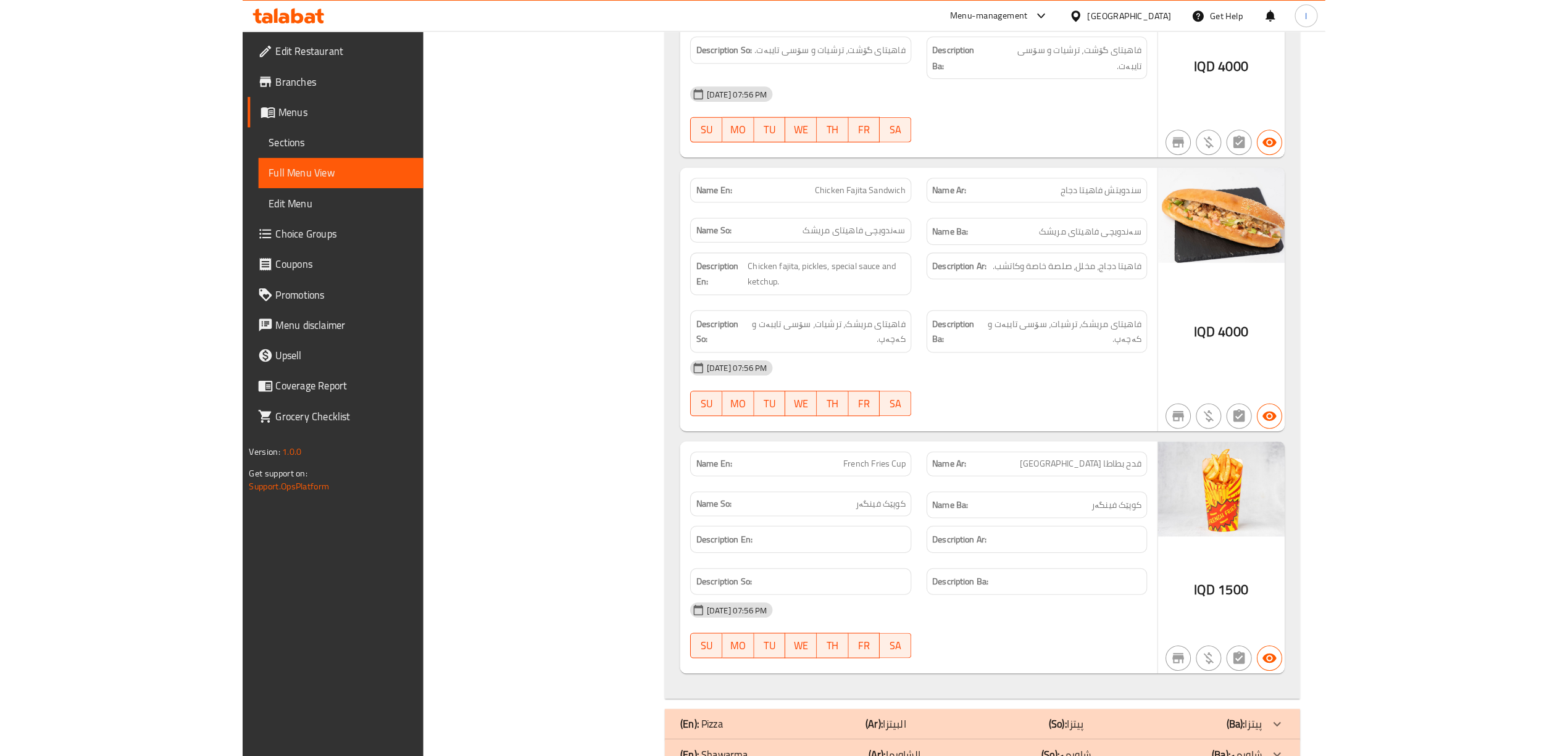
scroll to position [1079, 0]
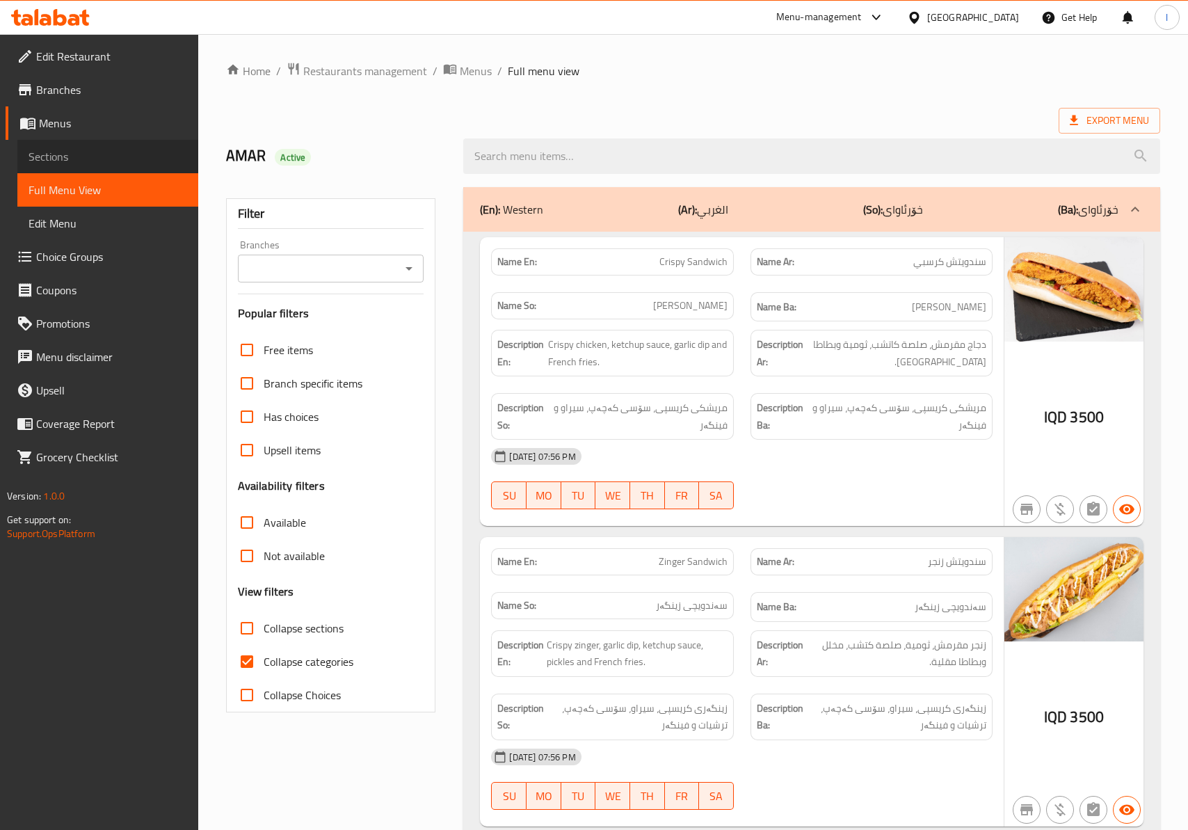
click at [98, 156] on span "Sections" at bounding box center [108, 156] width 159 height 17
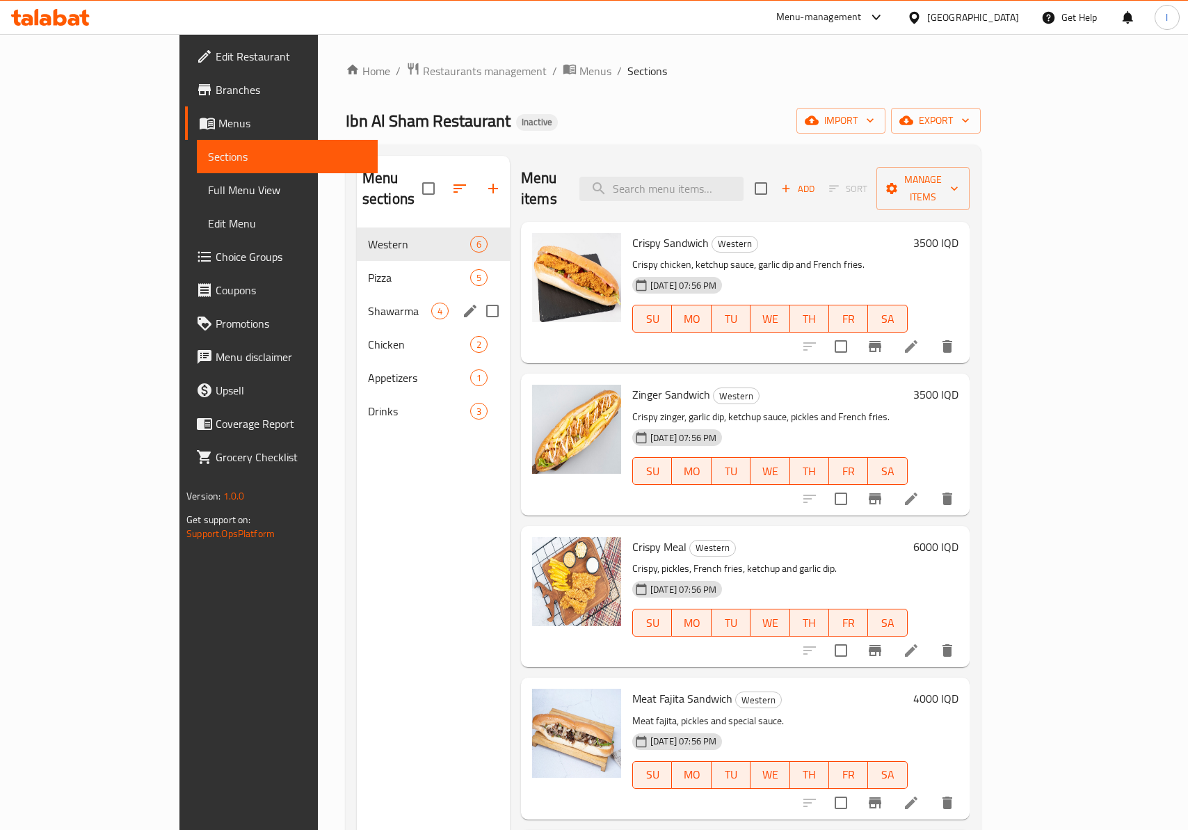
click at [357, 294] on div "Shawarma 4" at bounding box center [433, 310] width 153 height 33
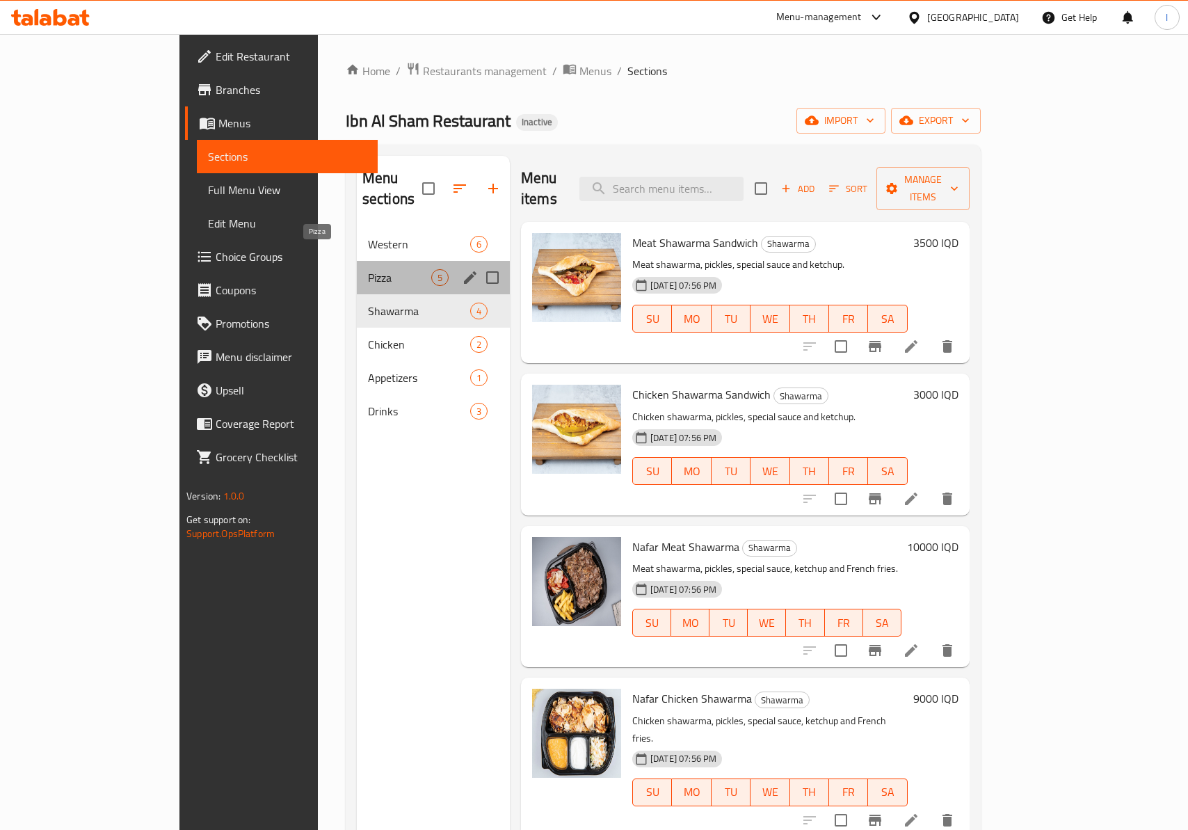
click at [368, 269] on span "Pizza" at bounding box center [399, 277] width 63 height 17
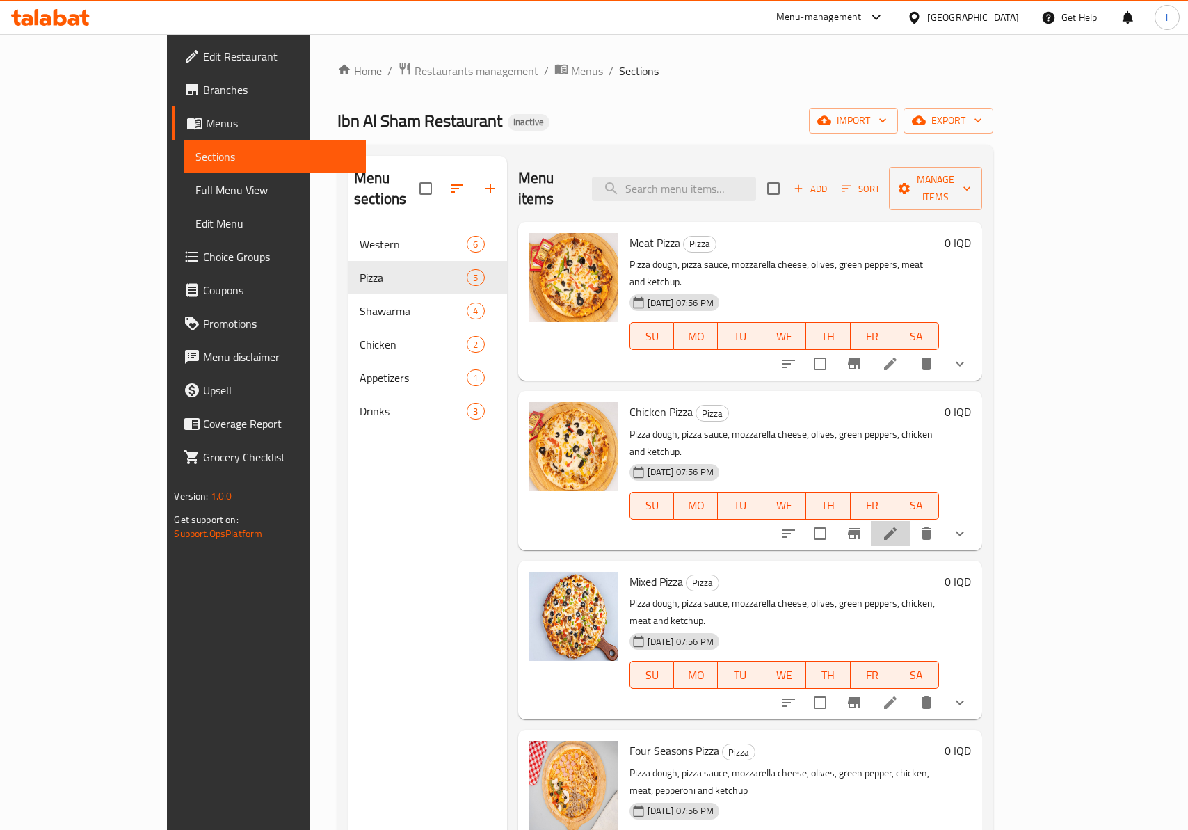
click at [910, 521] on li at bounding box center [890, 533] width 39 height 25
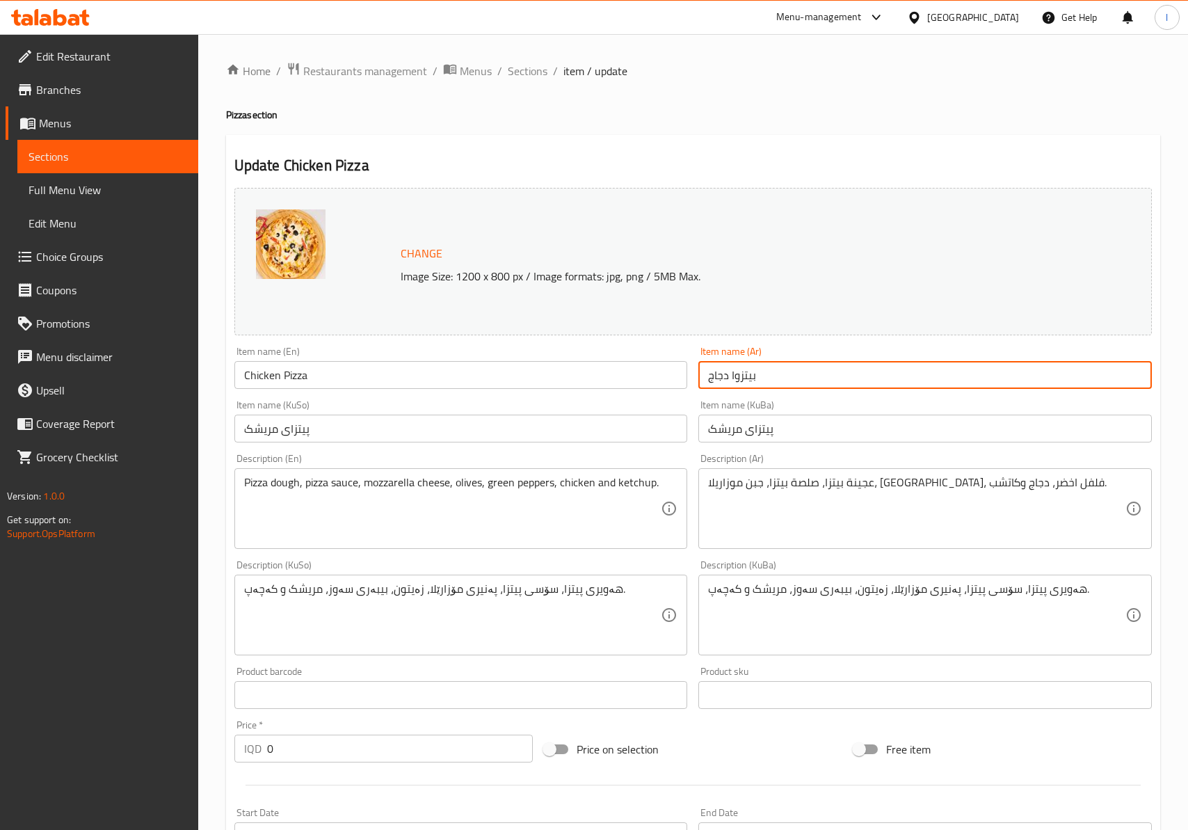
click at [732, 380] on input "بيتزوا دجاج" at bounding box center [924, 375] width 453 height 28
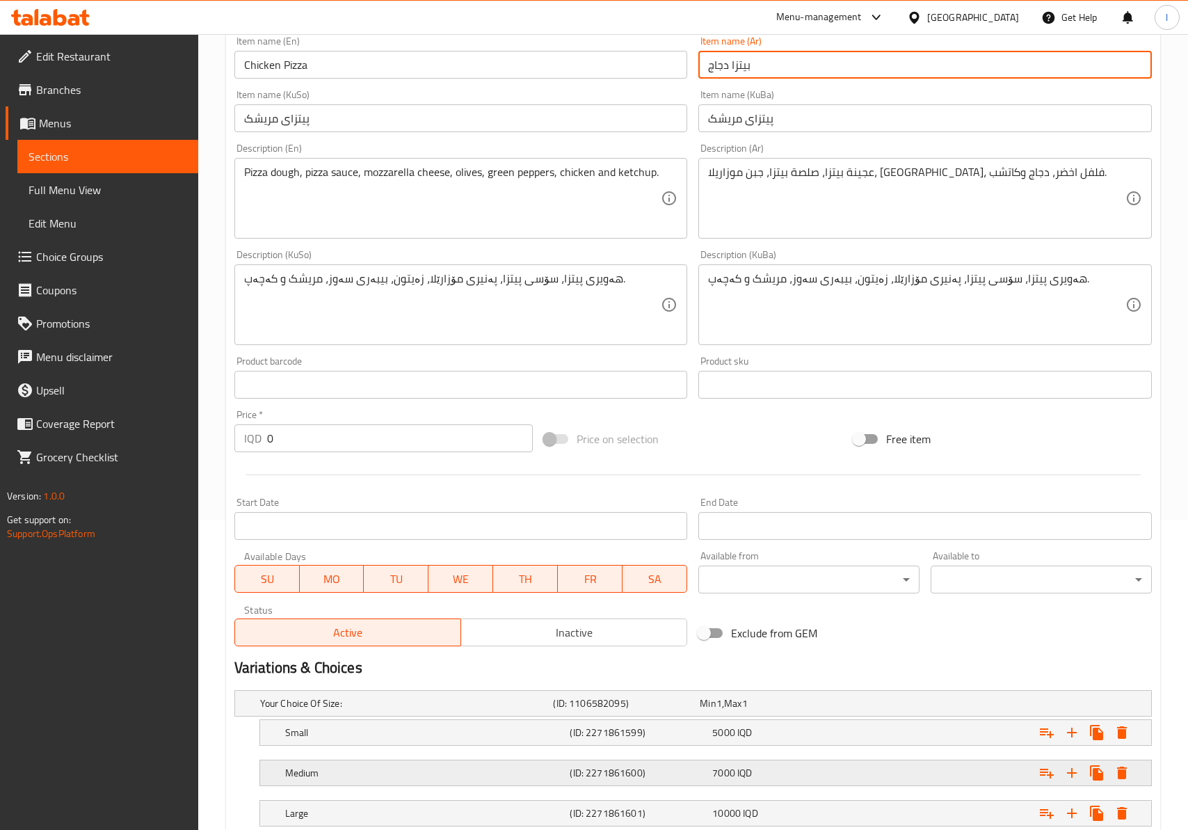
scroll to position [407, 0]
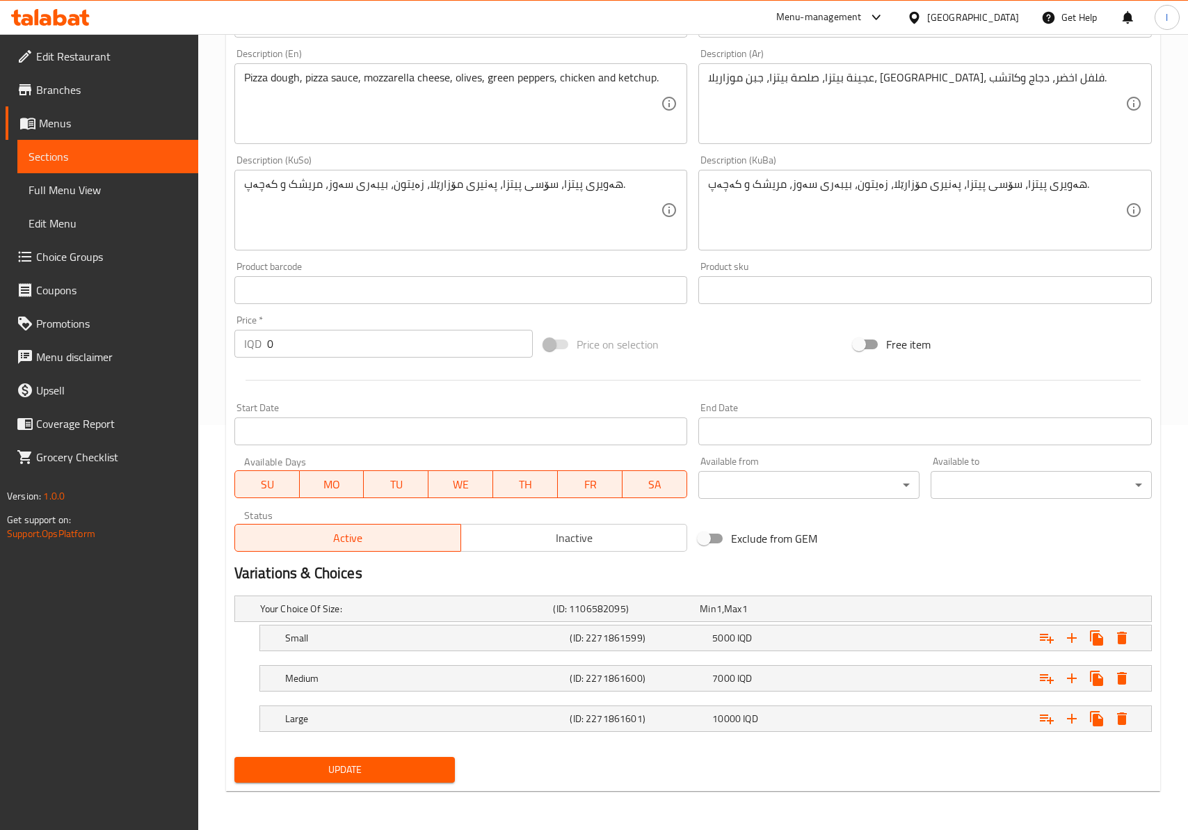
type input "بيتزا دجاج"
click at [421, 766] on span "Update" at bounding box center [344, 769] width 199 height 17
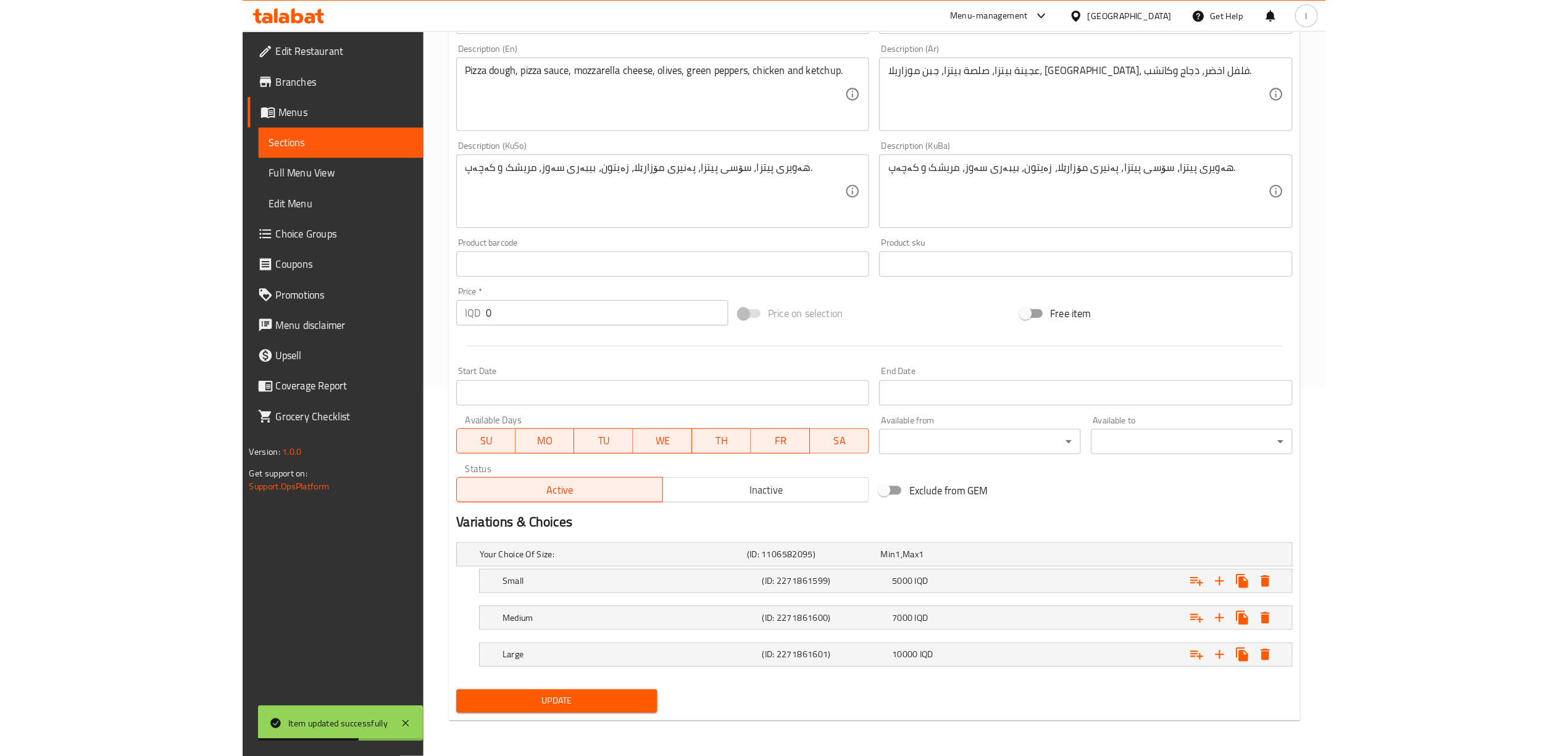
scroll to position [342, 0]
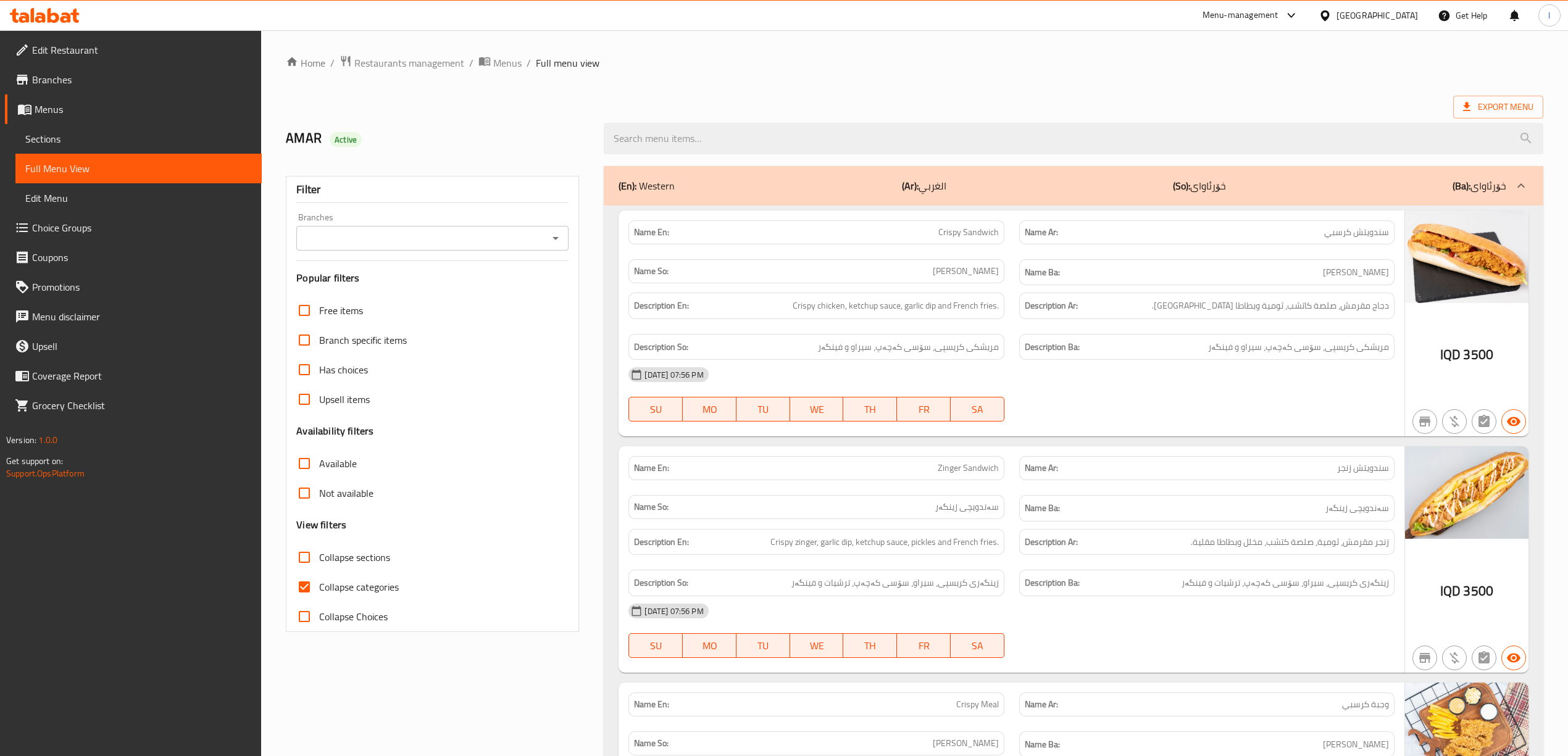
click at [540, 222] on div "Branches Branches" at bounding box center [432, 232] width 273 height 37
click at [539, 226] on div "Branches" at bounding box center [432, 239] width 273 height 25
click at [539, 234] on input "Branches" at bounding box center [422, 238] width 244 height 17
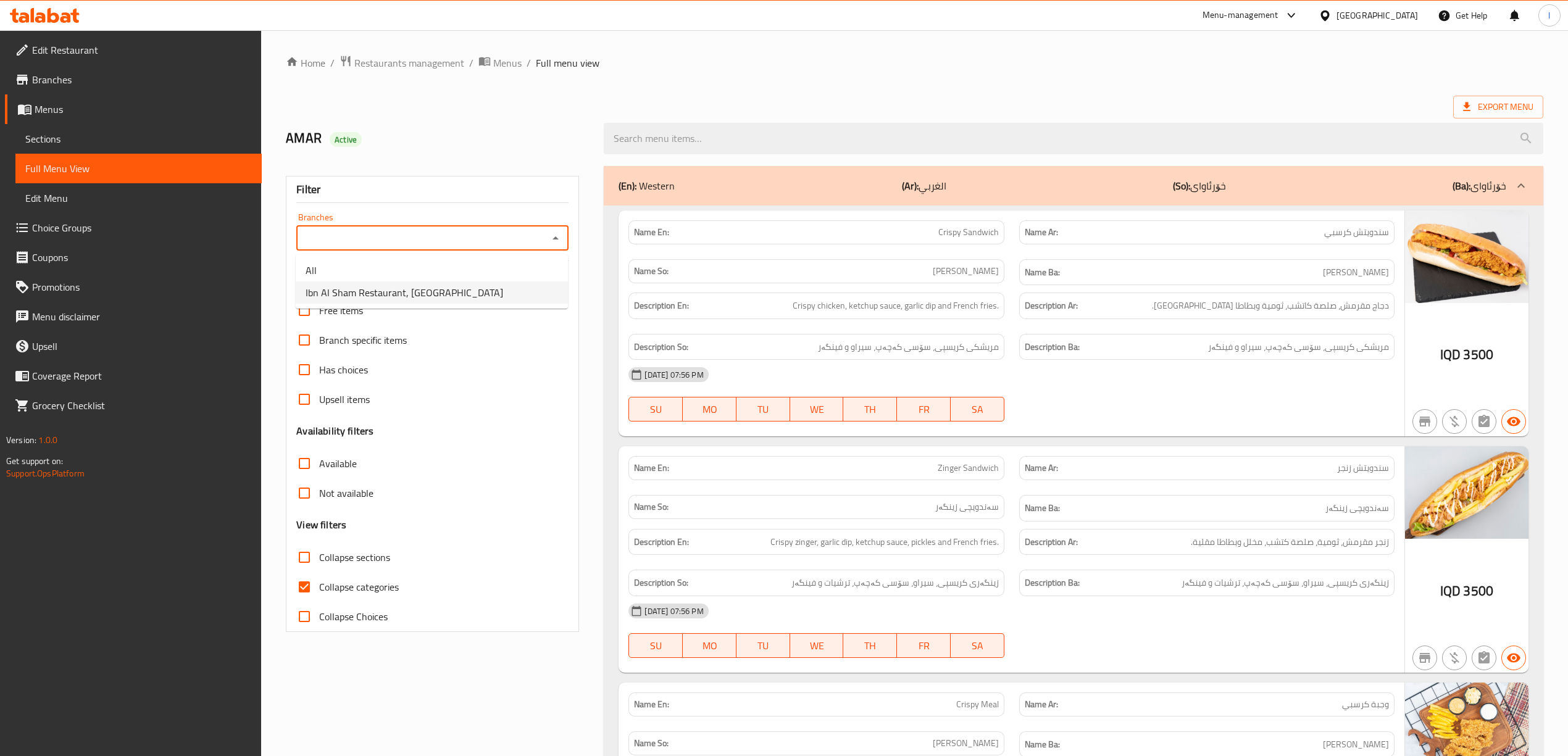
click at [447, 305] on ul "All Ibn Al Sham Restaurant, [GEOGRAPHIC_DATA]" at bounding box center [432, 281] width 273 height 54
click at [399, 291] on span "Ibn Al Sham Restaurant, [GEOGRAPHIC_DATA]" at bounding box center [404, 292] width 198 height 15
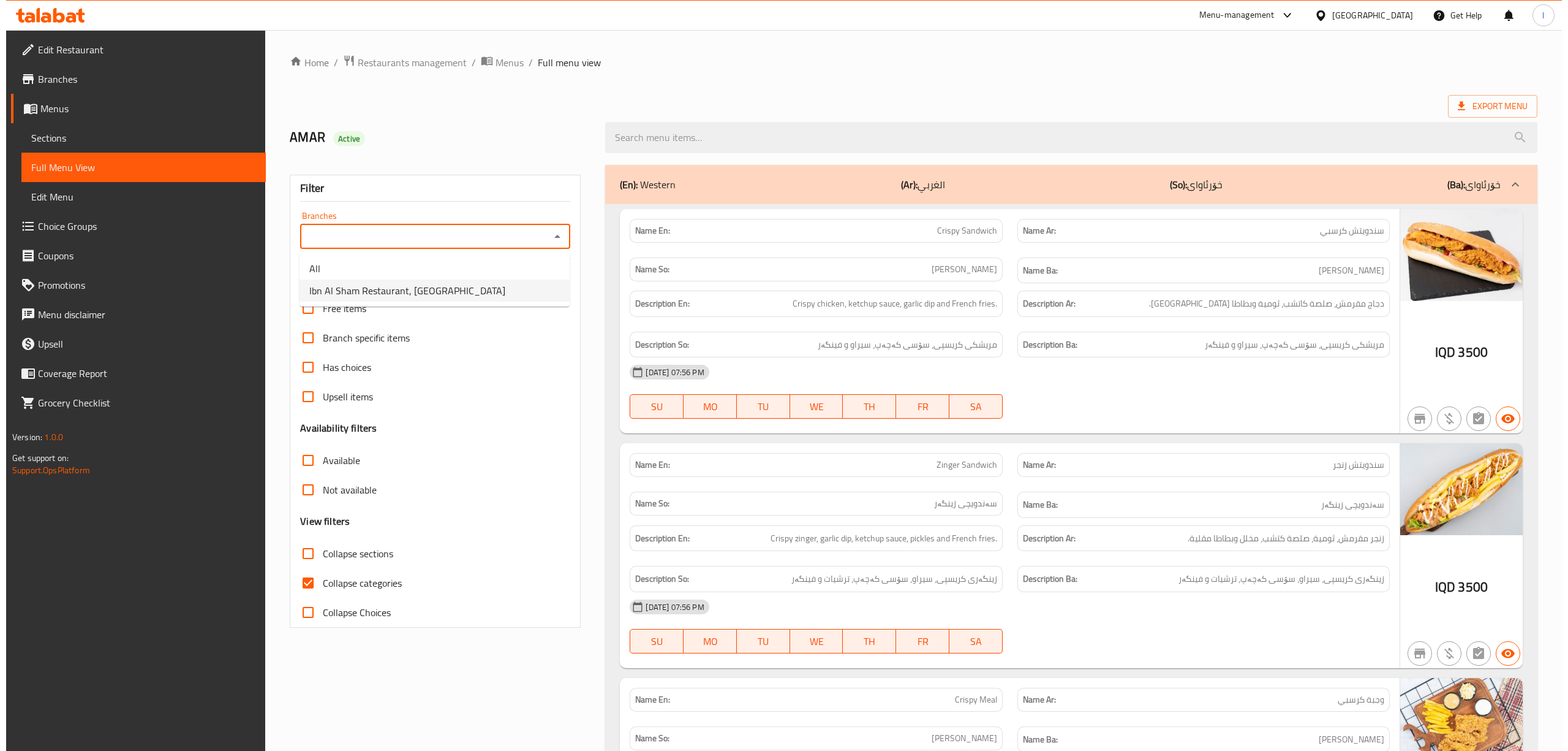
type input "Ibn Al Sham Restaurant, [GEOGRAPHIC_DATA]"
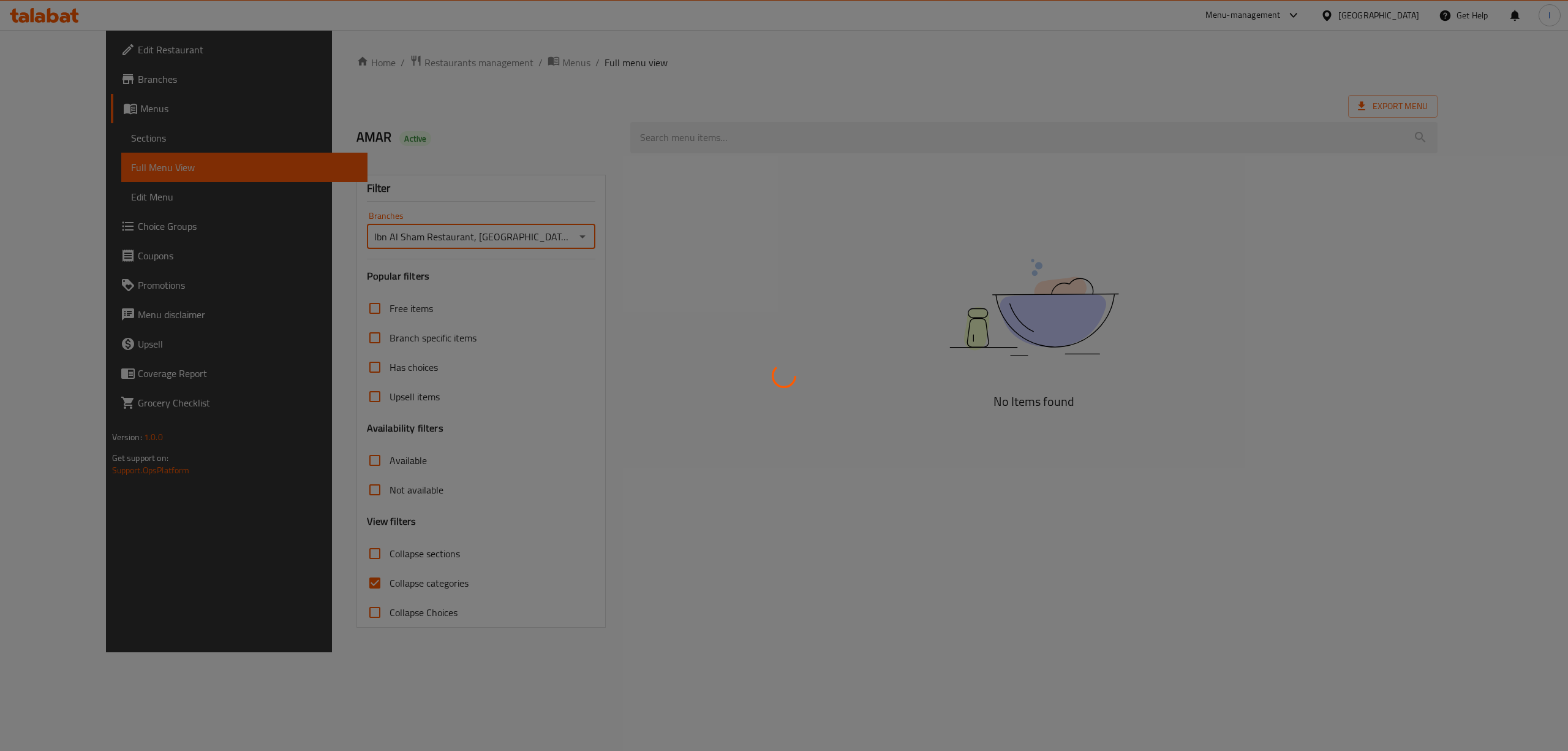
click at [351, 570] on div at bounding box center [784, 376] width 1568 height 751
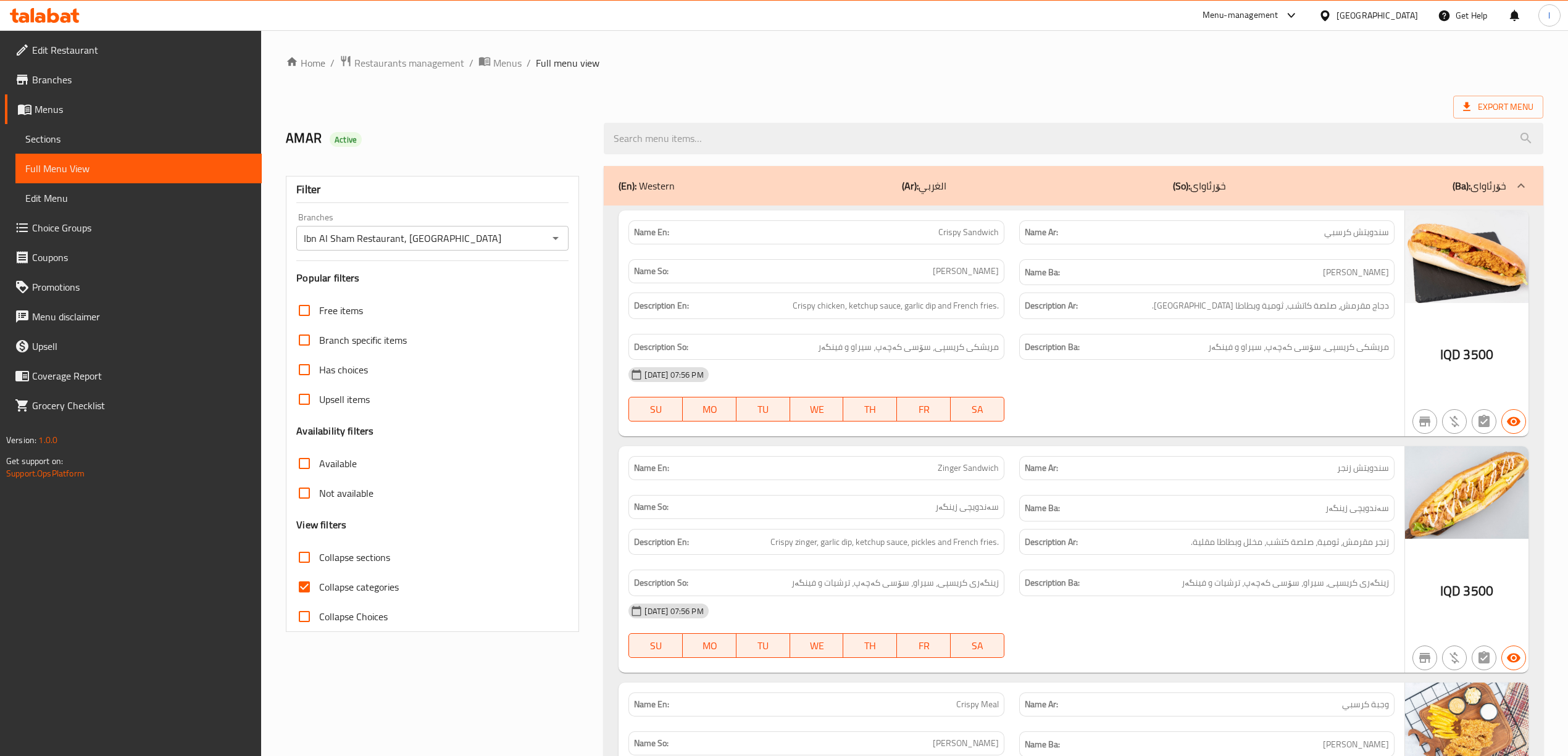
click at [312, 598] on input "Collapse categories" at bounding box center [304, 587] width 29 height 29
checkbox input "false"
click at [326, 571] on label "Collapse sections" at bounding box center [339, 556] width 100 height 29
click at [320, 571] on input "Collapse sections" at bounding box center [304, 556] width 29 height 29
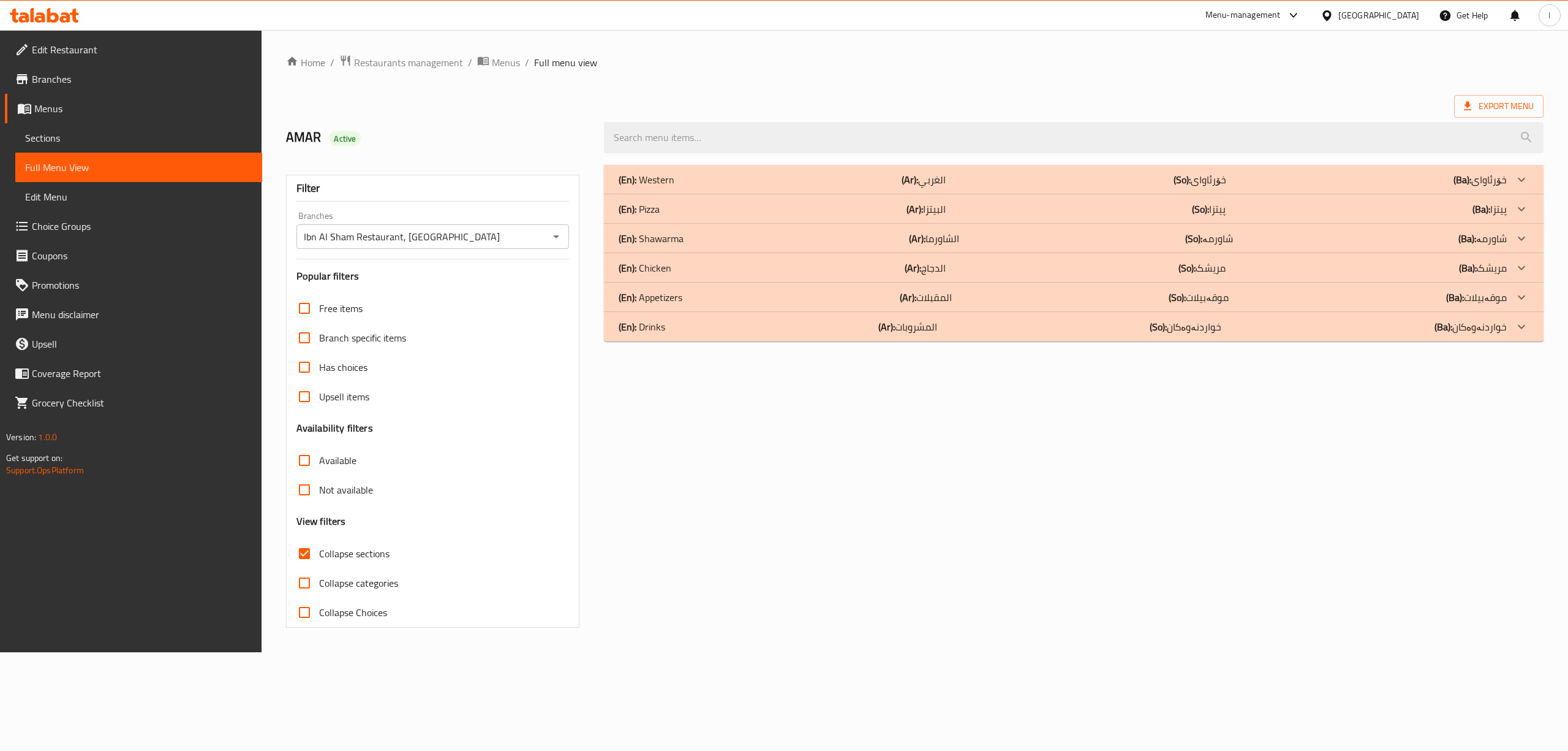
click at [325, 560] on span "Collapse sections" at bounding box center [354, 554] width 70 height 15
click at [319, 560] on input "Collapse sections" at bounding box center [304, 553] width 29 height 29
checkbox input "false"
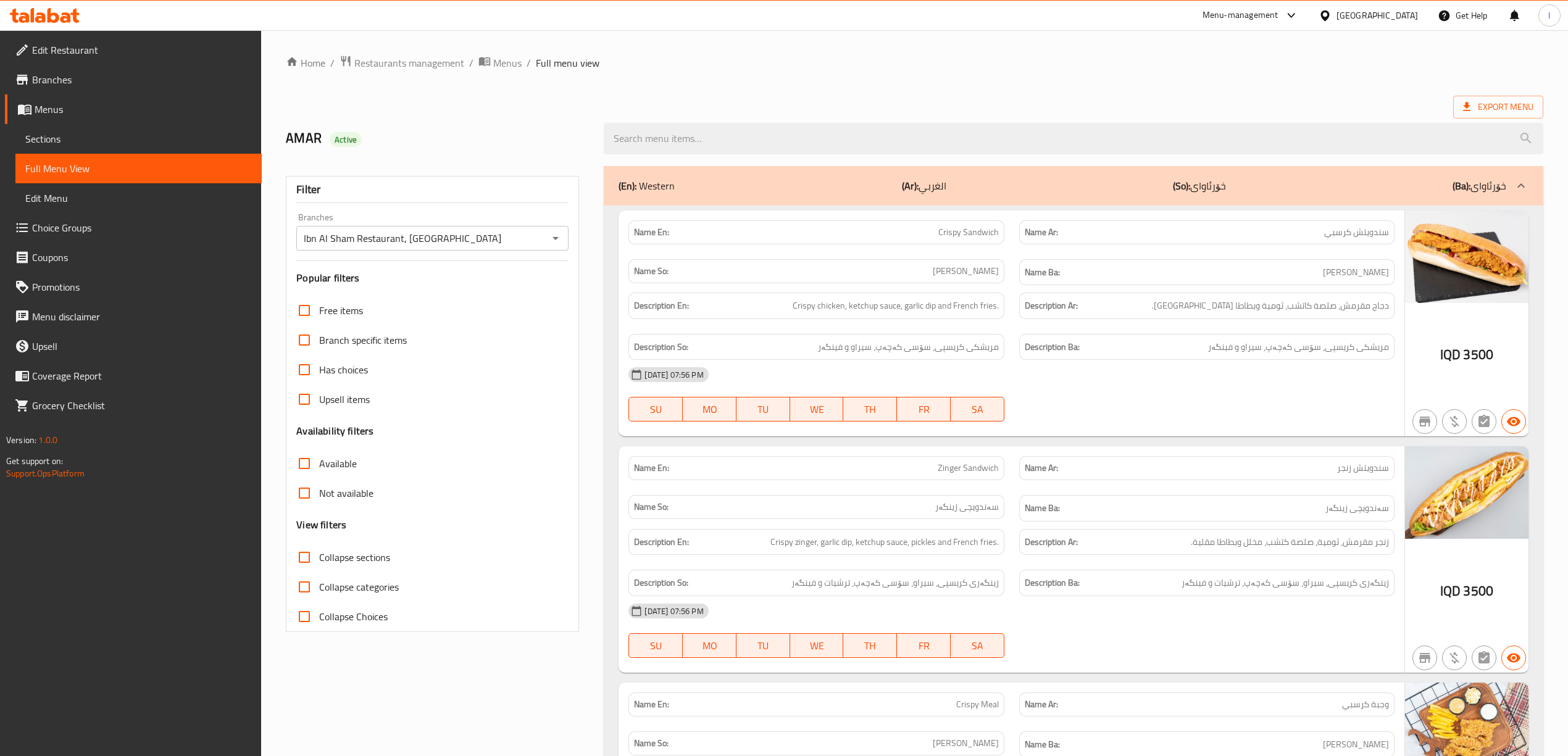
click at [1124, 348] on h6 "Description Ba: مریشکی کریسپی، سۆسی کەچەپ، سیراو و فینگەر" at bounding box center [1207, 346] width 364 height 15
click at [45, 16] on icon at bounding box center [41, 18] width 11 height 11
